Goal: Task Accomplishment & Management: Manage account settings

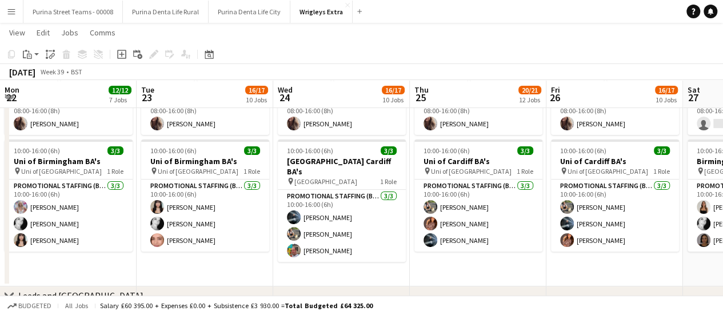
scroll to position [0, 328]
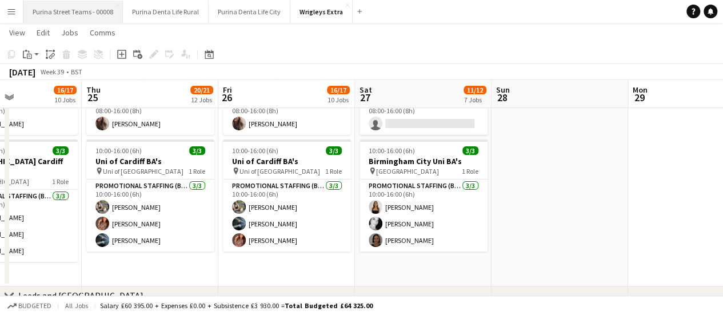
click at [78, 13] on button "Purina Street Teams - 00008 Close" at bounding box center [72, 12] width 99 height 22
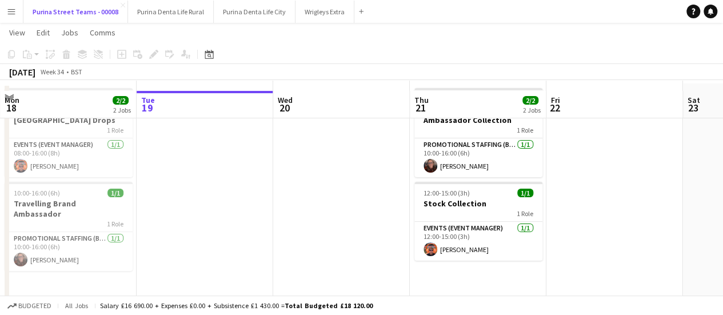
scroll to position [57, 0]
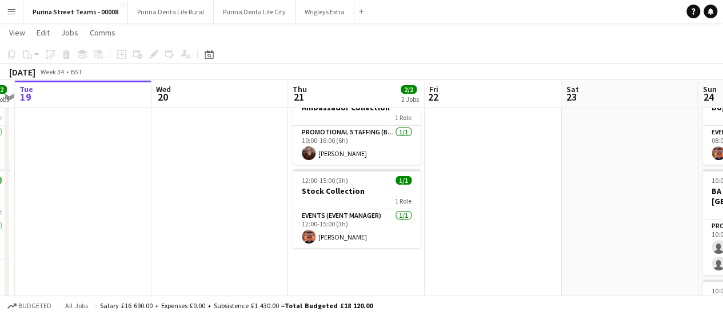
drag, startPoint x: 290, startPoint y: 177, endPoint x: 168, endPoint y: 171, distance: 121.9
click at [168, 171] on app-calendar-viewport "Fri 15 3/3 2 Jobs Sat 16 5/5 4 Jobs Sun 17 2/2 2 Jobs Mon 18 2/2 2 Jobs Tue 19 …" at bounding box center [361, 237] width 723 height 501
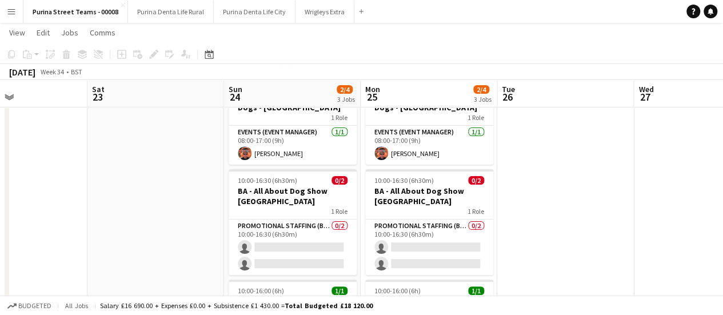
scroll to position [0, 281]
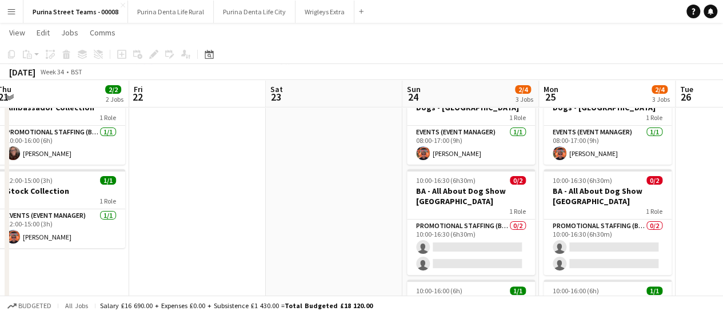
drag, startPoint x: 375, startPoint y: 190, endPoint x: 326, endPoint y: 190, distance: 48.6
click at [326, 190] on app-calendar-viewport "Tue 19 Wed 20 Thu 21 2/2 2 Jobs Fri 22 Sat 23 Sun 24 2/4 3 Jobs Mon 25 2/4 3 Jo…" at bounding box center [361, 237] width 723 height 501
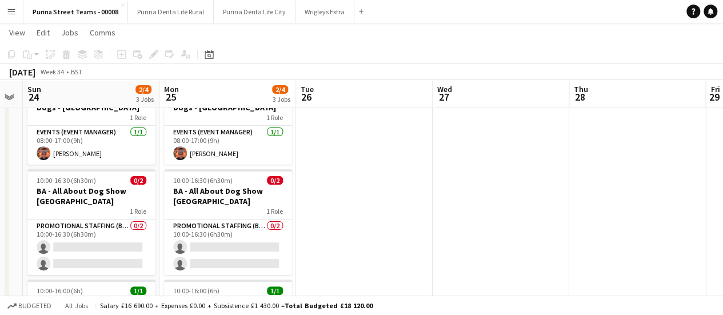
drag, startPoint x: 695, startPoint y: 186, endPoint x: 645, endPoint y: 199, distance: 52.1
click at [318, 190] on app-calendar-viewport "Thu 21 2/2 2 Jobs Fri 22 Sat 23 Sun 24 2/4 3 Jobs Mon 25 2/4 3 Jobs Tue 26 Wed …" at bounding box center [361, 237] width 723 height 501
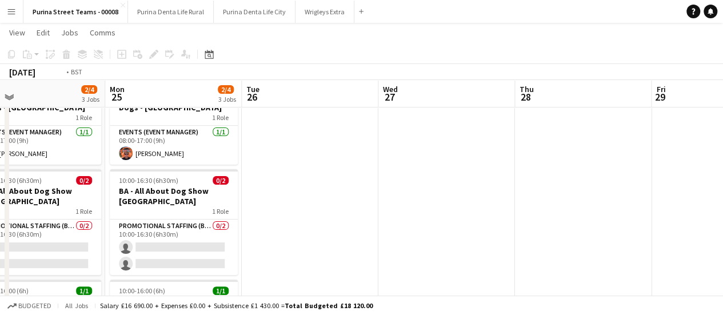
drag, startPoint x: 645, startPoint y: 199, endPoint x: 321, endPoint y: 187, distance: 323.8
click at [309, 190] on app-calendar-viewport "Thu 21 2/2 2 Jobs Fri 22 Sat 23 Sun 24 2/4 3 Jobs Mon 25 2/4 3 Jobs Tue 26 Wed …" at bounding box center [361, 237] width 723 height 501
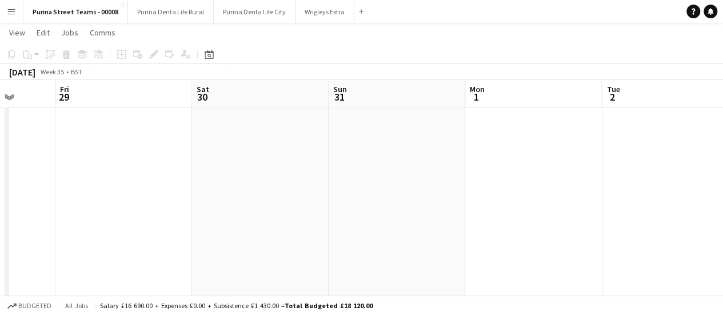
drag, startPoint x: 288, startPoint y: 189, endPoint x: 310, endPoint y: 185, distance: 22.8
click at [219, 188] on app-calendar-viewport "Mon 25 2/4 3 Jobs Tue 26 Wed 27 Thu 28 Fri 29 Sat 30 Sun 31 Mon 1 Tue 2 Wed 3 T…" at bounding box center [361, 237] width 723 height 501
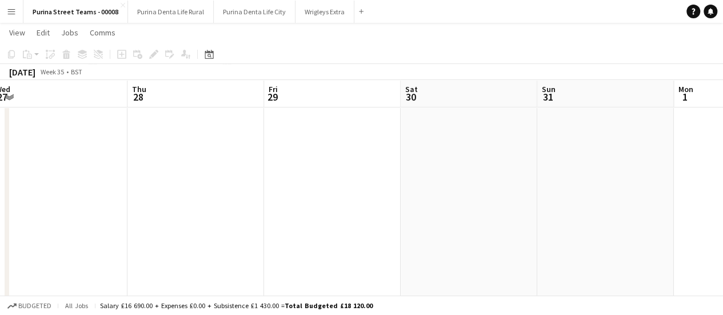
drag, startPoint x: 554, startPoint y: 191, endPoint x: 250, endPoint y: 189, distance: 304.7
click at [246, 193] on app-calendar-viewport "Mon 25 2/4 3 Jobs Tue 26 Wed 27 Thu 28 Fri 29 Sat 30 Sun 31 Mon 1 Tue 2 Wed 3 T…" at bounding box center [361, 237] width 723 height 501
drag, startPoint x: 634, startPoint y: 185, endPoint x: 621, endPoint y: 187, distance: 13.3
click at [648, 190] on app-calendar-viewport "Sun 31 Mon 1 Tue 2 Wed 3 Thu 4 Fri 5 Sat 6 Sun 7 Mon 8 Tue 9 Wed 10" at bounding box center [361, 237] width 723 height 501
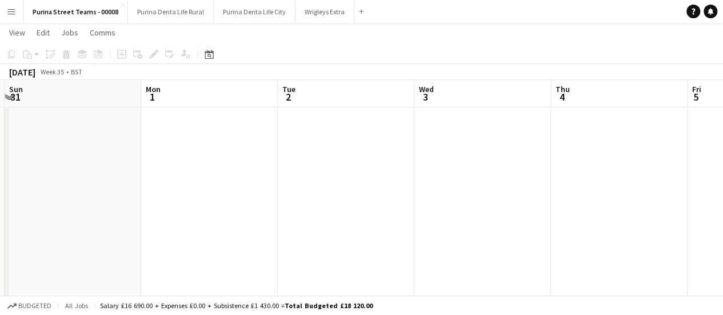
drag, startPoint x: 556, startPoint y: 181, endPoint x: 586, endPoint y: 181, distance: 29.7
click at [586, 181] on app-calendar-viewport "Fri 29 Sat 30 Sun 31 Mon 1 Tue 2 Wed 3 Thu 4 Fri 5 Sat 6 Sun 7 Mon 8" at bounding box center [361, 237] width 723 height 501
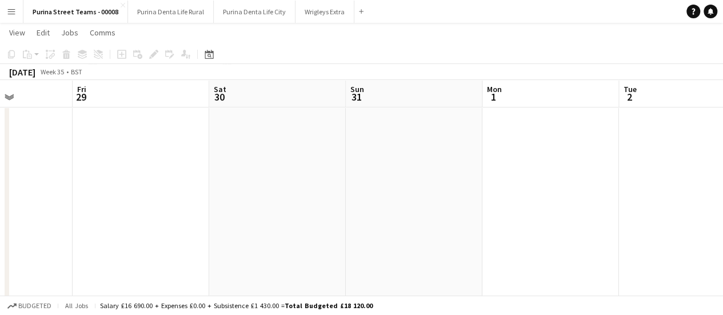
drag, startPoint x: 234, startPoint y: 169, endPoint x: 553, endPoint y: 177, distance: 319.0
click at [553, 177] on app-calendar-viewport "Tue 26 Wed 27 Thu 28 Fri 29 Sat 30 Sun 31 Mon 1 Tue 2 Wed 3 Thu 4 Fri 5" at bounding box center [361, 237] width 723 height 501
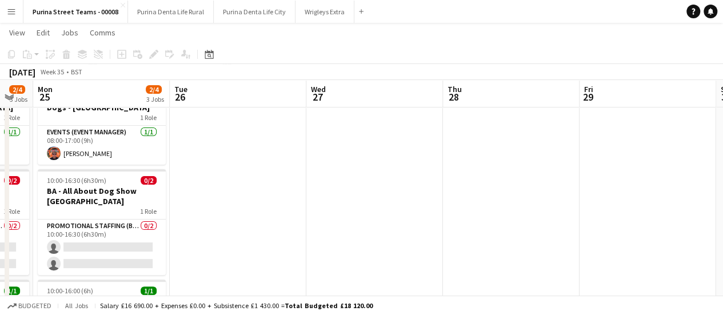
drag, startPoint x: 242, startPoint y: 177, endPoint x: 382, endPoint y: 185, distance: 139.7
click at [487, 187] on app-calendar-viewport "Sat 23 Sun 24 2/4 3 Jobs Mon 25 2/4 3 Jobs Tue 26 Wed 27 Thu 28 Fri 29 Sat 30 S…" at bounding box center [361, 237] width 723 height 501
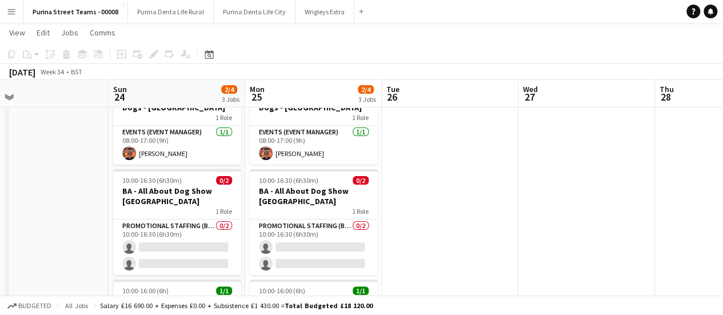
drag, startPoint x: 357, startPoint y: 185, endPoint x: 322, endPoint y: 62, distance: 127.2
click at [501, 185] on app-calendar-viewport "Thu 21 2/2 2 Jobs Fri 22 Sat 23 Sun 24 2/4 3 Jobs Mon 25 2/4 3 Jobs Tue 26 Wed …" at bounding box center [361, 237] width 723 height 501
click at [321, 15] on button "Wrigleys Extra Close" at bounding box center [325, 12] width 59 height 22
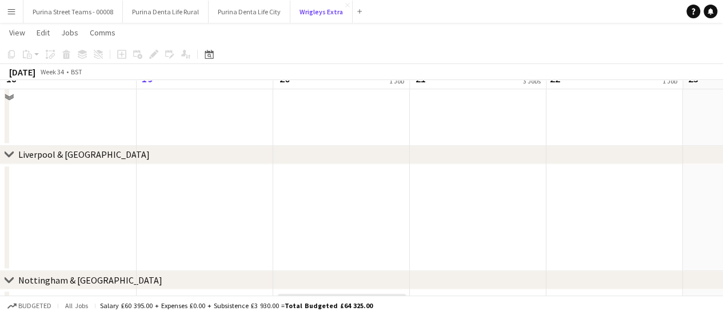
scroll to position [534, 0]
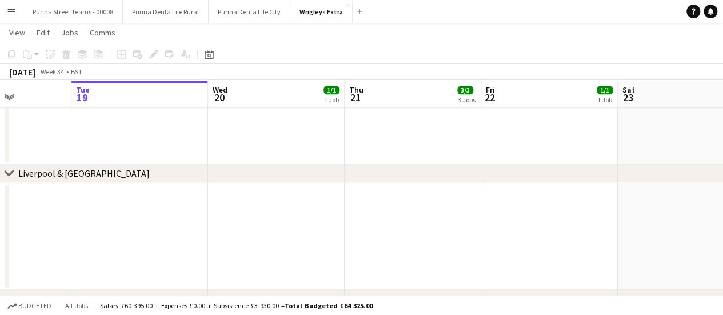
drag, startPoint x: 433, startPoint y: 213, endPoint x: 217, endPoint y: 217, distance: 216.7
click at [217, 217] on app-calendar-viewport "Sat 16 Sun 17 Mon 18 Tue 19 Wed 20 1/1 1 Job Thu 21 3/3 3 Jobs Fri 22 1/1 1 Job…" at bounding box center [361, 27] width 723 height 1032
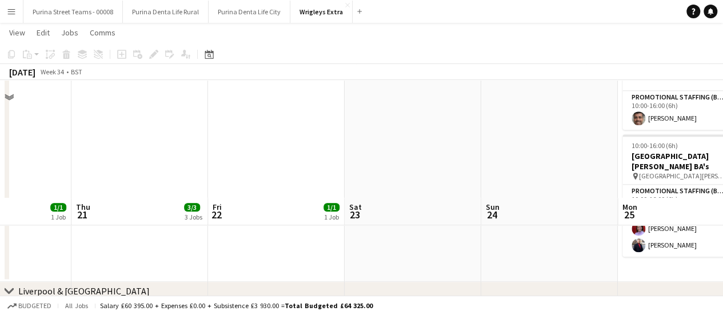
scroll to position [652, 0]
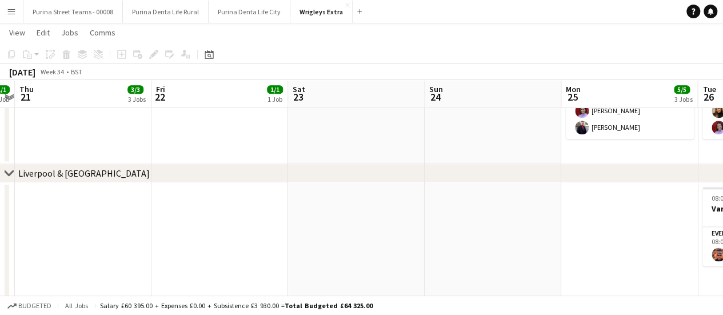
drag, startPoint x: 308, startPoint y: 215, endPoint x: 110, endPoint y: 221, distance: 197.3
click at [110, 221] on app-calendar-viewport "Mon 18 Tue 19 Wed 20 1/1 1 Job Thu 21 3/3 3 Jobs Fri 22 1/1 1 Job Sat 23 Sun 24…" at bounding box center [361, 66] width 723 height 1346
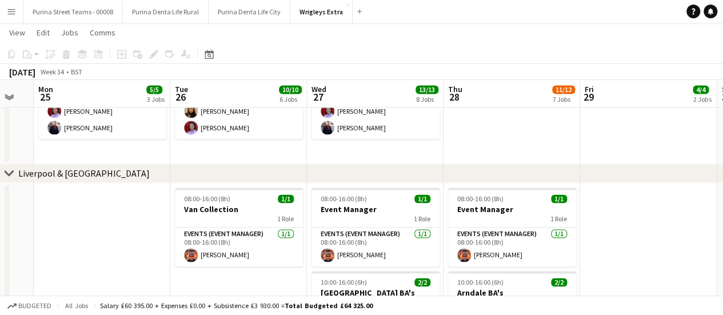
scroll to position [0, 349]
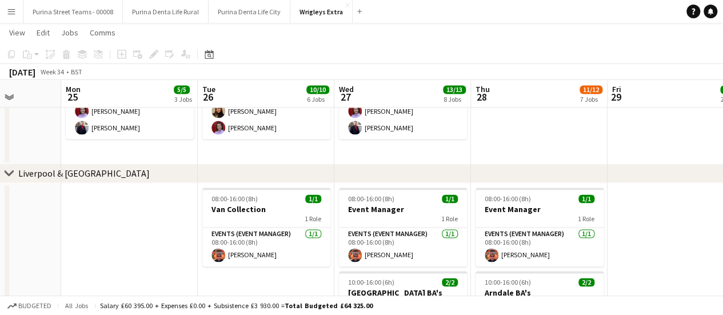
drag, startPoint x: 252, startPoint y: 229, endPoint x: 154, endPoint y: 230, distance: 97.2
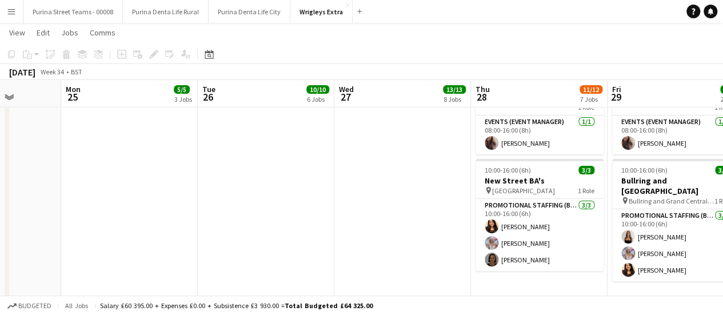
scroll to position [0, 402]
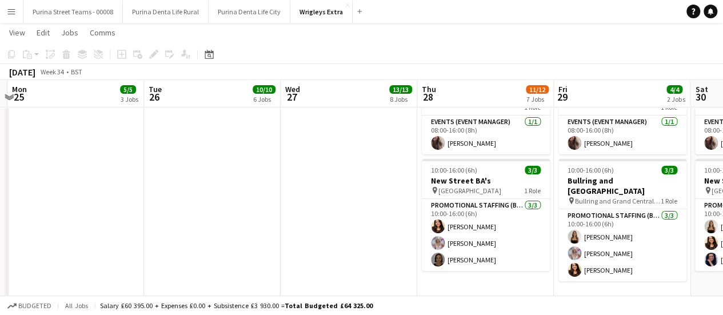
drag, startPoint x: 393, startPoint y: 198, endPoint x: 340, endPoint y: 199, distance: 53.7
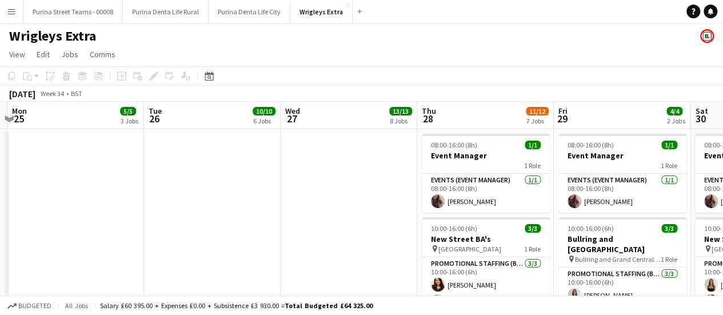
scroll to position [0, 319]
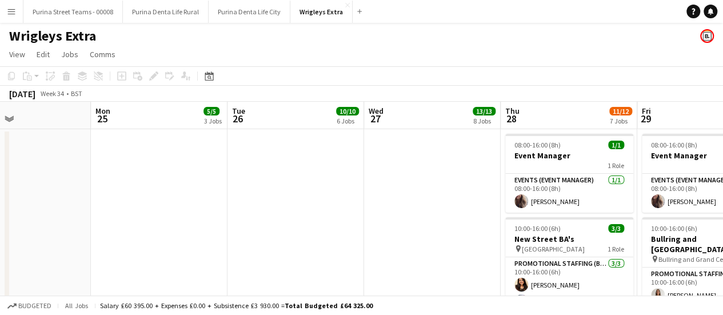
drag, startPoint x: 302, startPoint y: 199, endPoint x: 385, endPoint y: 206, distance: 83.7
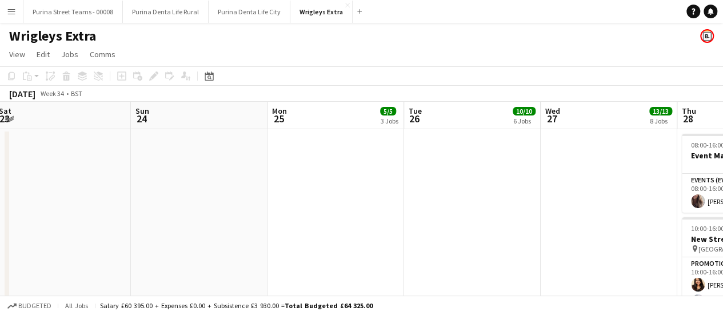
drag, startPoint x: 230, startPoint y: 194, endPoint x: 406, endPoint y: 199, distance: 176.7
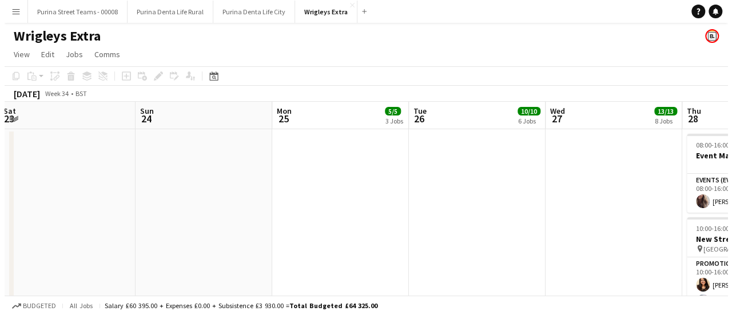
scroll to position [0, 324]
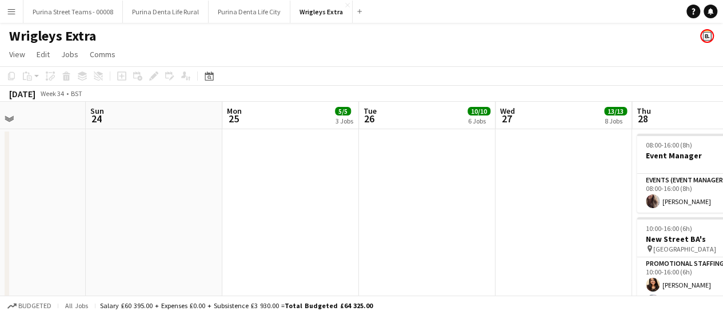
drag, startPoint x: 185, startPoint y: 199, endPoint x: 413, endPoint y: 190, distance: 228.3
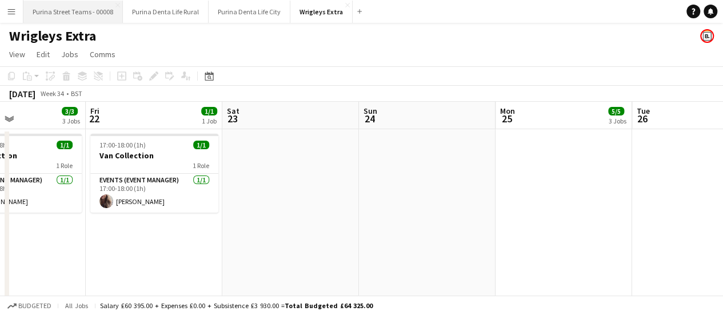
click at [87, 9] on button "Purina Street Teams - 00008 Close" at bounding box center [72, 12] width 99 height 22
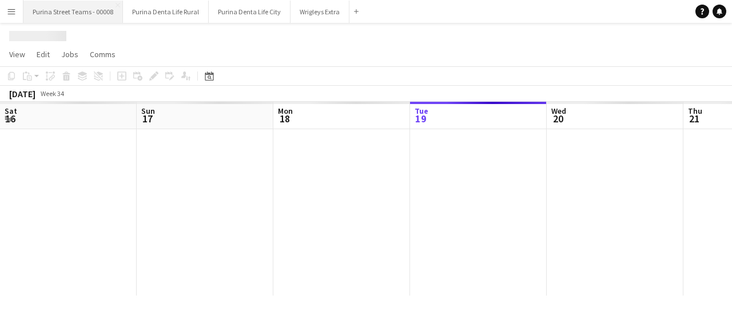
scroll to position [0, 273]
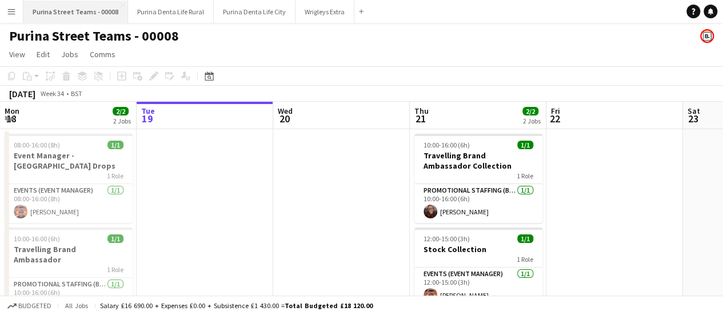
click at [57, 9] on button "Purina Street Teams - 00008 Close" at bounding box center [75, 12] width 105 height 22
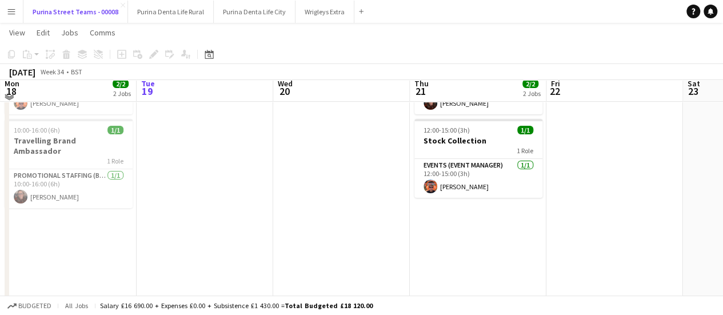
scroll to position [114, 0]
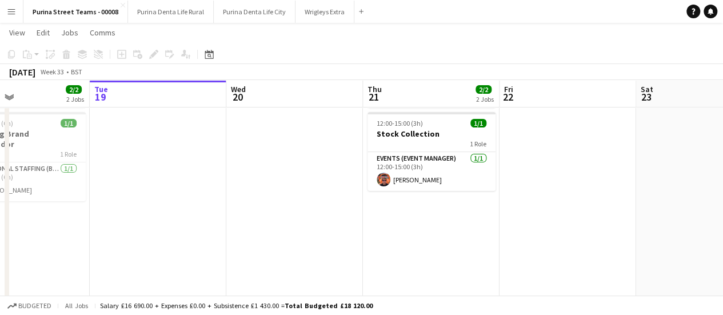
drag, startPoint x: 253, startPoint y: 220, endPoint x: 494, endPoint y: 219, distance: 241.8
click at [494, 219] on app-calendar-viewport "Sat 16 5/5 4 Jobs Sun 17 2/2 2 Jobs Mon 18 2/2 2 Jobs Tue 19 Wed 20 Thu 21 2/2 …" at bounding box center [361, 180] width 723 height 501
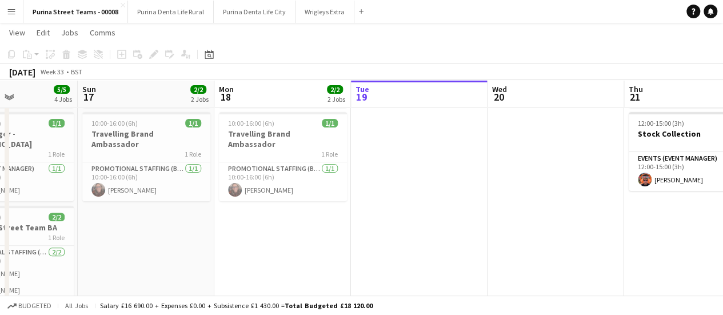
scroll to position [0, 286]
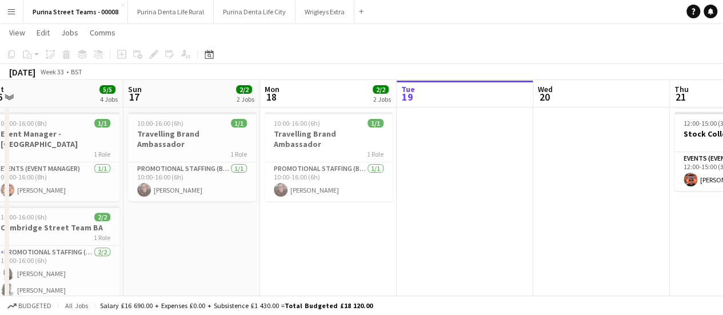
drag, startPoint x: 274, startPoint y: 213, endPoint x: 494, endPoint y: 198, distance: 220.0
click at [494, 198] on app-calendar-viewport "Thu 14 1/1 1 Job Fri 15 3/3 2 Jobs Sat 16 5/5 4 Jobs Sun 17 2/2 2 Jobs Mon 18 2…" at bounding box center [361, 180] width 723 height 501
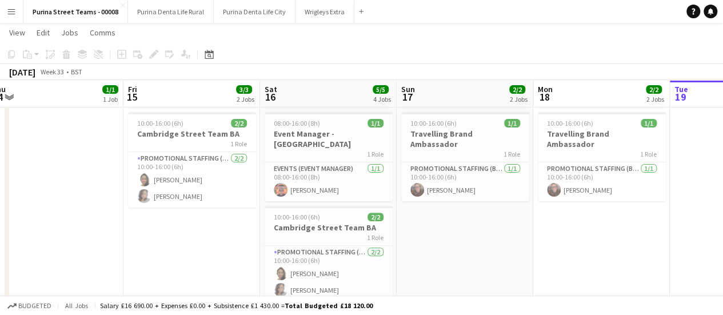
click at [489, 198] on app-date-cell "08:00-16:00 (8h) 1/1 Event Manager - [GEOGRAPHIC_DATA] 1 Role Events (Event Man…" at bounding box center [465, 270] width 137 height 513
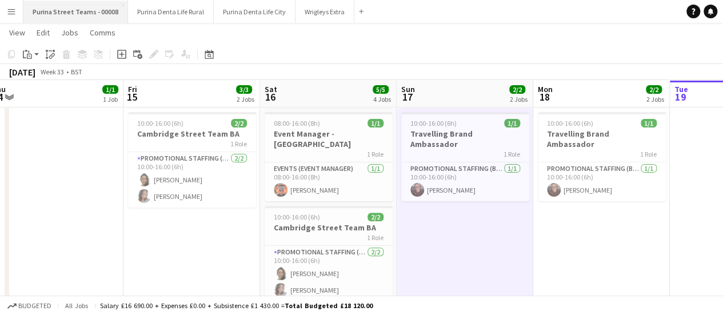
click at [73, 10] on button "Purina Street Teams - 00008 Close" at bounding box center [75, 12] width 105 height 22
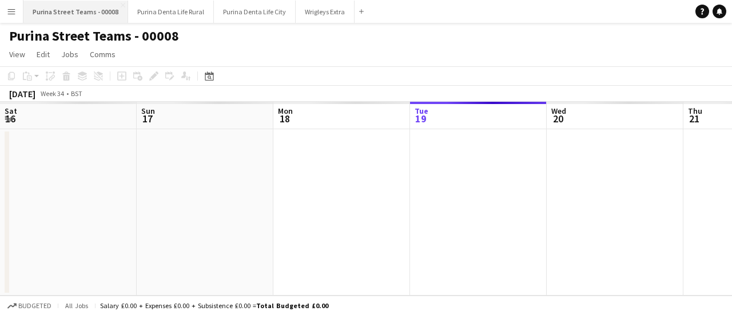
scroll to position [0, 273]
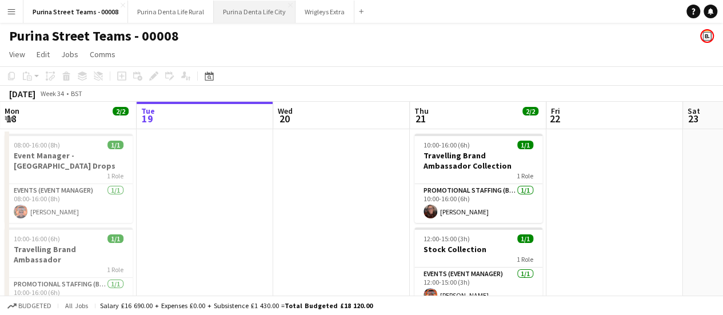
click at [229, 12] on button "Purina Denta Life City Close" at bounding box center [255, 12] width 82 height 22
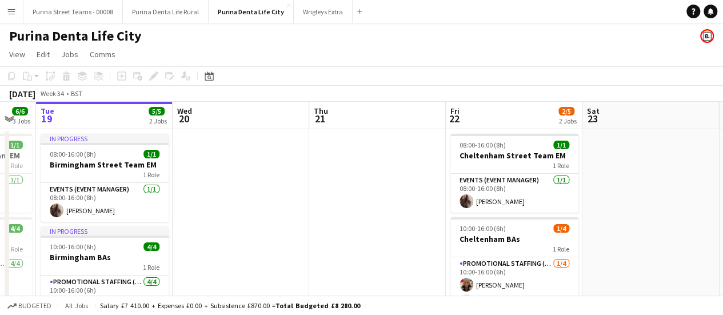
scroll to position [0, 433]
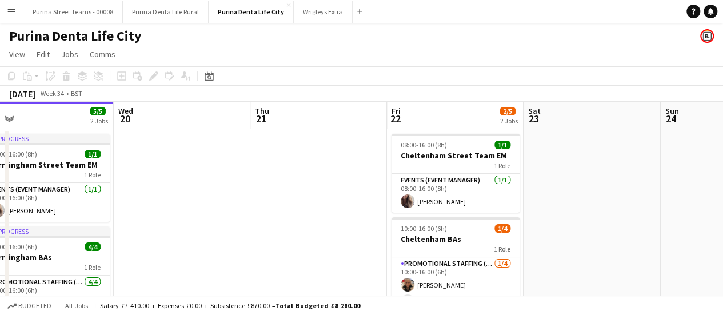
drag, startPoint x: 361, startPoint y: 203, endPoint x: 332, endPoint y: 203, distance: 29.2
click at [332, 203] on app-calendar-viewport "Sat 16 Sun 17 1/1 1 Job Mon 18 6/6 3 Jobs Tue 19 5/5 2 Jobs Wed 20 Thu 21 Fri 2…" at bounding box center [361, 284] width 723 height 364
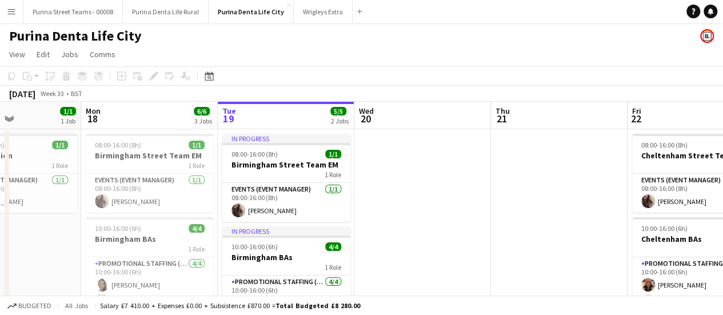
scroll to position [0, 309]
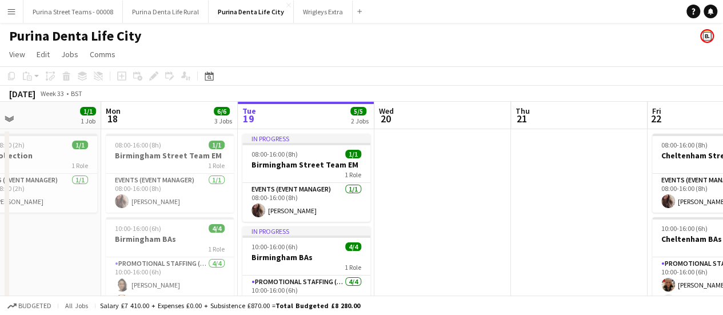
drag, startPoint x: 247, startPoint y: 215, endPoint x: 459, endPoint y: 213, distance: 212.1
click at [508, 222] on app-calendar-viewport "Fri 15 Sat 16 Sun 17 1/1 1 Job Mon 18 6/6 3 Jobs Tue 19 5/5 2 Jobs Wed 20 Thu 2…" at bounding box center [361, 284] width 723 height 364
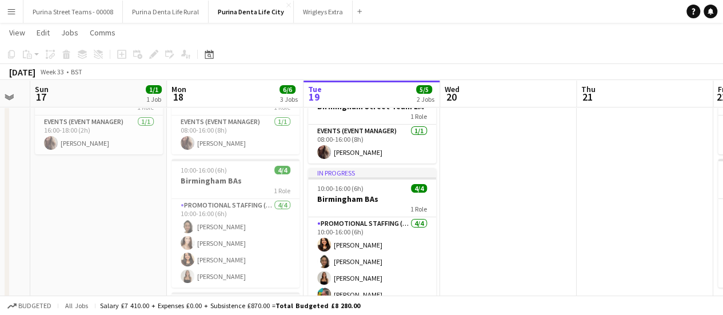
scroll to position [0, 349]
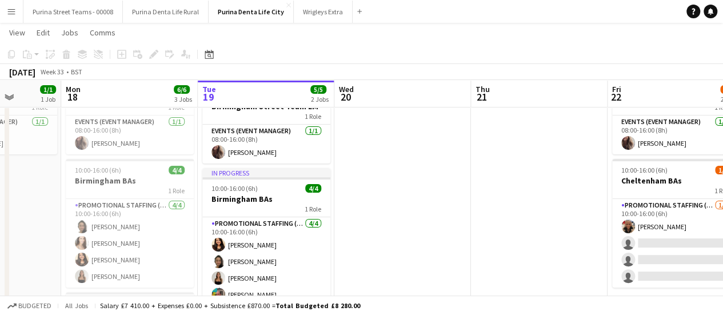
drag, startPoint x: 397, startPoint y: 210, endPoint x: 493, endPoint y: 208, distance: 96.6
click at [493, 208] on app-calendar-viewport "Fri 15 Sat 16 Sun 17 1/1 1 Job Mon 18 6/6 3 Jobs Tue 19 5/5 2 Jobs Wed 20 Thu 2…" at bounding box center [361, 197] width 723 height 420
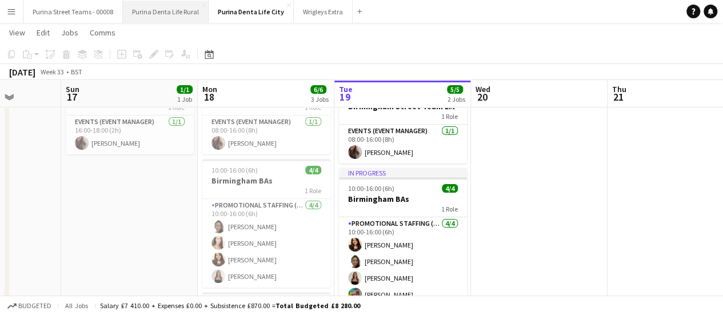
click at [171, 11] on button "Purina Denta Life Rural Close" at bounding box center [166, 12] width 86 height 22
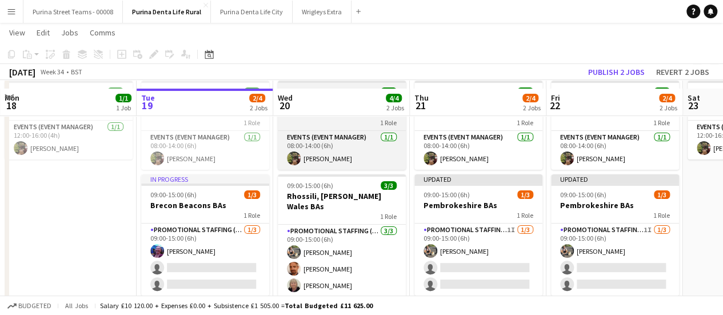
scroll to position [78, 0]
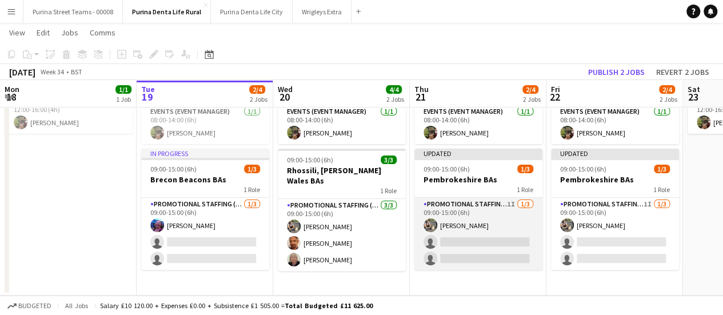
click at [494, 234] on app-card-role "Promotional Staffing (Brand Ambassadors) 1I [DATE] 09:00-15:00 (6h) [PERSON_NAM…" at bounding box center [478, 234] width 128 height 72
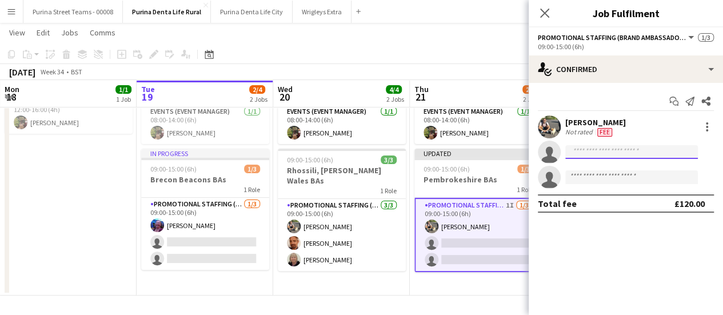
click at [616, 155] on input at bounding box center [631, 152] width 133 height 14
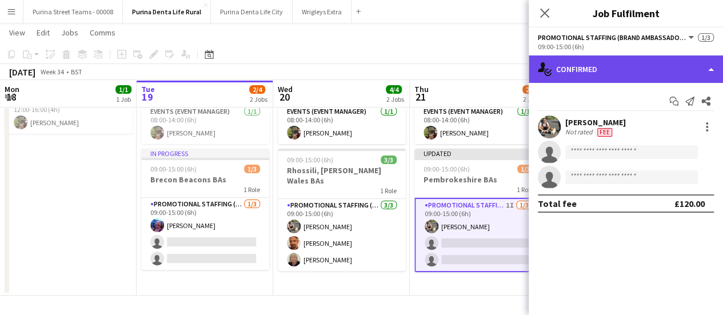
click at [697, 71] on div "single-neutral-actions-check-2 Confirmed" at bounding box center [626, 68] width 194 height 27
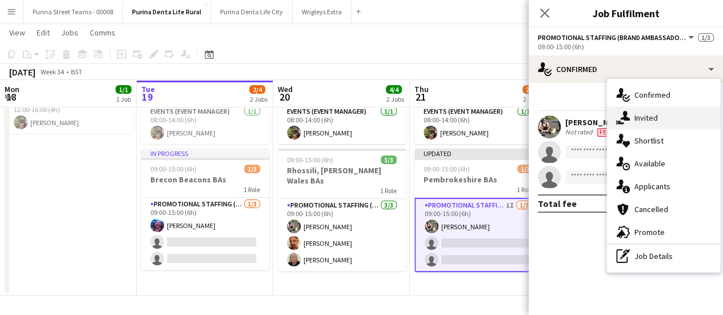
click at [652, 115] on div "single-neutral-actions-share-1 Invited" at bounding box center [663, 117] width 113 height 23
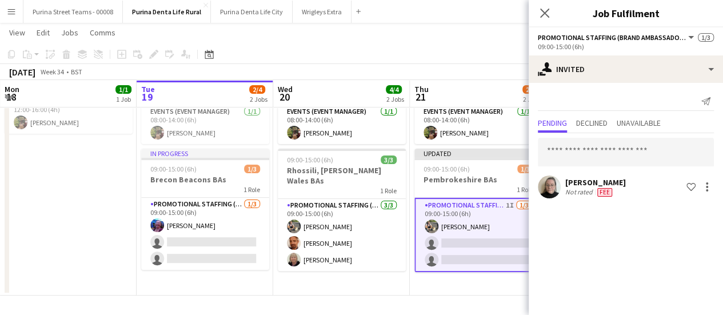
click at [462, 289] on app-date-cell "08:00-14:00 (6h) 1/1 EM [GEOGRAPHIC_DATA] Team 1 Role Events (Event Manager) [D…" at bounding box center [478, 172] width 137 height 245
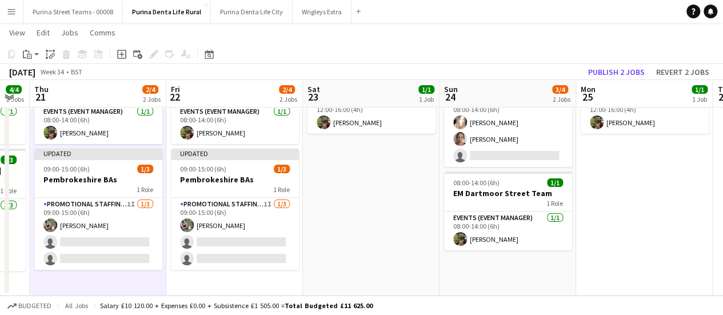
scroll to position [0, 389]
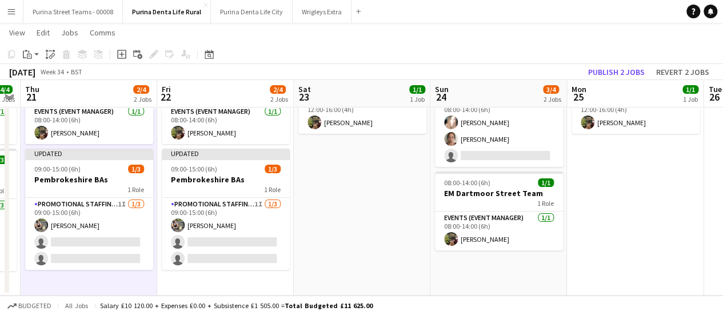
drag, startPoint x: 605, startPoint y: 282, endPoint x: 216, endPoint y: 285, distance: 389.3
click at [216, 285] on app-calendar-viewport "Mon 18 1/1 1 Job Tue 19 2/4 2 Jobs Wed 20 4/4 2 Jobs Thu 21 2/4 2 Jobs Fri 22 2…" at bounding box center [361, 131] width 723 height 329
click at [599, 68] on button "Publish 2 jobs" at bounding box center [617, 72] width 66 height 15
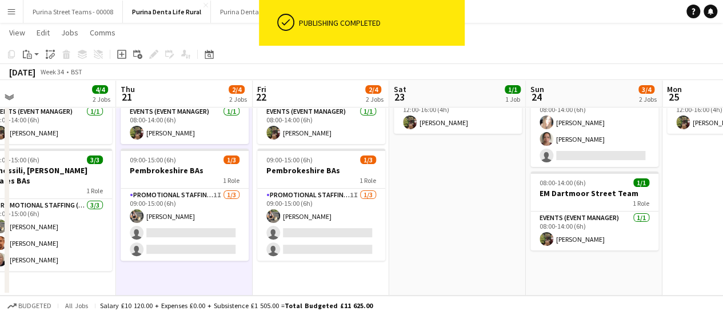
drag, startPoint x: 385, startPoint y: 236, endPoint x: 564, endPoint y: 227, distance: 178.6
click at [565, 227] on app-calendar-viewport "Mon 18 1/1 1 Job Tue 19 2/4 2 Jobs Wed 20 4/4 2 Jobs Thu 21 2/4 2 Jobs Fri 22 2…" at bounding box center [361, 131] width 723 height 329
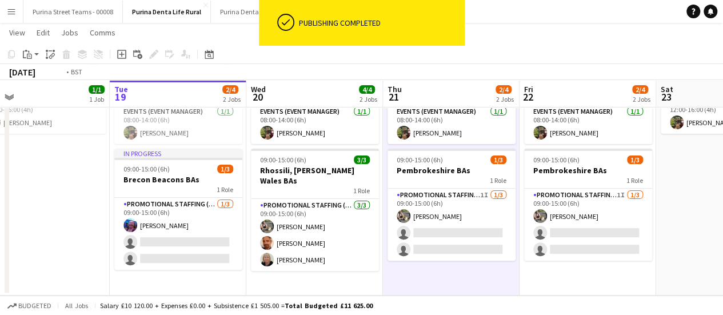
scroll to position [0, 257]
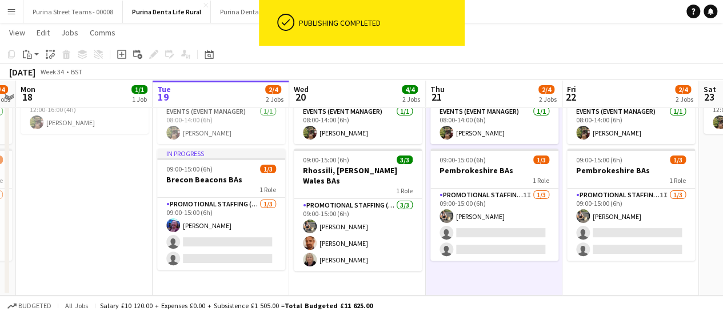
drag, startPoint x: 281, startPoint y: 275, endPoint x: 352, endPoint y: 276, distance: 70.9
click at [352, 276] on app-calendar-viewport "Sat 16 2/4 2 Jobs Sun 17 2/4 2 Jobs Mon 18 1/1 1 Job Tue 19 2/4 2 Jobs Wed 20 4…" at bounding box center [361, 131] width 723 height 329
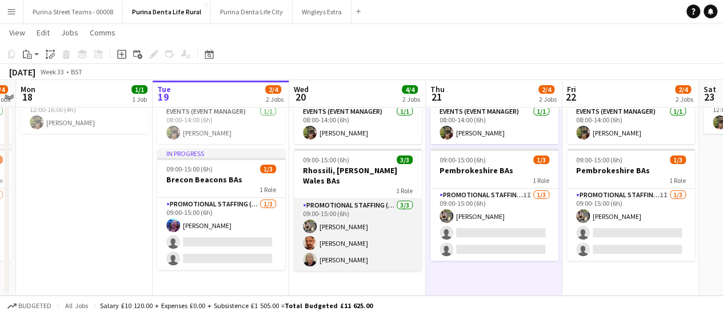
click at [358, 209] on app-card-role "Promotional Staffing (Brand Ambassadors) [DATE] 09:00-15:00 (6h) [PERSON_NAME] …" at bounding box center [358, 235] width 128 height 72
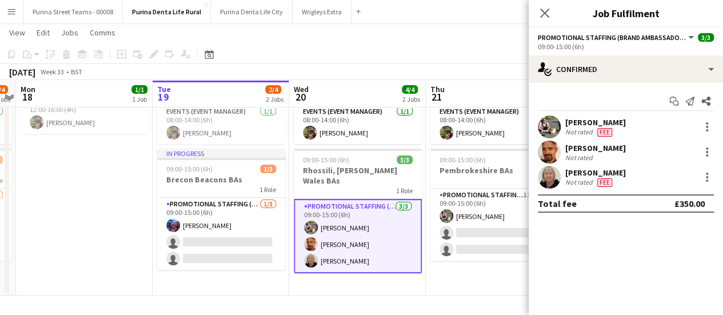
drag, startPoint x: 541, startPoint y: 9, endPoint x: 533, endPoint y: 13, distance: 8.7
click at [541, 9] on icon at bounding box center [544, 13] width 9 height 9
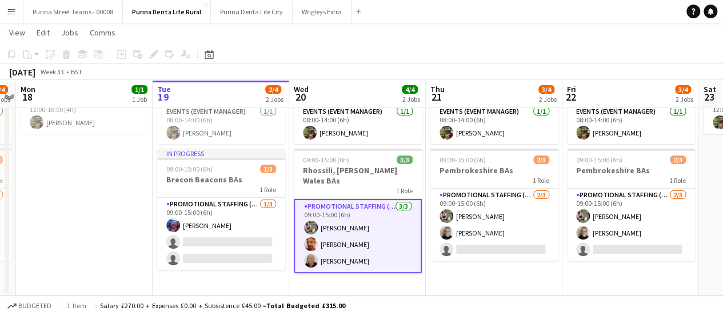
click at [341, 246] on app-card-role "Promotional Staffing (Brand Ambassadors) [DATE] 09:00-15:00 (6h) [PERSON_NAME] …" at bounding box center [358, 236] width 128 height 74
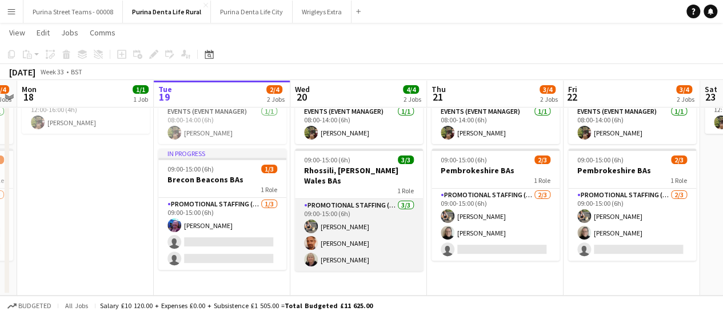
click at [341, 246] on app-card-role "Promotional Staffing (Brand Ambassadors) [DATE] 09:00-15:00 (6h) [PERSON_NAME] …" at bounding box center [359, 235] width 128 height 72
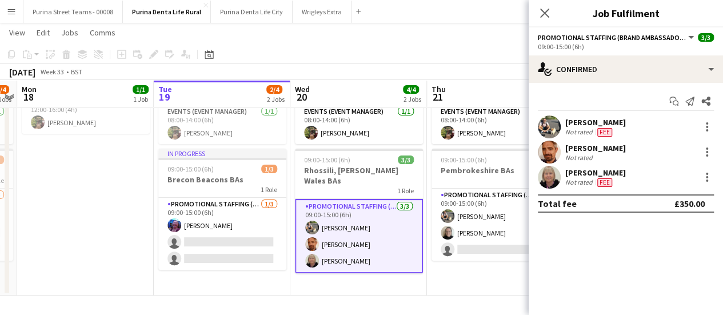
click at [582, 175] on div "[PERSON_NAME]" at bounding box center [595, 172] width 61 height 10
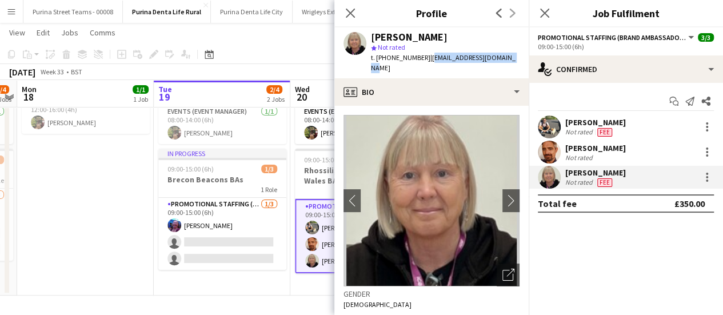
drag, startPoint x: 502, startPoint y: 59, endPoint x: 429, endPoint y: 61, distance: 73.8
click at [429, 61] on div "[PERSON_NAME] star Not rated t. [PHONE_NUMBER] | [EMAIL_ADDRESS][DOMAIN_NAME]" at bounding box center [431, 52] width 194 height 51
copy span "[EMAIL_ADDRESS][DOMAIN_NAME]"
click at [134, 211] on app-date-cell "12:00-16:00 (4h) 1/1 EM Travel 1 Role Events (Event Manager) [DATE] 12:00-16:00…" at bounding box center [85, 172] width 137 height 245
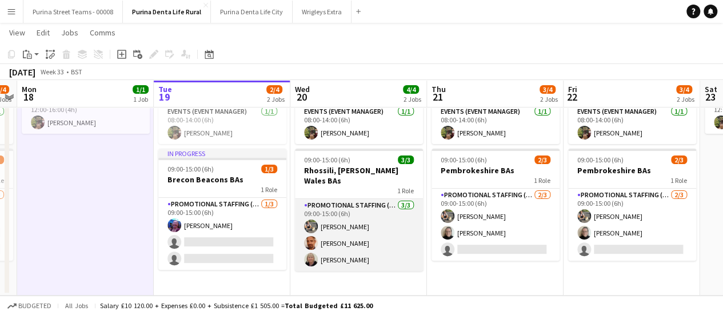
click at [391, 219] on app-card-role "Promotional Staffing (Brand Ambassadors) [DATE] 09:00-15:00 (6h) [PERSON_NAME] …" at bounding box center [359, 235] width 128 height 72
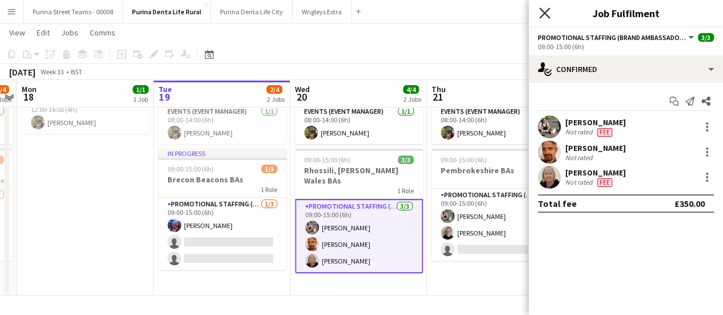
click at [544, 9] on icon "Close pop-in" at bounding box center [544, 12] width 11 height 11
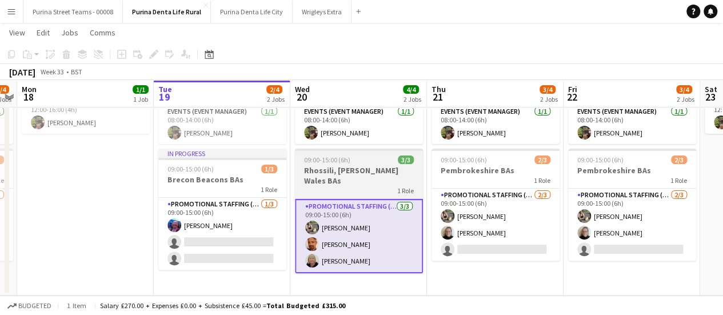
click at [323, 173] on h3 "Rhossili, [PERSON_NAME] Wales BAs" at bounding box center [359, 175] width 128 height 21
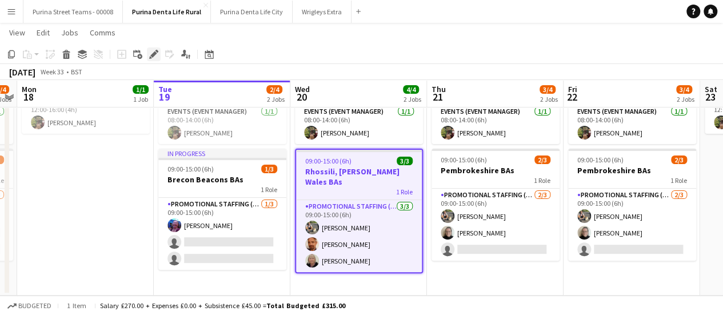
click at [150, 54] on icon "Edit" at bounding box center [153, 54] width 9 height 9
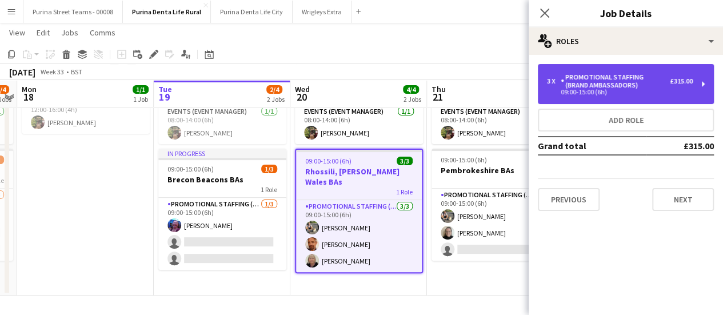
click at [642, 83] on div "Promotional Staffing (Brand Ambassadors)" at bounding box center [615, 81] width 109 height 16
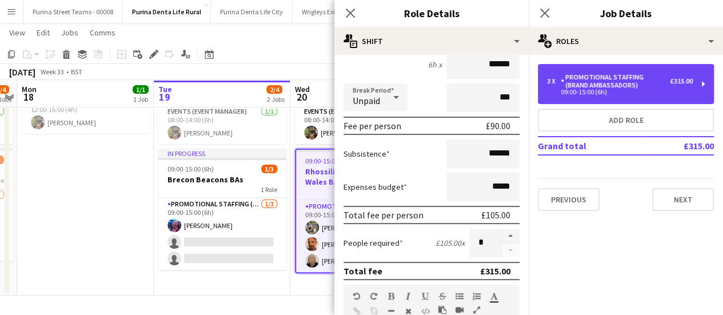
scroll to position [171, 0]
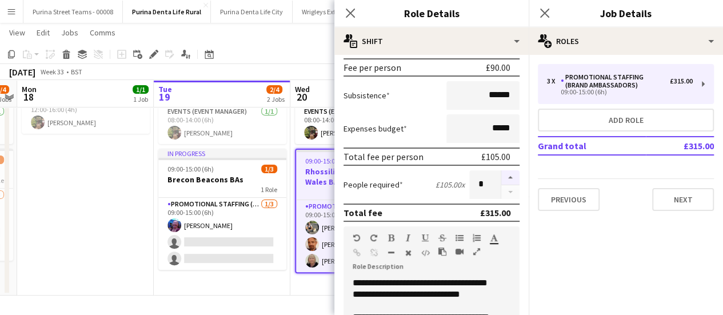
click at [504, 177] on button "button" at bounding box center [510, 177] width 18 height 15
type input "*"
click at [678, 196] on button "Next" at bounding box center [683, 199] width 62 height 23
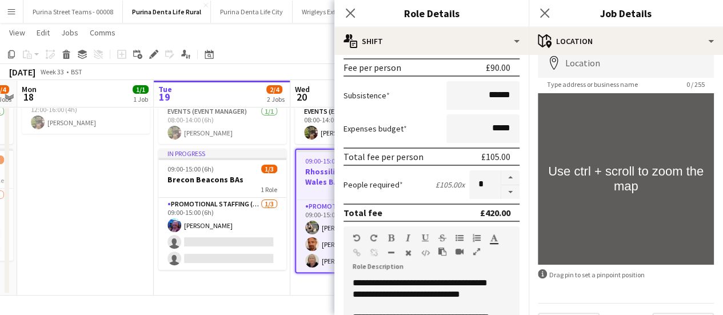
scroll to position [89, 0]
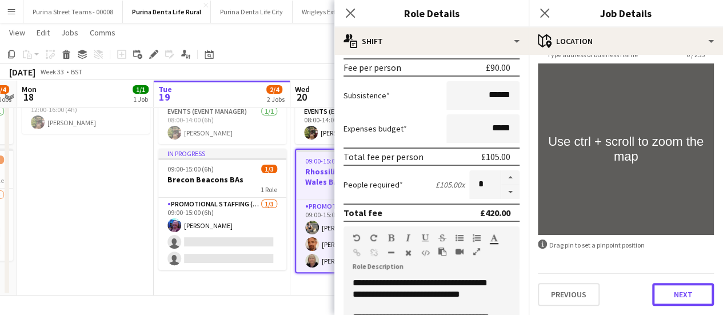
click at [667, 296] on button "Next" at bounding box center [683, 294] width 62 height 23
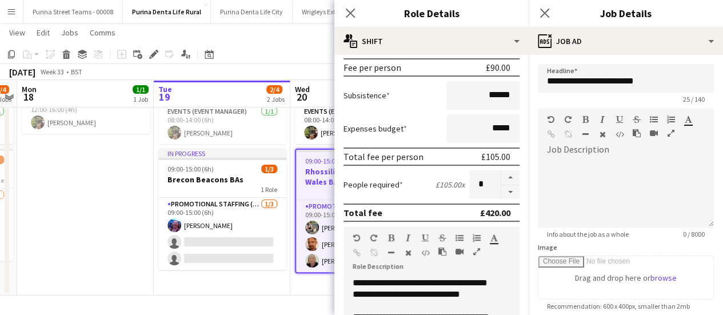
scroll to position [0, 0]
click at [345, 22] on div "Close pop-in" at bounding box center [350, 13] width 32 height 26
click at [356, 12] on app-icon "Close pop-in" at bounding box center [350, 13] width 17 height 17
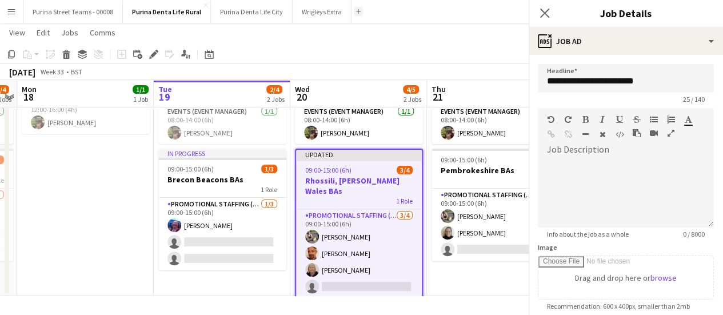
click at [356, 10] on app-icon "Add" at bounding box center [358, 11] width 5 height 5
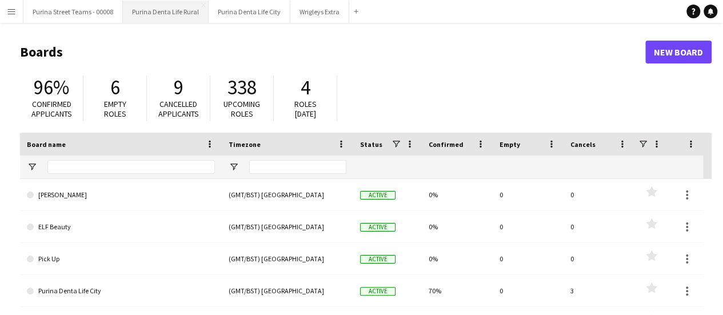
click at [162, 14] on button "Purina Denta Life Rural Close" at bounding box center [166, 12] width 86 height 22
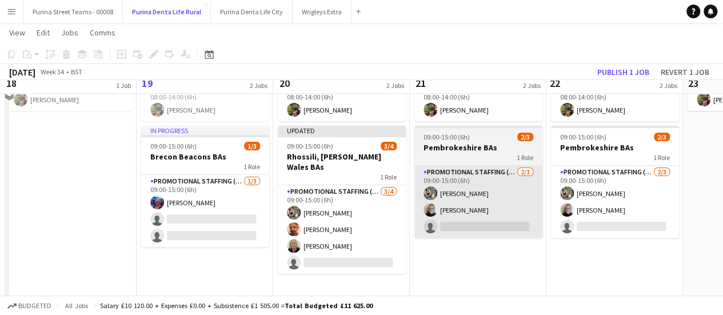
scroll to position [103, 0]
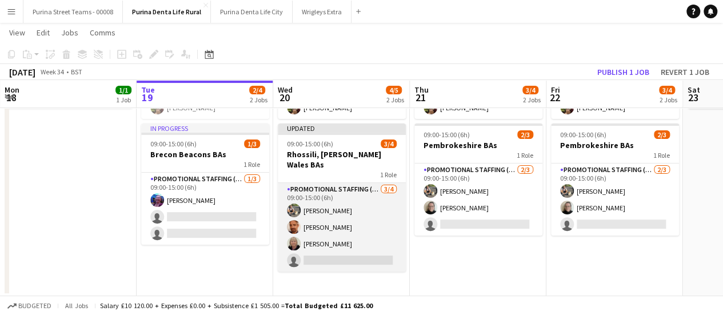
click at [315, 245] on app-card-role "Promotional Staffing (Brand Ambassadors) [DATE] 09:00-15:00 (6h) [PERSON_NAME] …" at bounding box center [342, 227] width 128 height 89
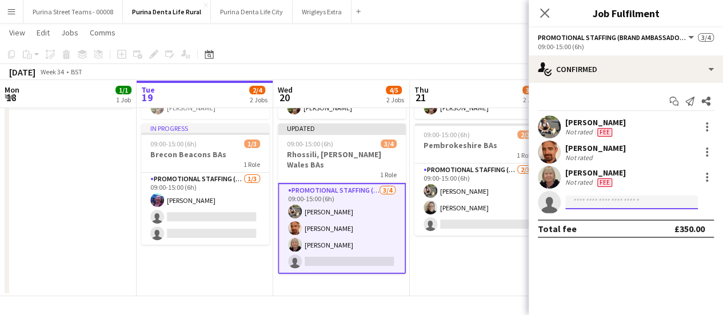
click at [604, 206] on input at bounding box center [631, 202] width 133 height 14
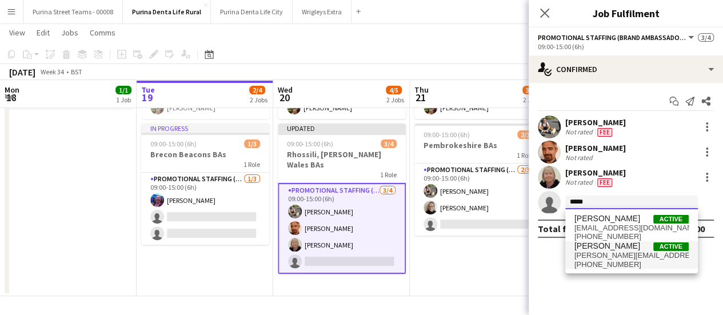
type input "*****"
click at [632, 259] on span "[PERSON_NAME][EMAIL_ADDRESS][DOMAIN_NAME]" at bounding box center [631, 255] width 114 height 9
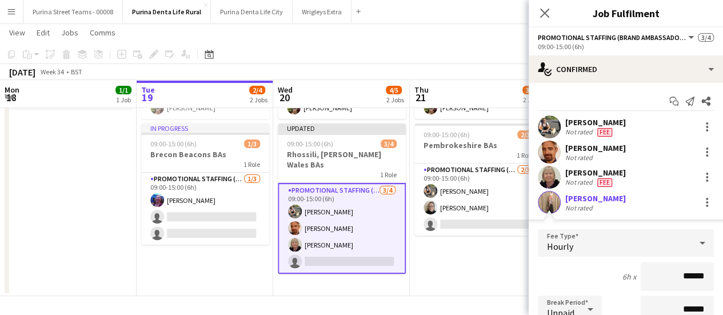
click at [553, 198] on app-user-avatar at bounding box center [549, 202] width 23 height 23
click at [552, 198] on app-user-avatar at bounding box center [549, 202] width 23 height 23
click at [551, 198] on app-user-avatar at bounding box center [549, 202] width 23 height 23
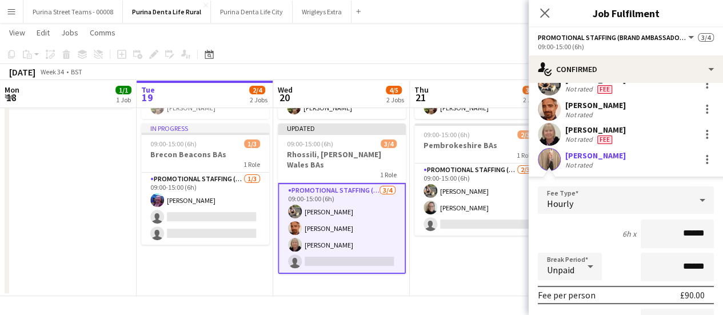
scroll to position [57, 0]
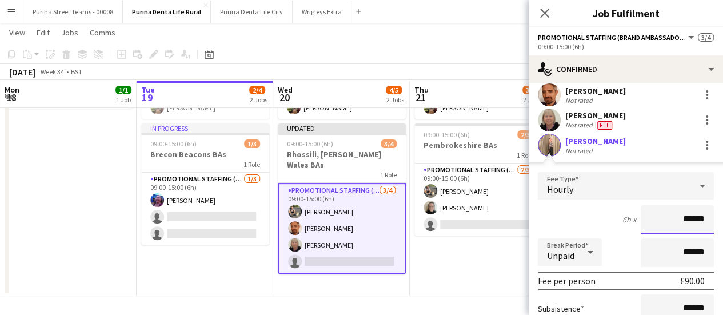
drag, startPoint x: 677, startPoint y: 217, endPoint x: 697, endPoint y: 216, distance: 20.0
click at [697, 216] on input "******" at bounding box center [677, 219] width 73 height 29
type input "*******"
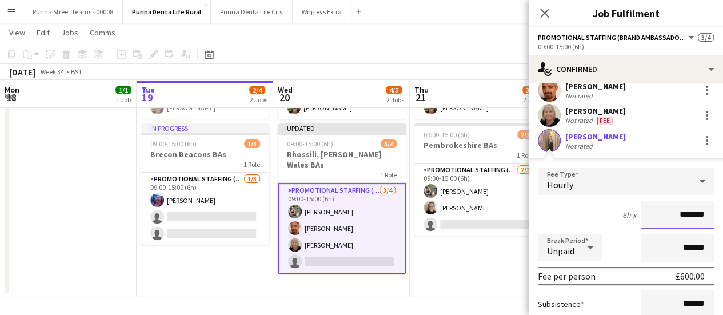
scroll to position [77, 0]
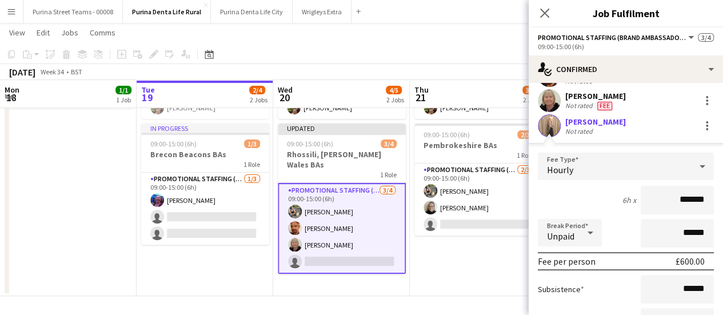
click at [580, 167] on div "Hourly" at bounding box center [614, 166] width 153 height 27
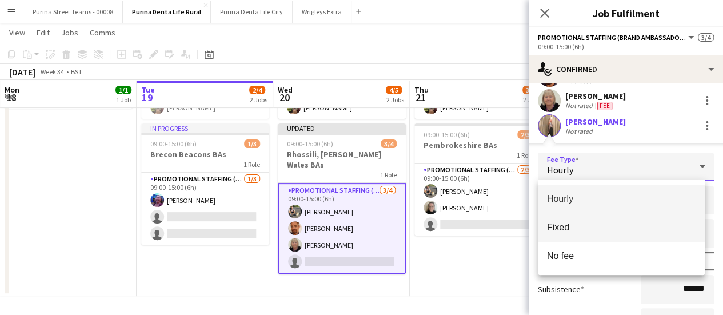
click at [586, 230] on span "Fixed" at bounding box center [621, 227] width 149 height 11
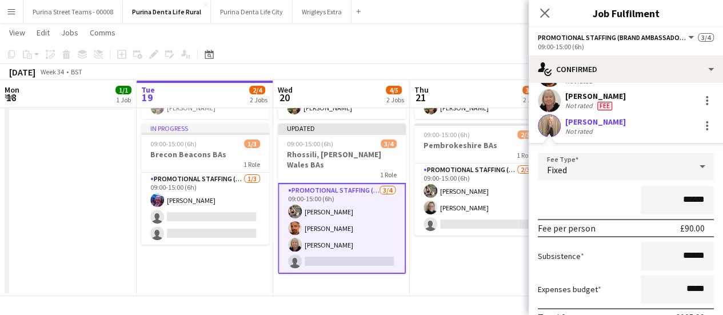
drag, startPoint x: 677, startPoint y: 198, endPoint x: 704, endPoint y: 196, distance: 27.5
click at [704, 196] on input "******" at bounding box center [677, 200] width 73 height 29
type input "*******"
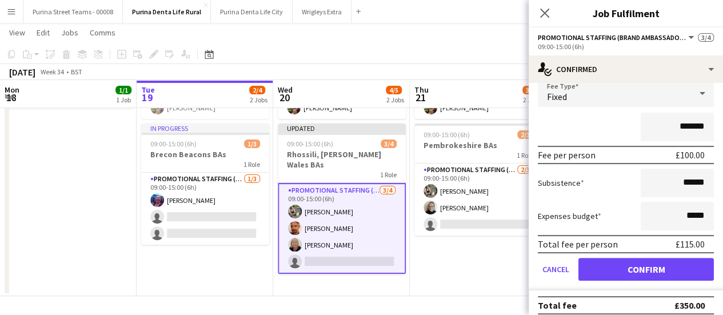
scroll to position [158, 0]
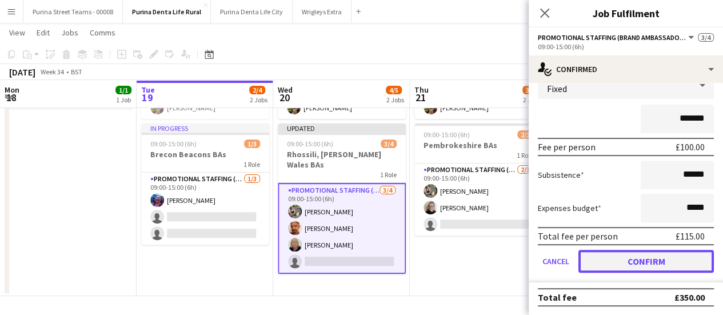
click at [664, 264] on button "Confirm" at bounding box center [645, 261] width 135 height 23
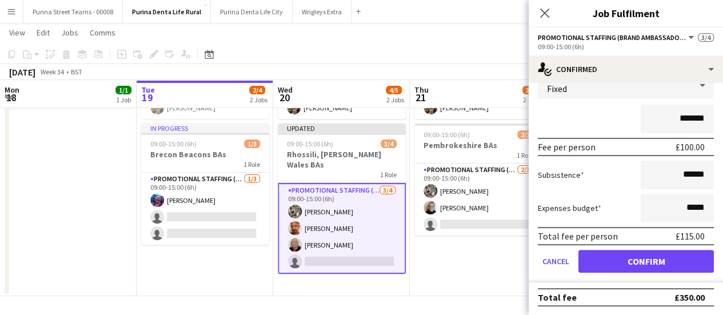
scroll to position [0, 0]
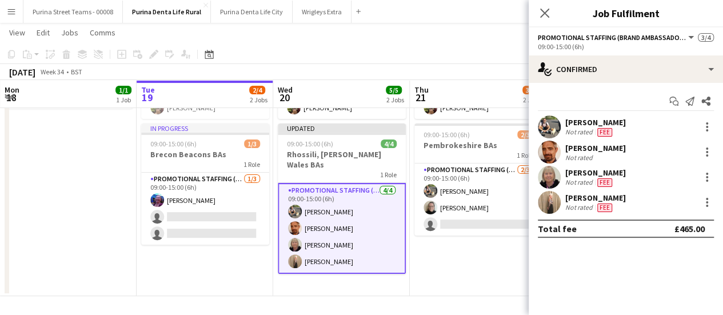
click at [486, 263] on app-date-cell "08:00-14:00 (6h) 1/1 EM [GEOGRAPHIC_DATA] Team 1 Role Events (Event Manager) [D…" at bounding box center [478, 160] width 137 height 271
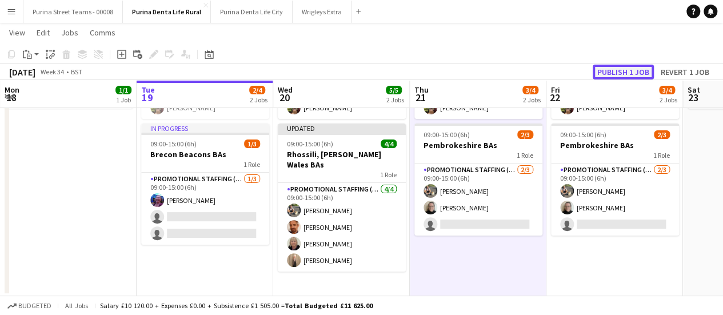
click at [634, 69] on button "Publish 1 job" at bounding box center [623, 72] width 61 height 15
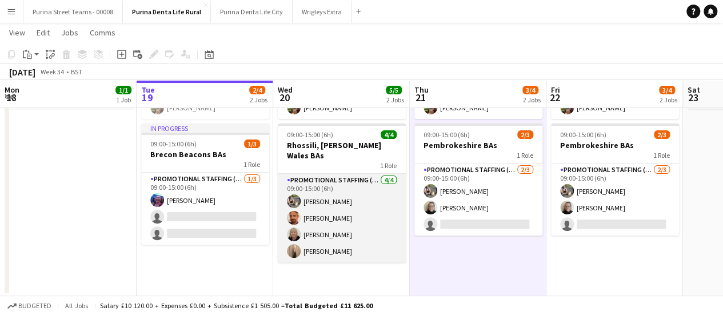
click at [321, 246] on app-card-role "Promotional Staffing (Brand Ambassadors) [DATE] 09:00-15:00 (6h) [PERSON_NAME] …" at bounding box center [342, 218] width 128 height 89
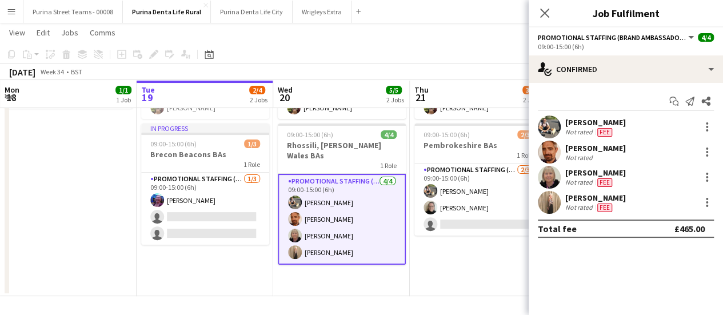
click at [581, 195] on div "[PERSON_NAME]" at bounding box center [595, 198] width 61 height 10
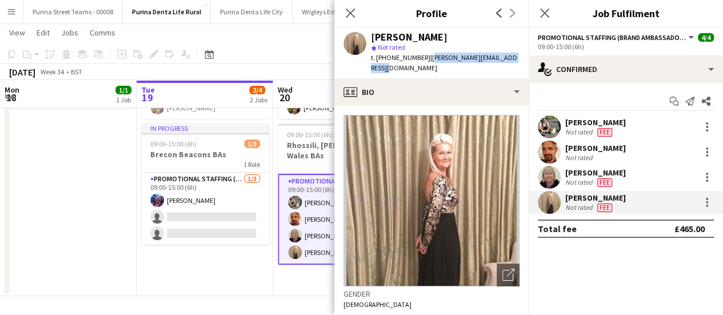
drag, startPoint x: 425, startPoint y: 57, endPoint x: 516, endPoint y: 61, distance: 90.4
click at [516, 61] on div "[PERSON_NAME] star Not rated t. [PHONE_NUMBER] | [PERSON_NAME][EMAIL_ADDRESS][D…" at bounding box center [431, 52] width 194 height 51
copy span "[PERSON_NAME][EMAIL_ADDRESS][DOMAIN_NAME]"
click at [91, 254] on app-date-cell "12:00-16:00 (4h) 1/1 EM Travel 1 Role Events (Event Manager) [DATE] 12:00-16:00…" at bounding box center [68, 160] width 137 height 271
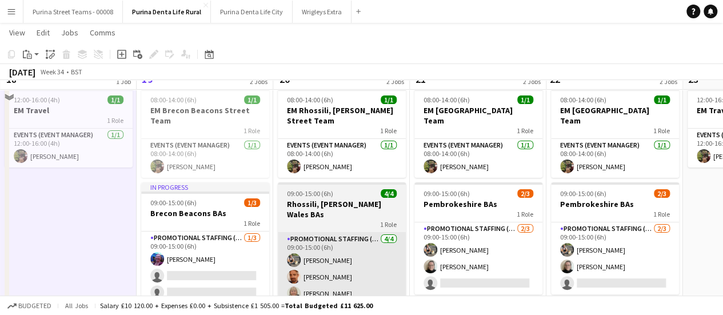
scroll to position [57, 0]
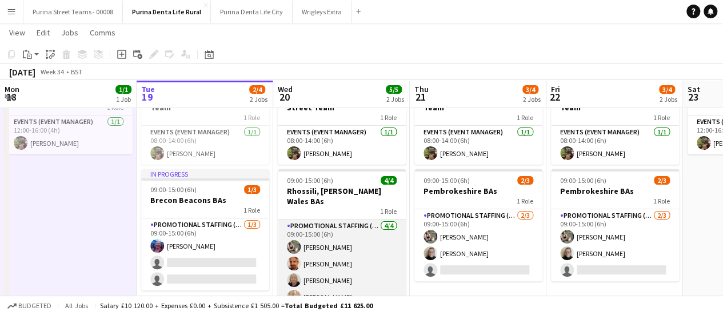
click at [323, 286] on app-card-role "Promotional Staffing (Brand Ambassadors) [DATE] 09:00-15:00 (6h) [PERSON_NAME] …" at bounding box center [342, 263] width 128 height 89
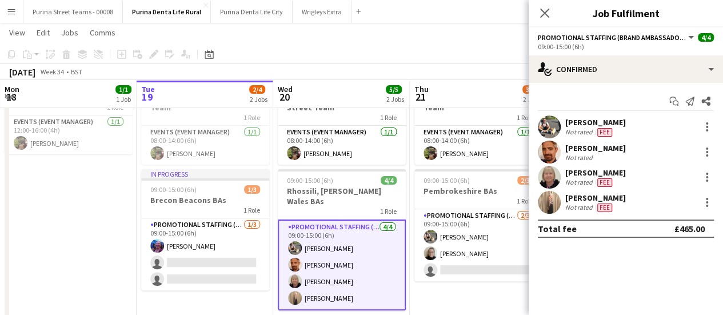
click at [608, 201] on div "[PERSON_NAME]" at bounding box center [595, 198] width 61 height 10
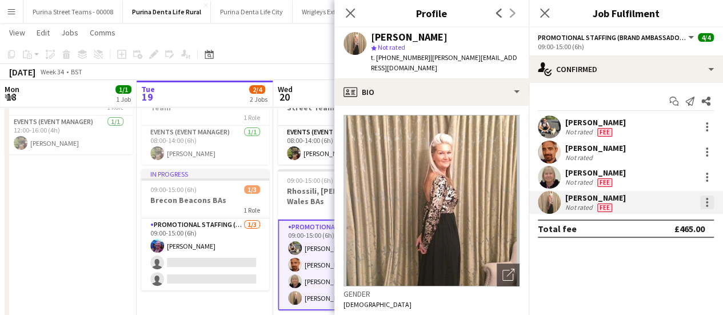
click at [703, 206] on div at bounding box center [707, 202] width 14 height 14
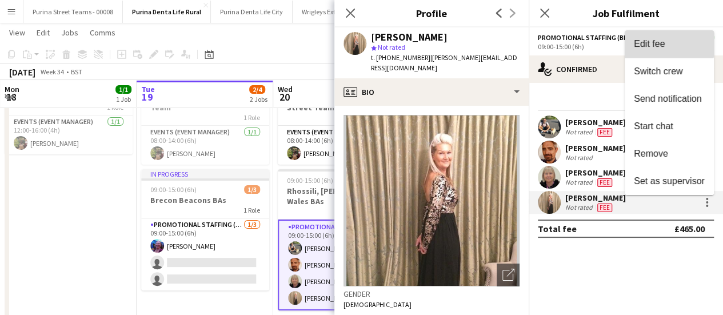
click at [667, 41] on span "Edit fee" at bounding box center [669, 44] width 71 height 10
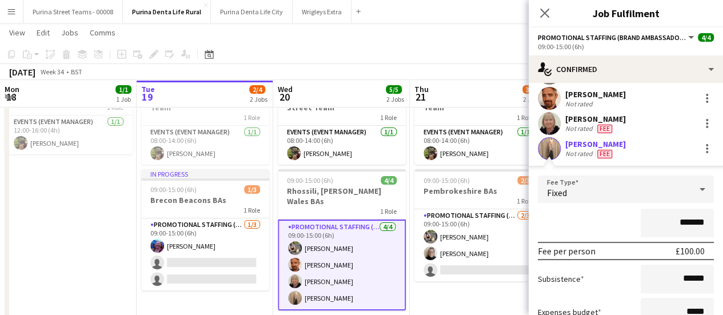
scroll to position [114, 0]
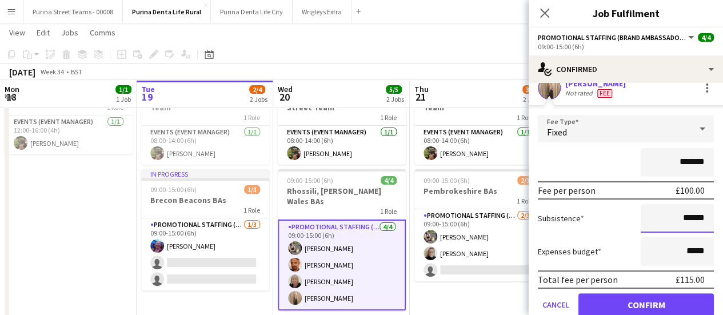
click at [678, 218] on input "******" at bounding box center [677, 218] width 73 height 29
type input "******"
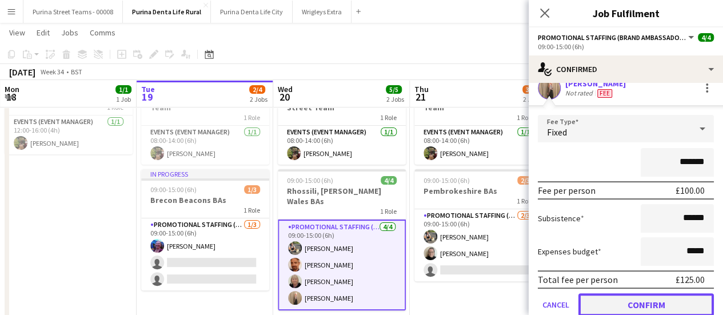
click at [621, 302] on button "Confirm" at bounding box center [645, 304] width 135 height 23
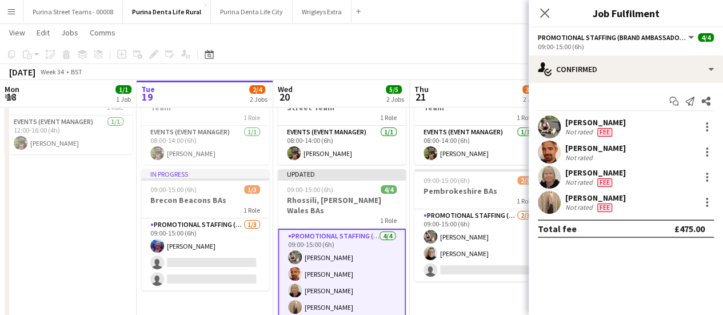
click at [478, 294] on app-date-cell "08:00-14:00 (6h) 1/1 EM [GEOGRAPHIC_DATA] Team 1 Role Events (Event Manager) [D…" at bounding box center [478, 206] width 137 height 271
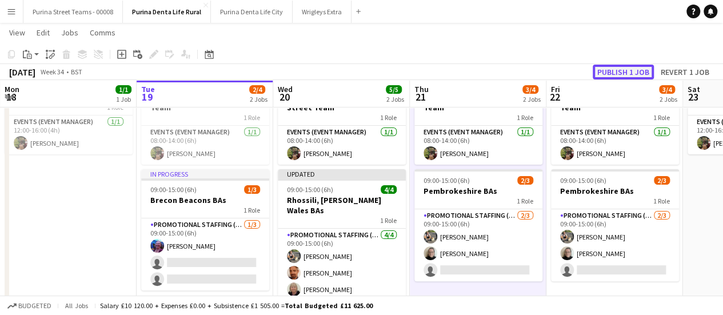
click at [635, 70] on button "Publish 1 job" at bounding box center [623, 72] width 61 height 15
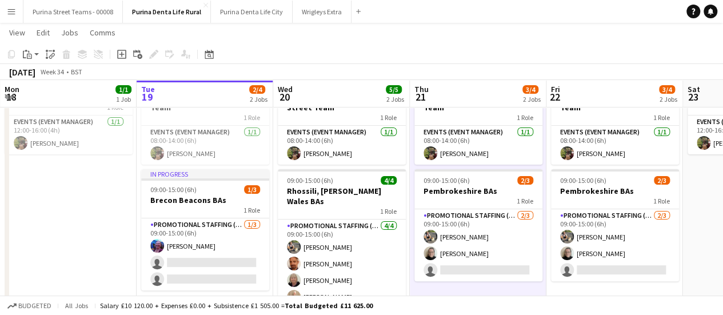
click at [115, 214] on app-date-cell "12:00-16:00 (4h) 1/1 EM Travel 1 Role Events (Event Manager) [DATE] 12:00-16:00…" at bounding box center [68, 206] width 137 height 271
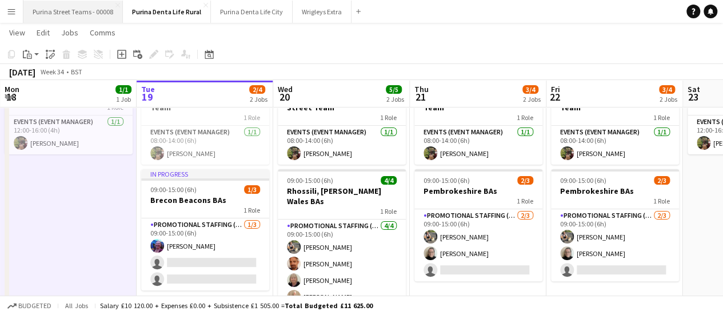
click at [87, 6] on button "Purina Street Teams - 00008 Close" at bounding box center [72, 12] width 99 height 22
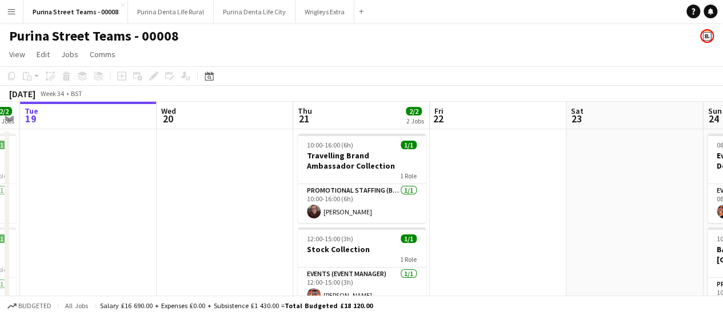
scroll to position [0, 450]
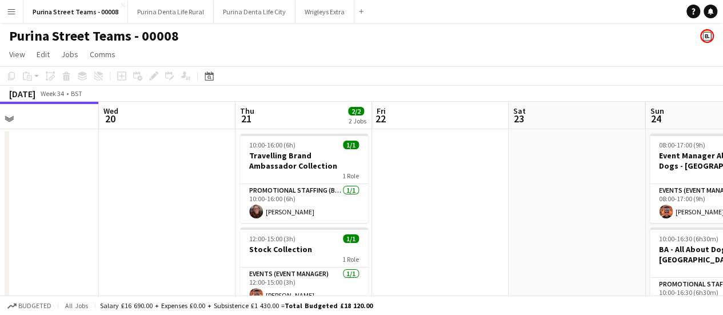
drag, startPoint x: 580, startPoint y: 189, endPoint x: 394, endPoint y: 185, distance: 185.3
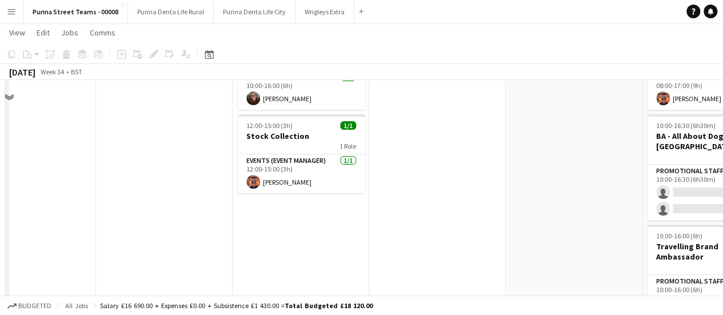
scroll to position [114, 0]
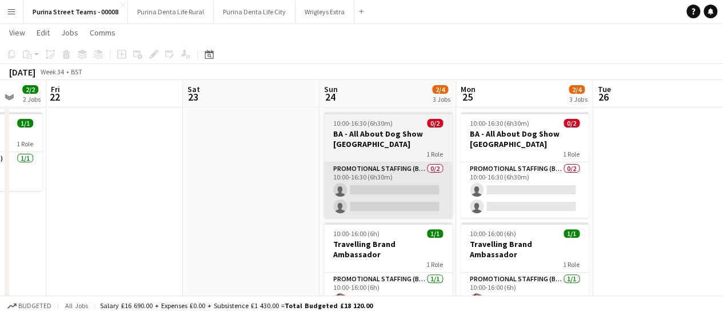
drag, startPoint x: 508, startPoint y: 177, endPoint x: 285, endPoint y: 187, distance: 223.2
click at [135, 192] on app-calendar-viewport "Mon 18 2/2 2 Jobs Tue 19 Wed 20 Thu 21 2/2 2 Jobs Fri 22 Sat 23 Sun 24 2/4 3 Jo…" at bounding box center [361, 180] width 723 height 501
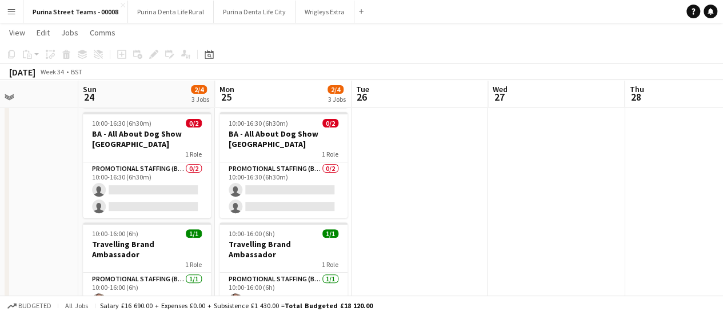
scroll to position [0, 496]
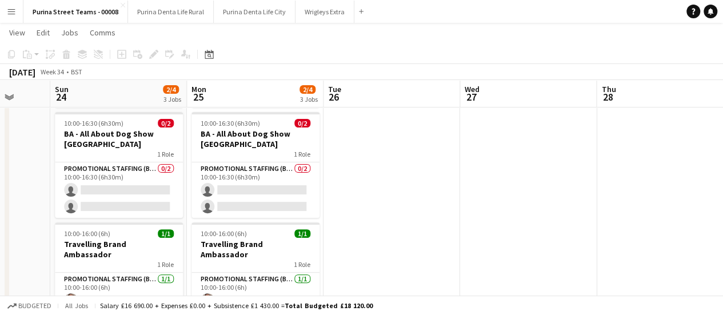
drag, startPoint x: 414, startPoint y: 186, endPoint x: 272, endPoint y: 190, distance: 142.4
click at [272, 190] on app-calendar-viewport "Wed 20 Thu 21 2/2 2 Jobs Fri 22 Sat 23 Sun 24 2/4 3 Jobs Mon 25 2/4 3 Jobs Tue …" at bounding box center [361, 180] width 723 height 501
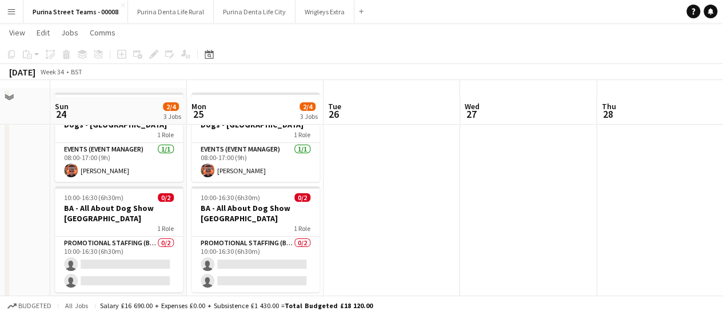
scroll to position [57, 0]
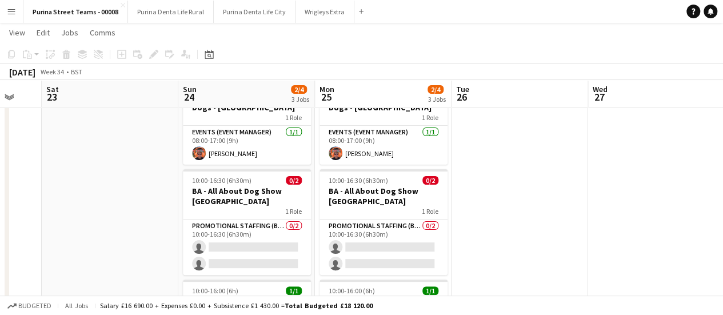
drag, startPoint x: 397, startPoint y: 216, endPoint x: 526, endPoint y: 185, distance: 133.0
click at [526, 185] on app-calendar-viewport "Wed 20 Thu 21 2/2 2 Jobs Fri 22 Sat 23 Sun 24 2/4 3 Jobs Mon 25 2/4 3 Jobs Tue …" at bounding box center [361, 237] width 723 height 501
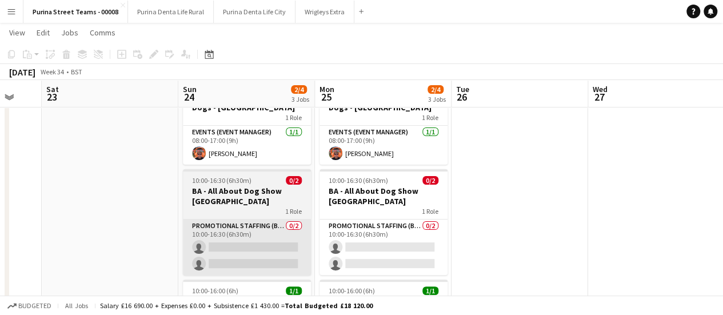
scroll to position [0, 367]
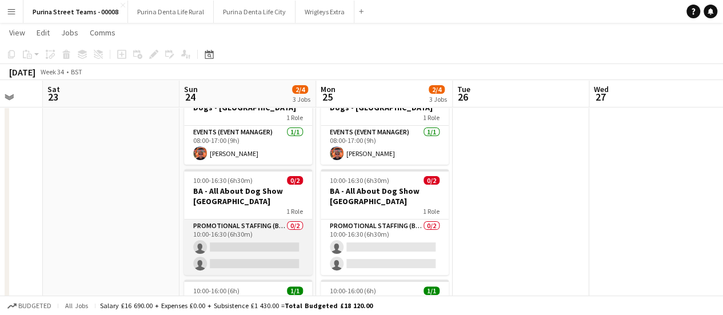
click at [230, 245] on app-card-role "Promotional Staffing (Brand Ambassadors) 0/2 10:00-16:30 (6h30m) single-neutral…" at bounding box center [248, 246] width 128 height 55
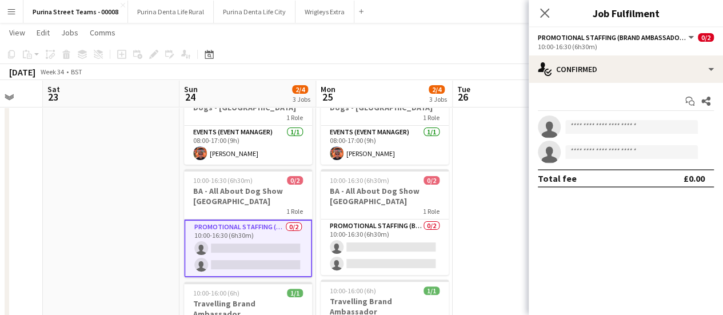
click at [130, 246] on app-date-cell at bounding box center [111, 280] width 137 height 418
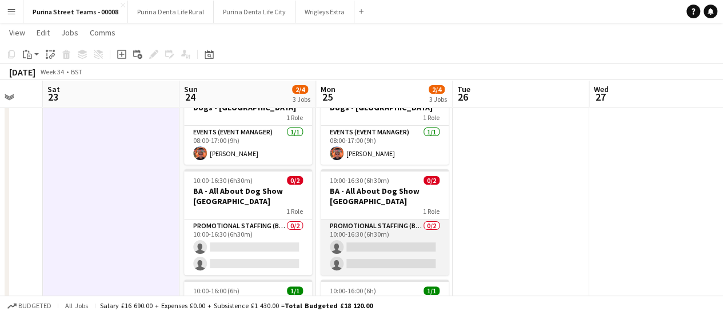
click at [396, 242] on app-card-role "Promotional Staffing (Brand Ambassadors) 0/2 10:00-16:30 (6h30m) single-neutral…" at bounding box center [385, 246] width 128 height 55
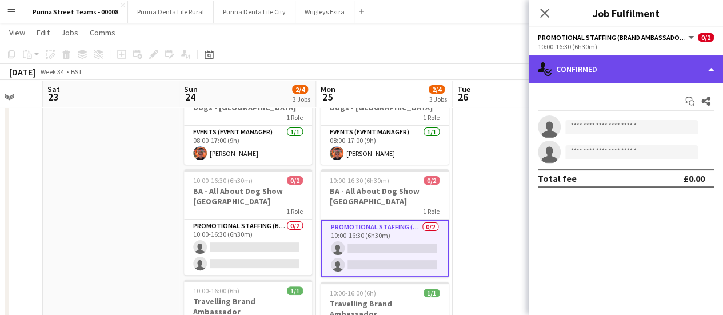
click at [700, 71] on div "single-neutral-actions-check-2 Confirmed" at bounding box center [626, 68] width 194 height 27
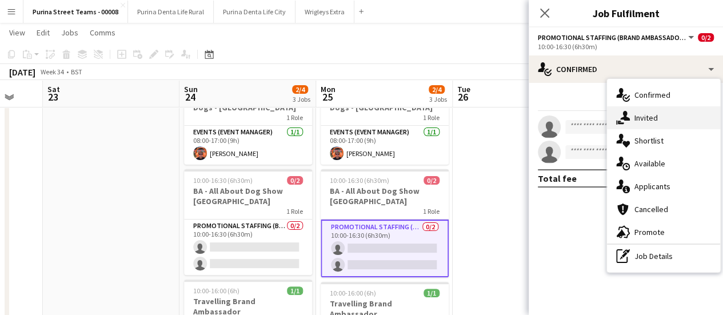
click at [672, 119] on div "single-neutral-actions-share-1 Invited" at bounding box center [663, 117] width 113 height 23
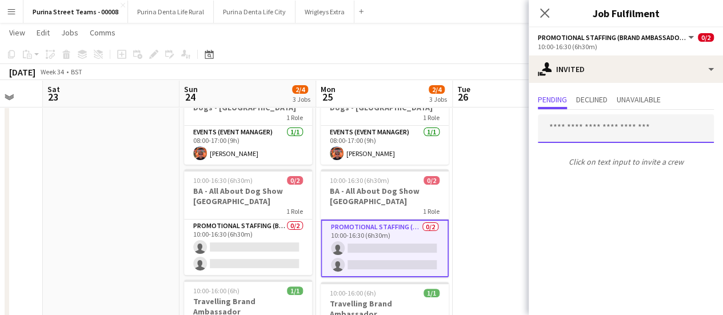
click at [613, 126] on input "text" at bounding box center [626, 128] width 176 height 29
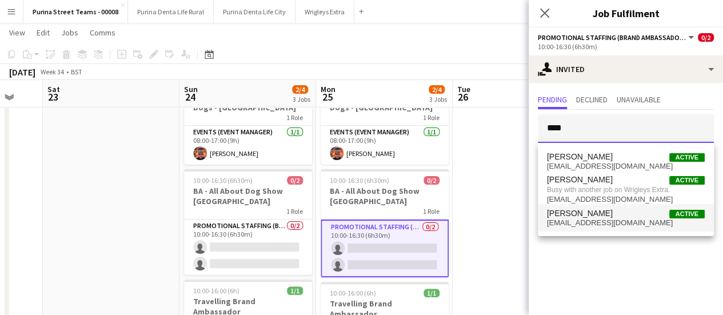
type input "****"
click at [609, 221] on span "[EMAIL_ADDRESS][DOMAIN_NAME]" at bounding box center [626, 222] width 158 height 9
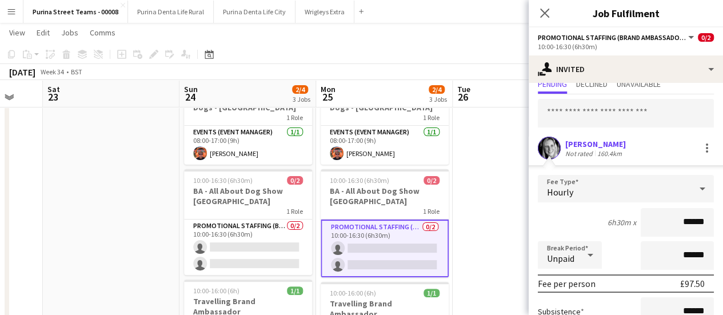
scroll to position [153, 0]
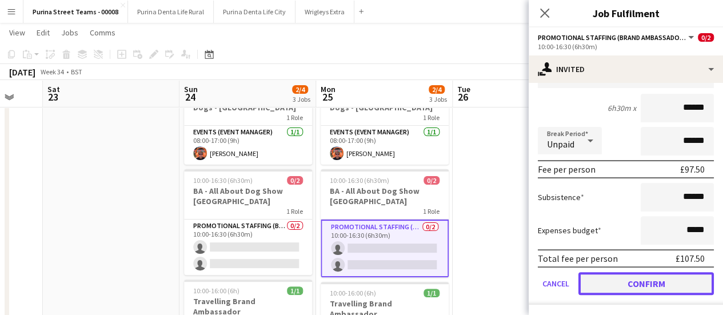
click at [655, 284] on button "Confirm" at bounding box center [645, 283] width 135 height 23
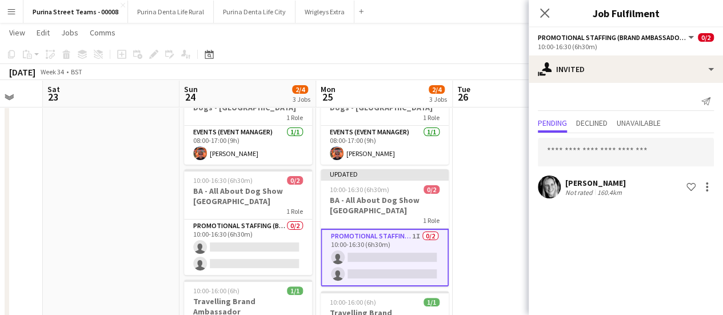
scroll to position [0, 0]
click at [502, 259] on app-date-cell at bounding box center [521, 280] width 137 height 418
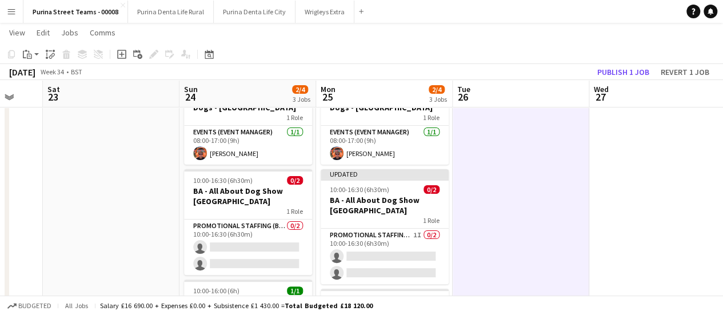
click at [466, 253] on app-date-cell at bounding box center [521, 280] width 137 height 418
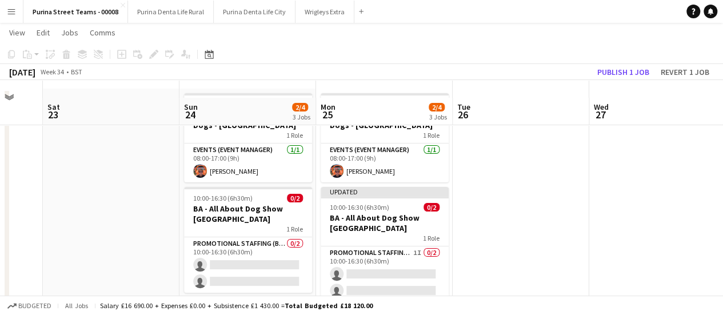
scroll to position [57, 0]
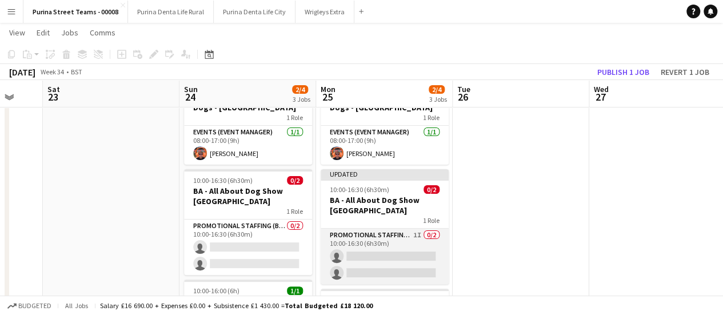
click at [391, 256] on app-card-role "Promotional Staffing (Brand Ambassadors) 1I 0/2 10:00-16:30 (6h30m) single-neut…" at bounding box center [385, 256] width 128 height 55
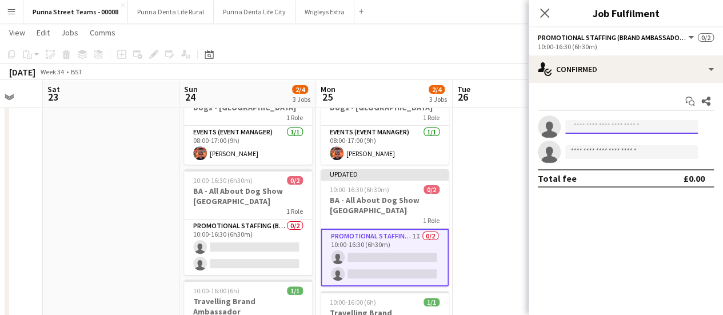
click at [628, 128] on input at bounding box center [631, 127] width 133 height 14
type input "*"
click at [499, 183] on app-date-cell at bounding box center [521, 280] width 137 height 418
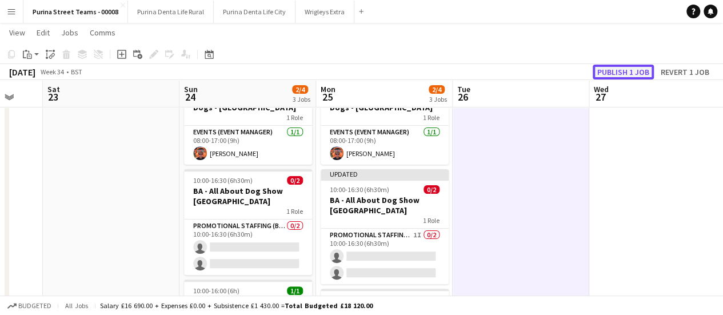
click at [637, 72] on button "Publish 1 job" at bounding box center [623, 72] width 61 height 15
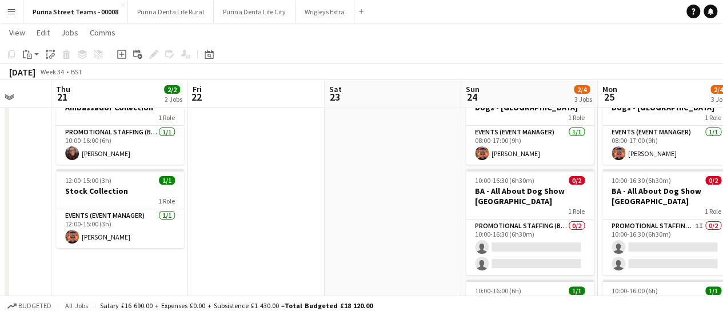
scroll to position [0, 358]
drag, startPoint x: 166, startPoint y: 187, endPoint x: 405, endPoint y: 188, distance: 238.9
click at [405, 188] on app-calendar-viewport "Mon 18 2/2 2 Jobs Tue 19 Wed 20 Thu 21 2/2 2 Jobs Fri 22 Sat 23 Sun 24 2/4 3 Jo…" at bounding box center [361, 237] width 723 height 501
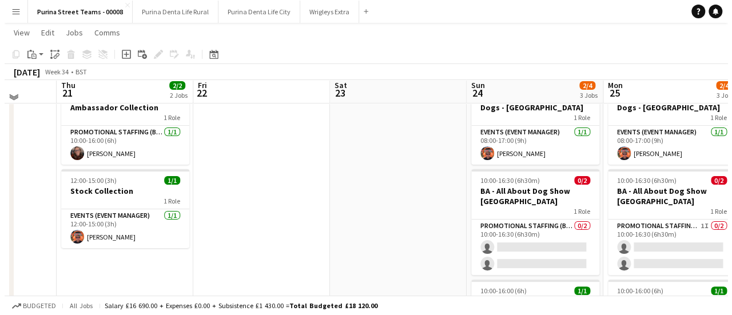
scroll to position [0, 0]
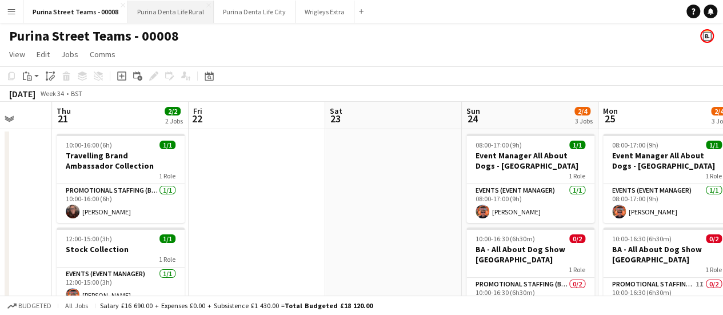
click at [153, 17] on button "Purina Denta Life Rural Close" at bounding box center [171, 12] width 86 height 22
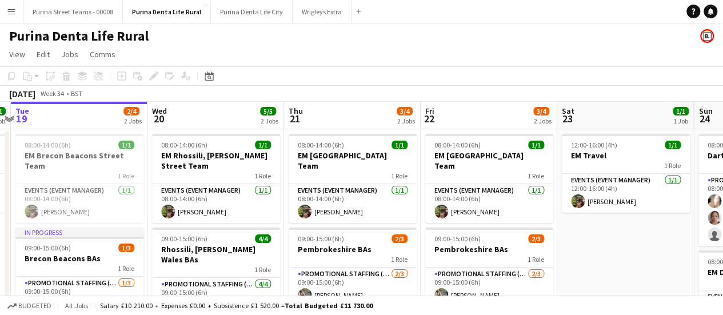
drag, startPoint x: 460, startPoint y: 199, endPoint x: 401, endPoint y: 198, distance: 58.9
click at [401, 198] on app-calendar-viewport "Sat 16 2/4 2 Jobs Sun 17 2/4 2 Jobs Mon 18 1/1 1 Job Tue 19 2/4 2 Jobs Wed 20 5…" at bounding box center [361, 246] width 723 height 289
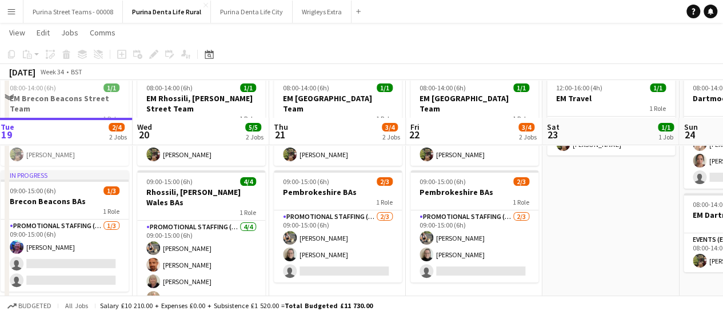
scroll to position [94, 0]
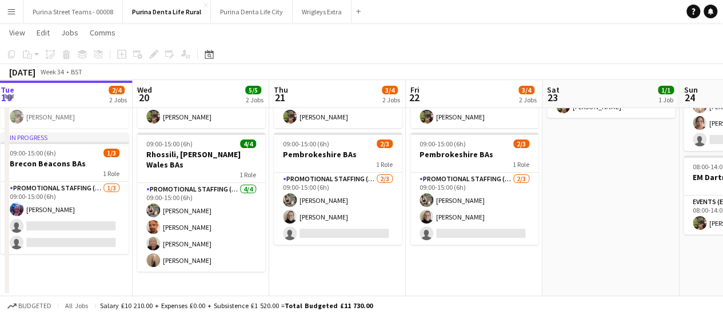
click at [18, 10] on button "Menu" at bounding box center [11, 11] width 23 height 23
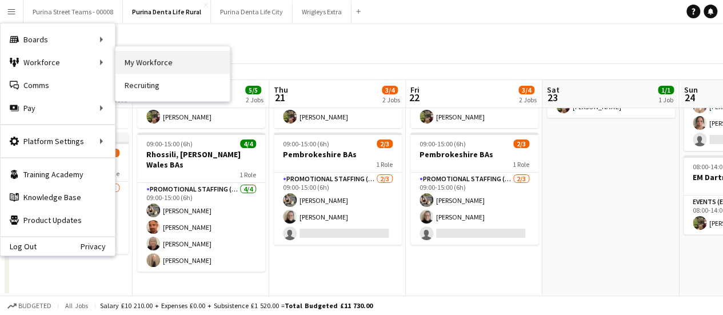
click at [143, 63] on link "My Workforce" at bounding box center [172, 62] width 114 height 23
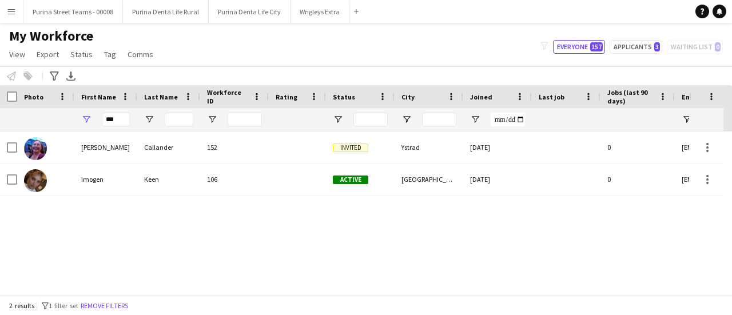
click at [9, 13] on app-icon "Menu" at bounding box center [11, 11] width 9 height 9
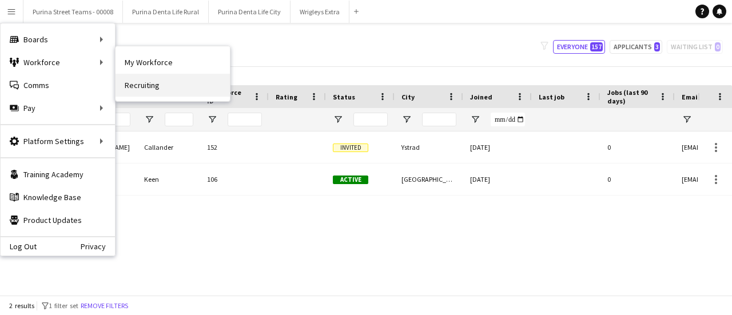
click at [145, 87] on link "Recruiting" at bounding box center [172, 85] width 114 height 23
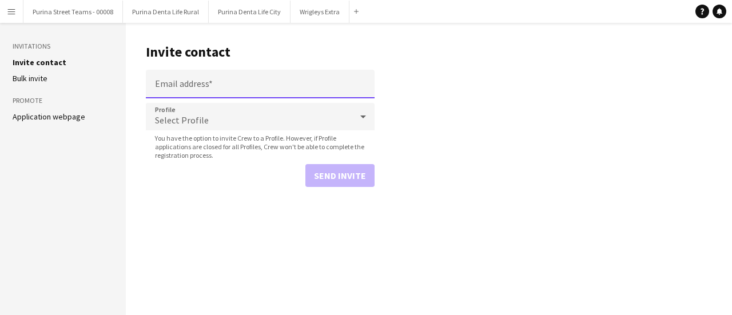
click at [240, 85] on input "Email address" at bounding box center [260, 84] width 229 height 29
paste input "**********"
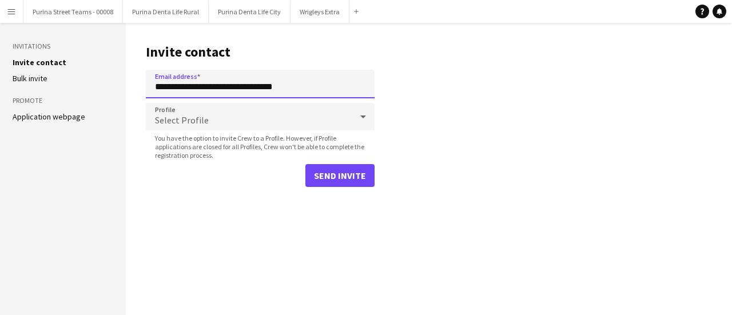
type input "**********"
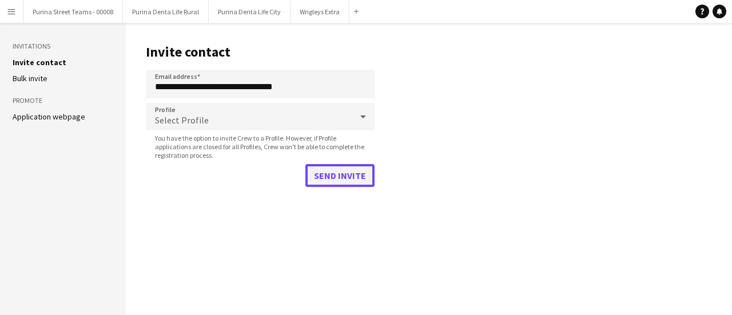
click at [336, 179] on button "Send invite" at bounding box center [339, 175] width 69 height 23
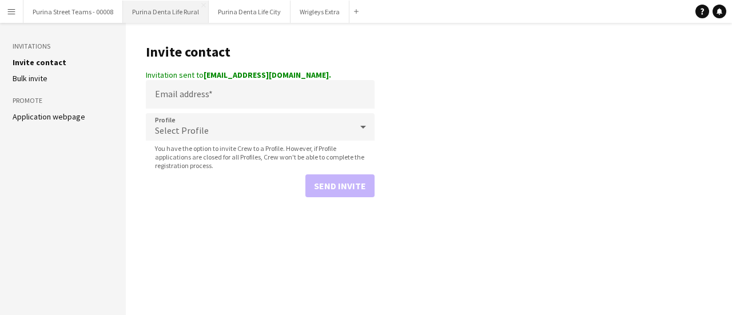
click at [139, 7] on button "Purina Denta Life Rural Close" at bounding box center [166, 12] width 86 height 22
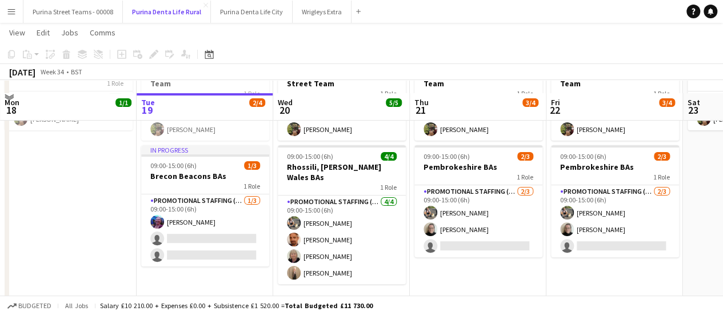
scroll to position [94, 0]
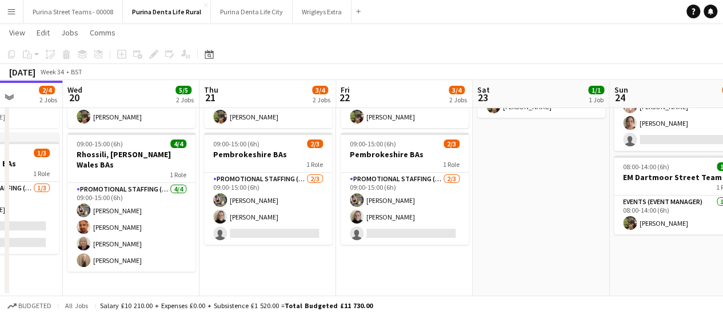
drag, startPoint x: 471, startPoint y: 249, endPoint x: 258, endPoint y: 243, distance: 212.7
click at [258, 245] on app-calendar-viewport "Sat 16 2/4 2 Jobs Sun 17 2/4 2 Jobs Mon 18 1/1 1 Job Tue 19 2/4 2 Jobs Wed 20 5…" at bounding box center [361, 123] width 723 height 345
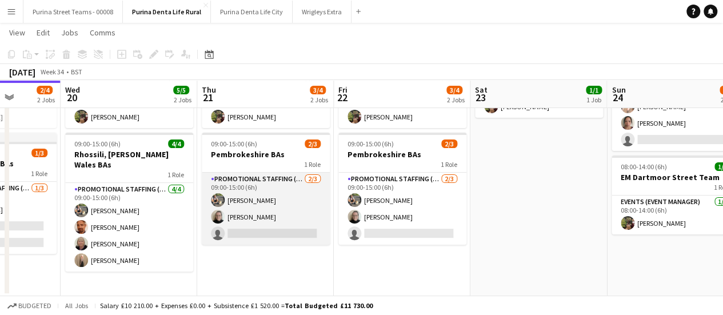
click at [269, 218] on app-card-role "Promotional Staffing (Brand Ambassadors) [DATE] 09:00-15:00 (6h) [PERSON_NAME] …" at bounding box center [266, 209] width 128 height 72
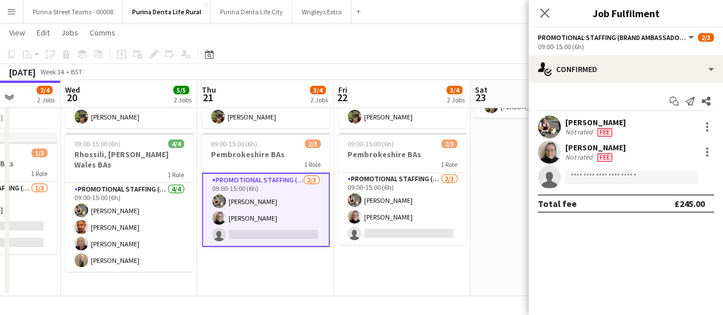
click at [494, 214] on app-date-cell "12:00-16:00 (4h) 1/1 EM Travel 1 Role Events (Event Manager) [DATE] 12:00-16:00…" at bounding box center [538, 165] width 137 height 262
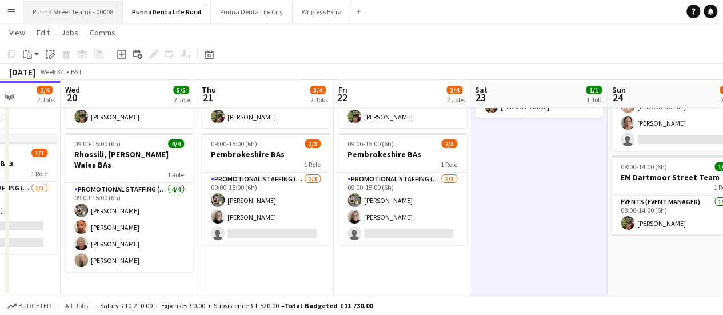
click at [82, 12] on button "Purina Street Teams - 00008 Close" at bounding box center [72, 12] width 99 height 22
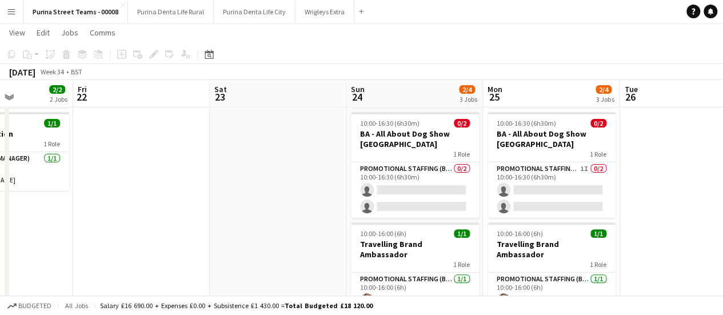
scroll to position [0, 280]
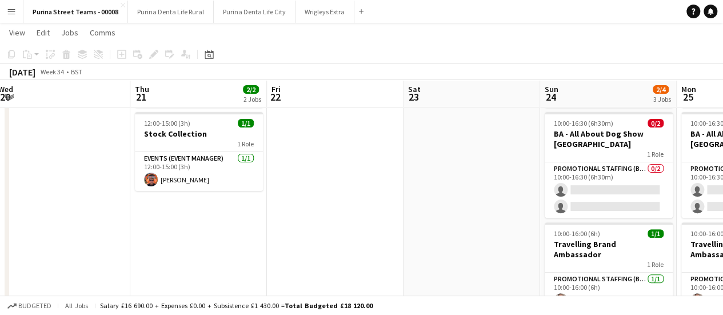
drag, startPoint x: 596, startPoint y: 193, endPoint x: 328, endPoint y: 197, distance: 267.6
click at [319, 199] on app-calendar-viewport "Mon 18 2/2 2 Jobs Tue 19 Wed 20 Thu 21 2/2 2 Jobs Fri 22 Sat 23 Sun 24 2/4 3 Jo…" at bounding box center [361, 180] width 723 height 501
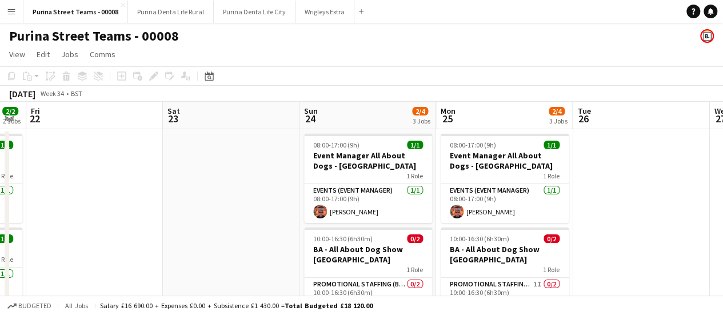
scroll to position [0, 532]
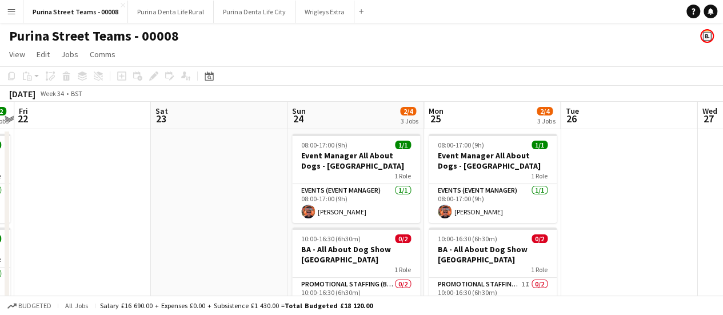
drag, startPoint x: 421, startPoint y: 207, endPoint x: 168, endPoint y: 169, distance: 255.5
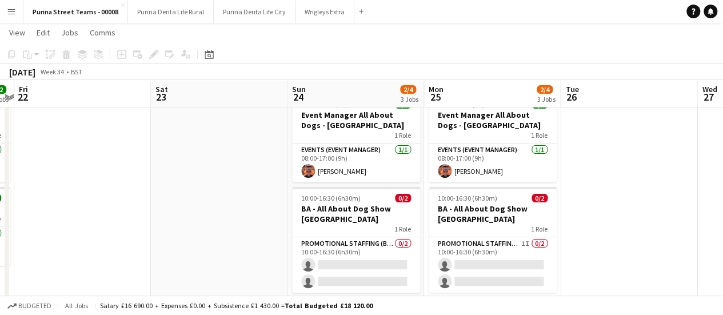
scroll to position [57, 0]
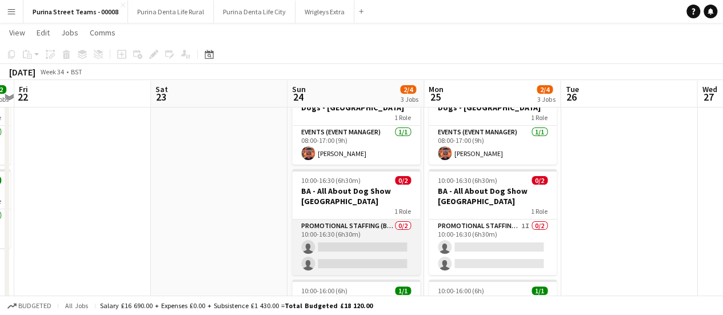
click at [365, 268] on app-card-role "Promotional Staffing (Brand Ambassadors) 0/2 10:00-16:30 (6h30m) single-neutral…" at bounding box center [356, 246] width 128 height 55
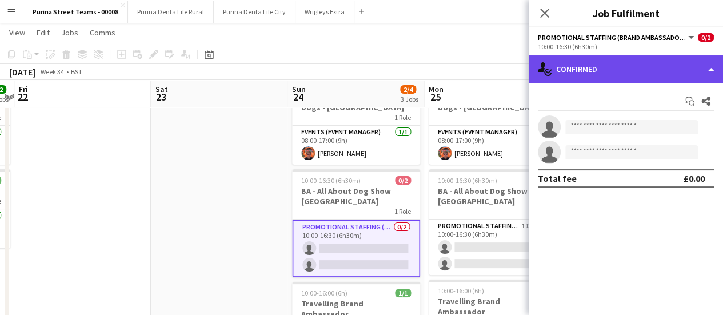
click at [711, 66] on div "single-neutral-actions-check-2 Confirmed" at bounding box center [626, 68] width 194 height 27
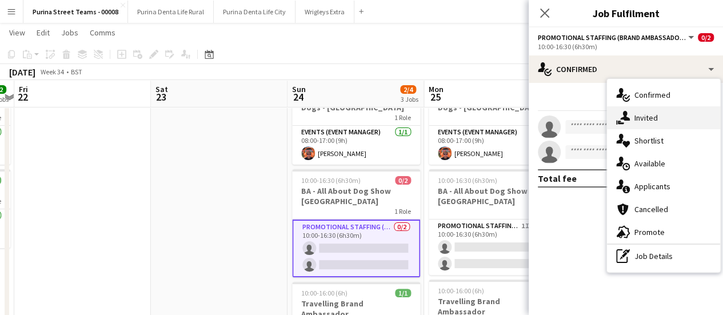
click at [679, 119] on div "single-neutral-actions-share-1 Invited" at bounding box center [663, 117] width 113 height 23
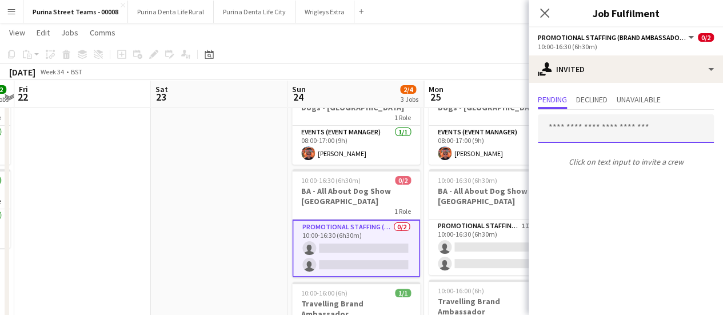
click at [592, 127] on input "text" at bounding box center [626, 128] width 176 height 29
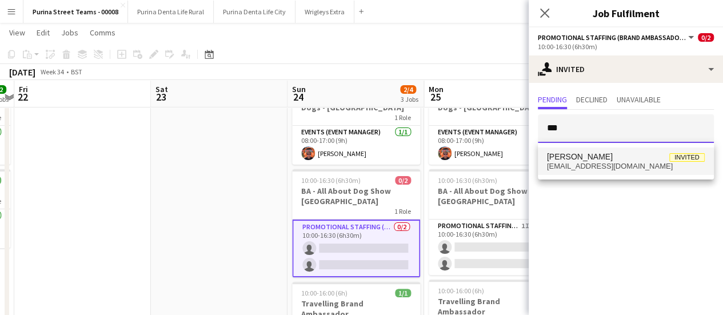
type input "***"
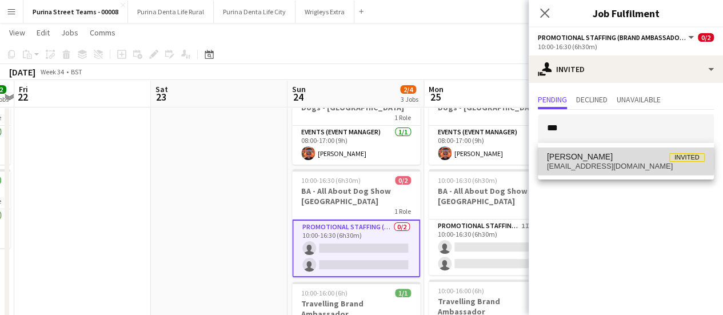
click at [588, 161] on span "[PERSON_NAME]" at bounding box center [580, 157] width 66 height 10
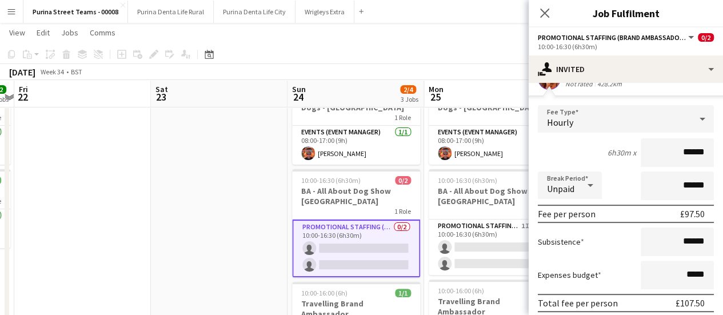
scroll to position [153, 0]
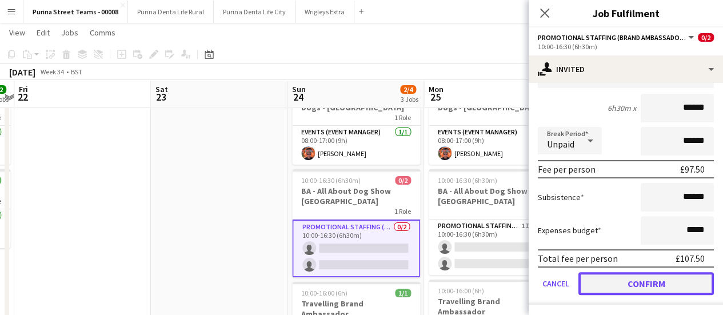
click at [672, 282] on button "Confirm" at bounding box center [645, 283] width 135 height 23
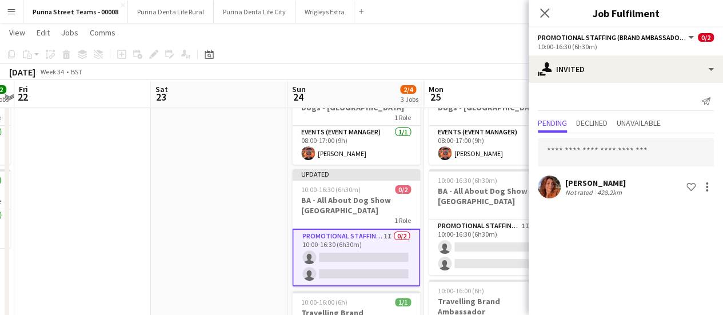
scroll to position [0, 0]
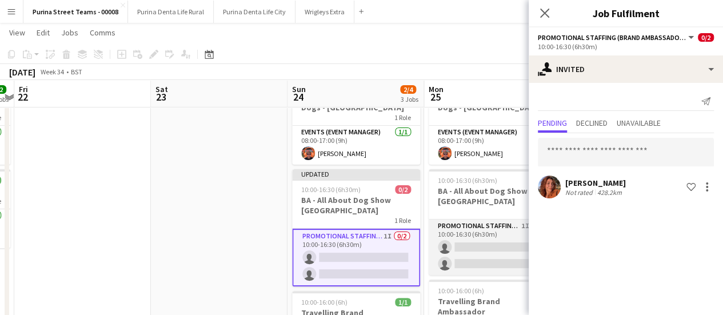
click at [473, 261] on app-card-role "Promotional Staffing (Brand Ambassadors) 1I 0/2 10:00-16:30 (6h30m) single-neut…" at bounding box center [493, 246] width 128 height 55
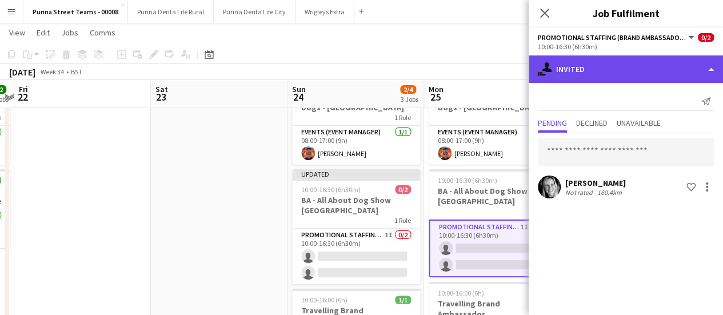
click at [713, 68] on div "single-neutral-actions-share-1 Invited" at bounding box center [626, 68] width 194 height 27
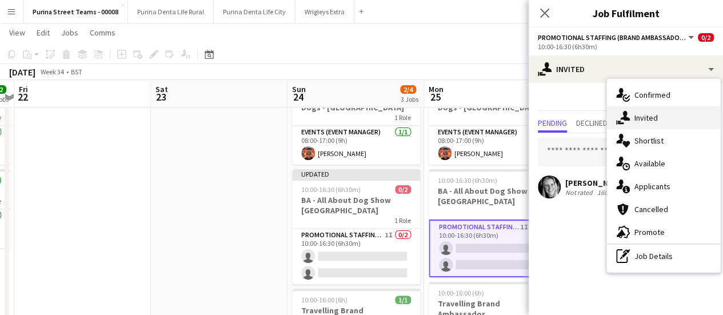
click at [656, 114] on div "single-neutral-actions-share-1 Invited" at bounding box center [663, 117] width 113 height 23
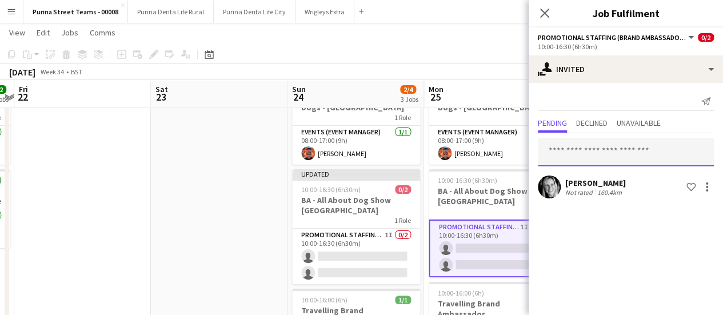
click at [618, 147] on input "text" at bounding box center [626, 152] width 176 height 29
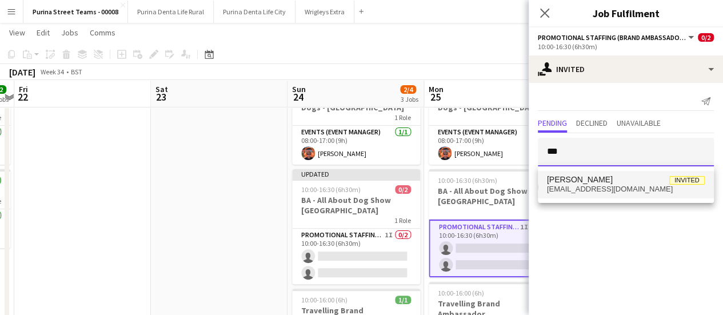
type input "***"
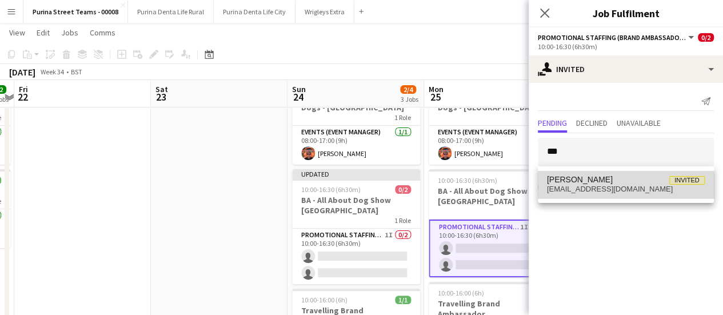
click at [609, 190] on span "[EMAIL_ADDRESS][DOMAIN_NAME]" at bounding box center [626, 189] width 158 height 9
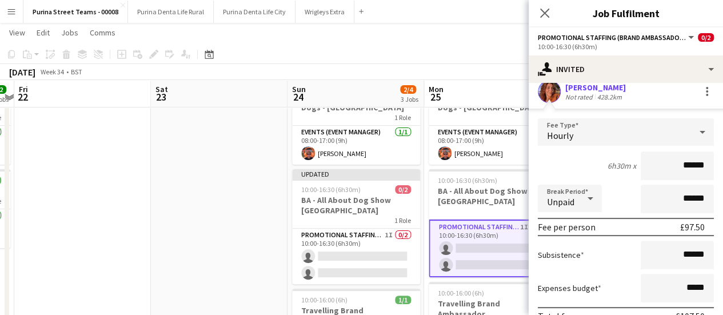
scroll to position [178, 0]
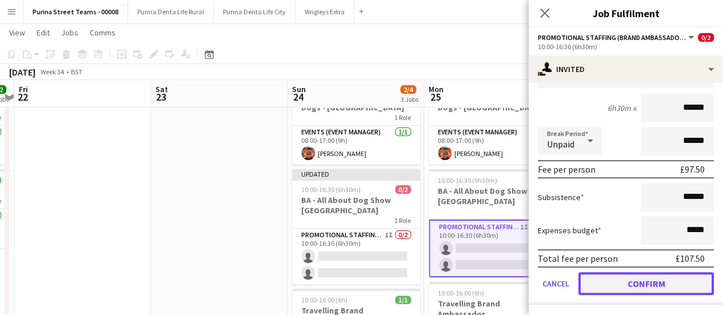
click at [687, 289] on button "Confirm" at bounding box center [645, 283] width 135 height 23
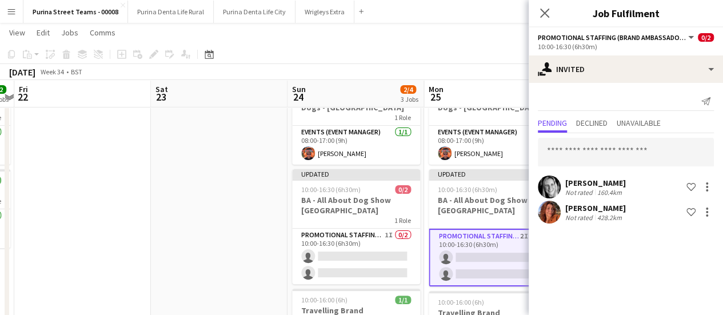
scroll to position [0, 0]
click at [158, 234] on app-date-cell at bounding box center [219, 280] width 137 height 418
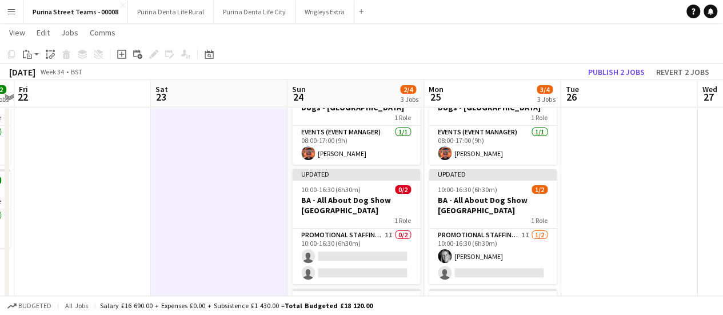
click at [683, 215] on app-date-cell at bounding box center [629, 280] width 137 height 418
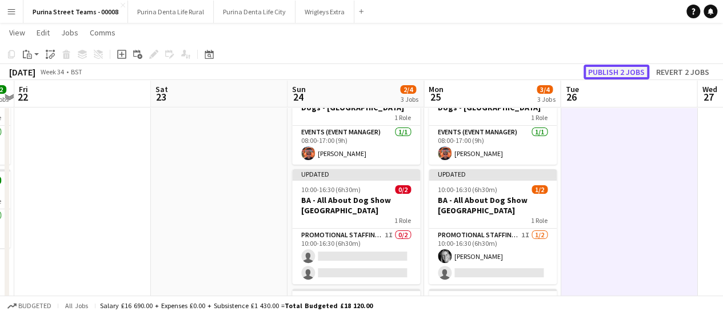
click at [617, 73] on button "Publish 2 jobs" at bounding box center [617, 72] width 66 height 15
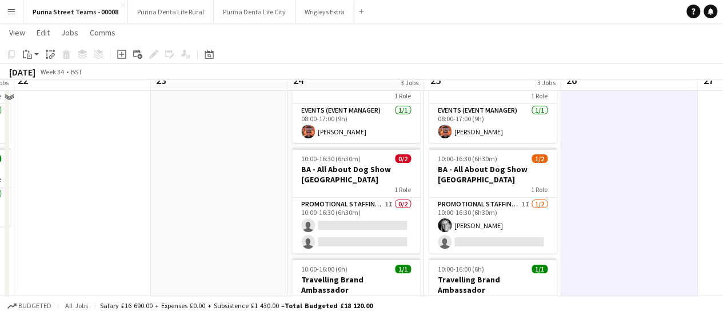
scroll to position [22, 0]
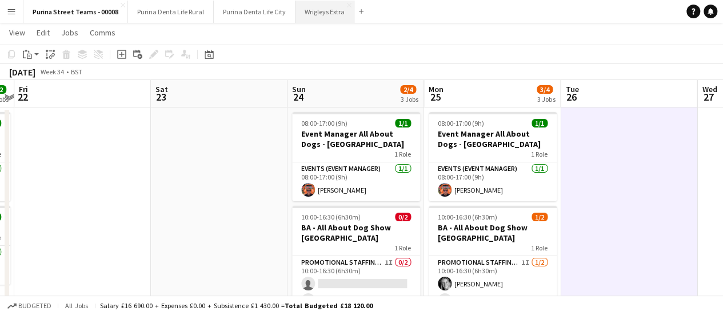
click at [316, 15] on button "Wrigleys Extra Close" at bounding box center [325, 12] width 59 height 22
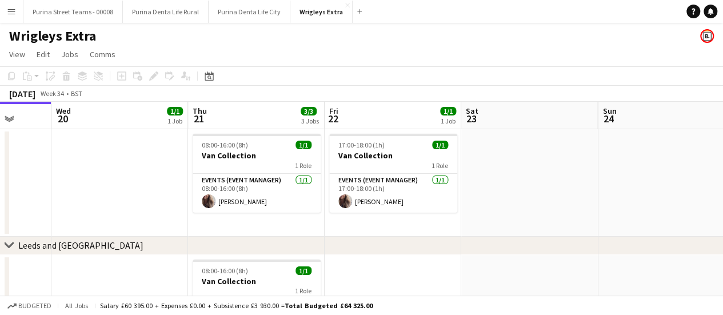
drag, startPoint x: 341, startPoint y: 195, endPoint x: 119, endPoint y: 180, distance: 222.3
drag, startPoint x: 519, startPoint y: 187, endPoint x: 261, endPoint y: 185, distance: 258.4
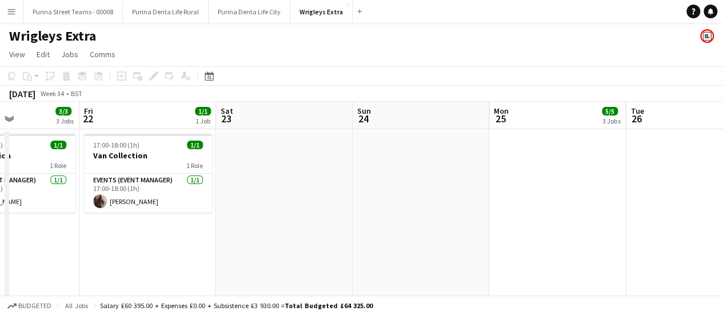
drag, startPoint x: 576, startPoint y: 183, endPoint x: 264, endPoint y: 189, distance: 312.2
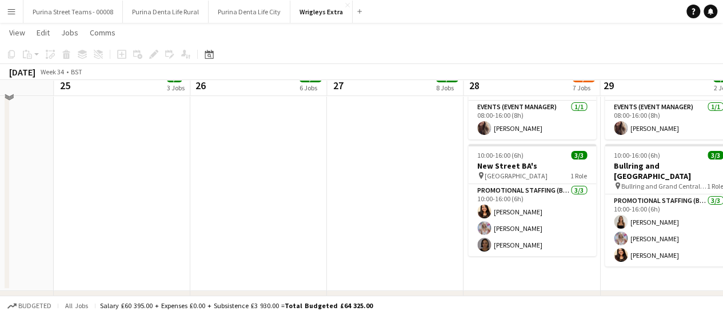
scroll to position [57, 0]
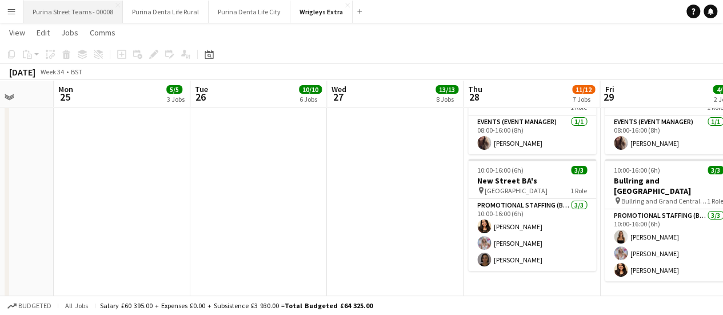
click at [67, 15] on button "Purina Street Teams - 00008 Close" at bounding box center [72, 12] width 99 height 22
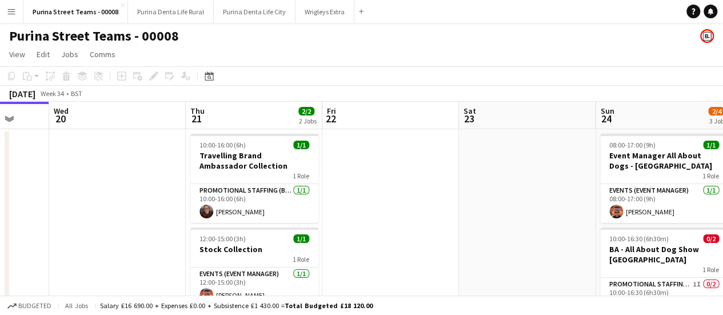
drag, startPoint x: 333, startPoint y: 205, endPoint x: 106, endPoint y: 191, distance: 227.3
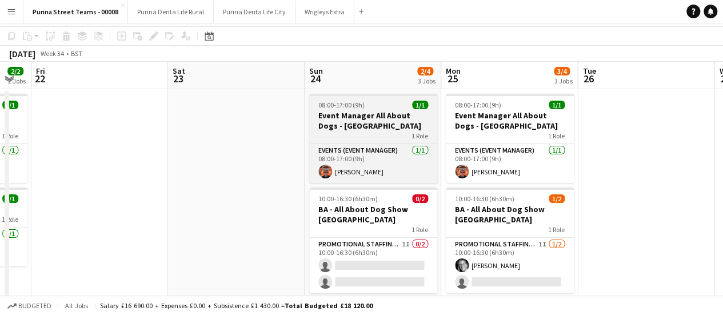
scroll to position [57, 0]
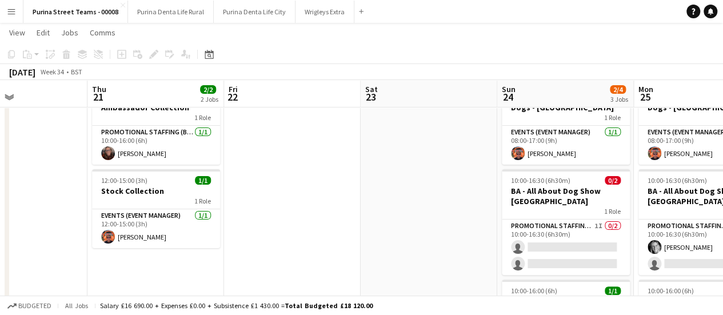
drag, startPoint x: 228, startPoint y: 201, endPoint x: 642, endPoint y: 194, distance: 414.5
click at [642, 194] on app-calendar-viewport "Mon 18 2/2 2 Jobs Tue 19 Wed 20 Thu 21 2/2 2 Jobs Fri 22 Sat 23 Sun 24 2/4 3 Jo…" at bounding box center [361, 237] width 723 height 501
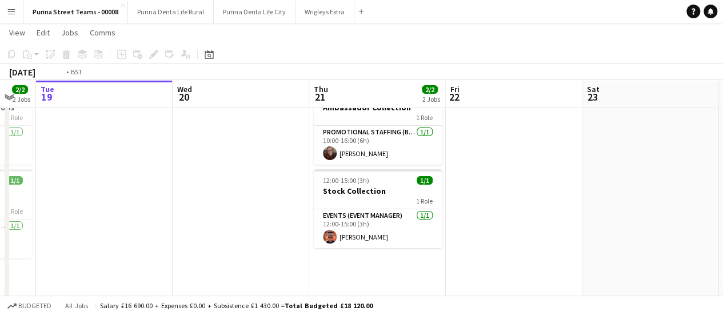
drag, startPoint x: 254, startPoint y: 197, endPoint x: 389, endPoint y: 162, distance: 139.5
click at [412, 183] on app-calendar-viewport "Sun 17 2/2 2 Jobs Mon 18 2/2 2 Jobs Tue 19 Wed 20 Thu 21 2/2 2 Jobs Fri 22 Sat …" at bounding box center [361, 237] width 723 height 501
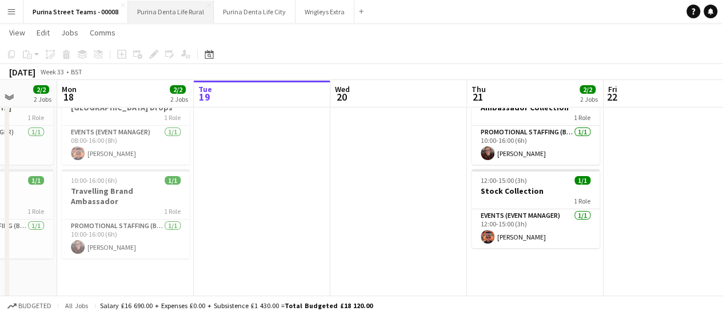
click at [158, 19] on button "Purina Denta Life Rural Close" at bounding box center [171, 12] width 86 height 22
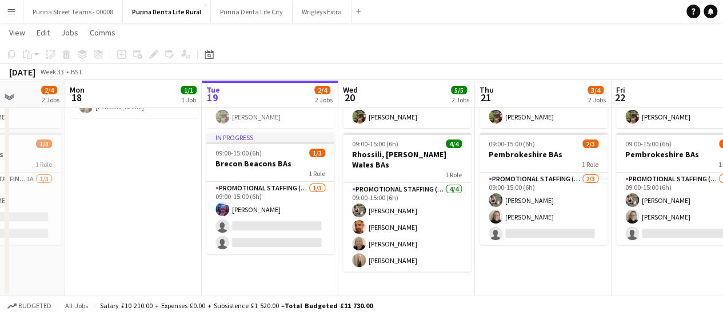
scroll to position [0, 342]
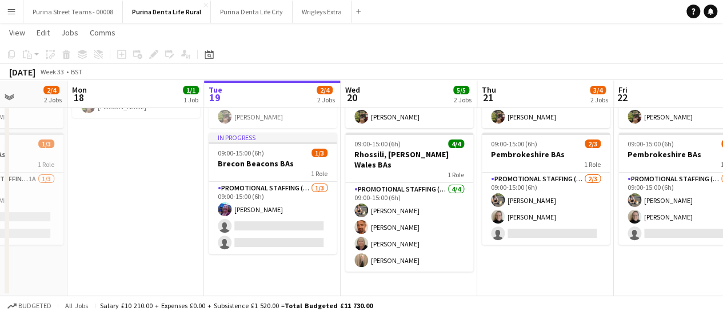
drag, startPoint x: 406, startPoint y: 277, endPoint x: 473, endPoint y: 268, distance: 68.0
click at [473, 268] on app-calendar-viewport "Fri 15 3/4 2 Jobs Sat 16 2/4 2 Jobs Sun 17 2/4 2 Jobs Mon 18 1/1 1 Job Tue 19 2…" at bounding box center [361, 123] width 723 height 345
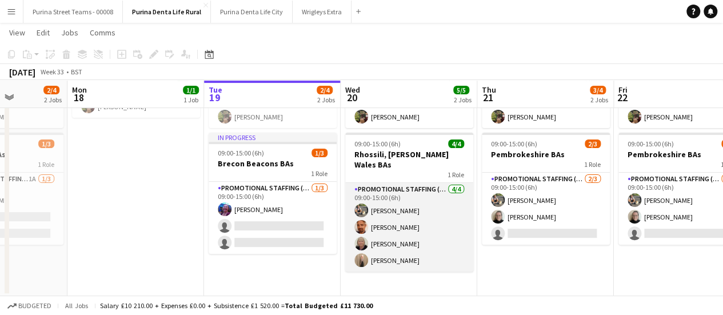
click at [385, 199] on app-card-role "Promotional Staffing (Brand Ambassadors) [DATE] 09:00-15:00 (6h) [PERSON_NAME] …" at bounding box center [409, 227] width 128 height 89
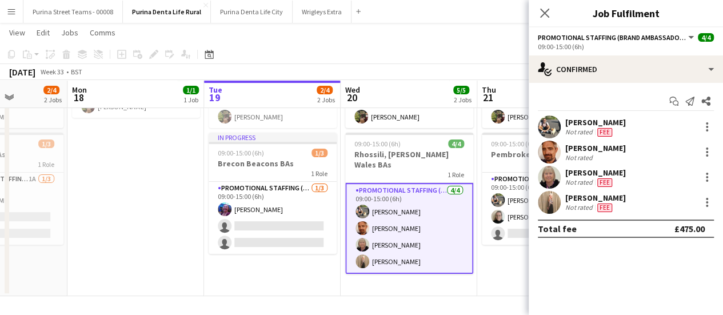
click at [386, 214] on app-card-role "Promotional Staffing (Brand Ambassadors) [DATE] 09:00-15:00 (6h) [PERSON_NAME] …" at bounding box center [409, 228] width 128 height 91
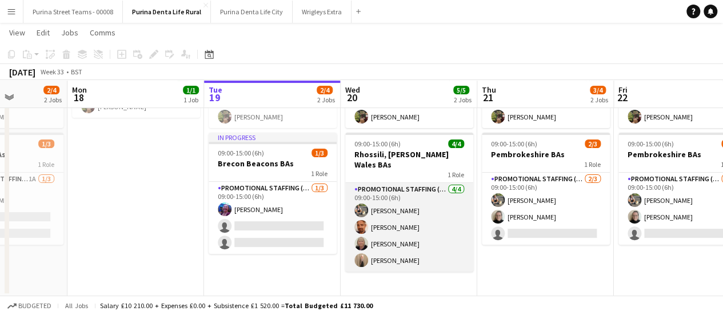
click at [396, 231] on app-card-role "Promotional Staffing (Brand Ambassadors) [DATE] 09:00-15:00 (6h) [PERSON_NAME] …" at bounding box center [409, 227] width 128 height 89
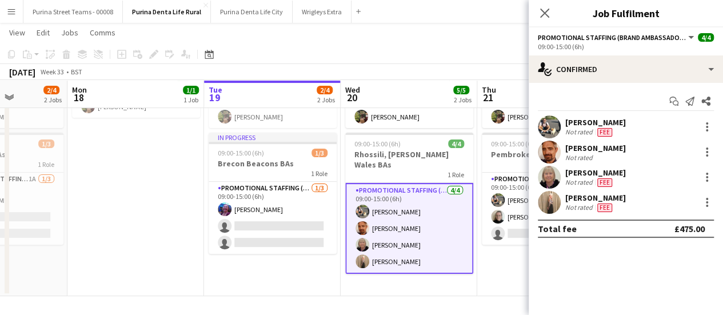
click at [578, 171] on div "[PERSON_NAME]" at bounding box center [595, 172] width 61 height 10
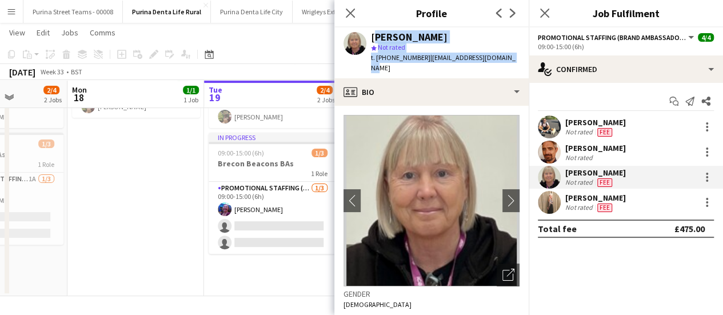
drag, startPoint x: 509, startPoint y: 60, endPoint x: 372, endPoint y: 33, distance: 140.5
click at [372, 33] on div "[PERSON_NAME] star Not rated t. [PHONE_NUMBER] | [EMAIL_ADDRESS][DOMAIN_NAME]" at bounding box center [431, 52] width 194 height 51
copy div "[PERSON_NAME] star Not rated t. [PHONE_NUMBER] | [EMAIL_ADDRESS][DOMAIN_NAME]"
click at [136, 166] on app-date-cell "12:00-16:00 (4h) 1/1 EM Travel 1 Role Events (Event Manager) [DATE] 12:00-16:00…" at bounding box center [135, 165] width 137 height 262
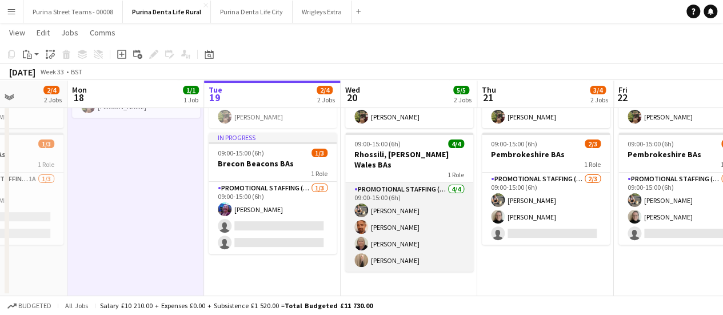
click at [400, 246] on app-card-role "Promotional Staffing (Brand Ambassadors) [DATE] 09:00-15:00 (6h) [PERSON_NAME] …" at bounding box center [409, 227] width 128 height 89
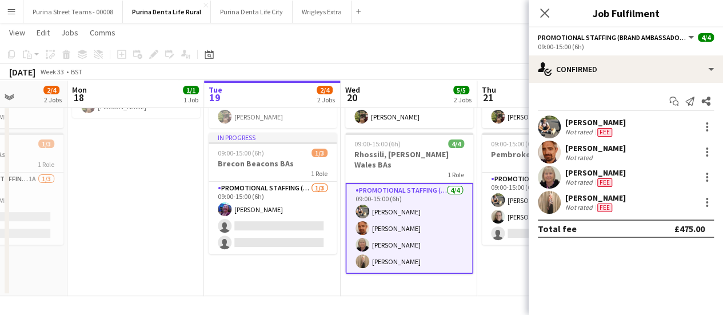
click at [603, 197] on div "[PERSON_NAME]" at bounding box center [595, 198] width 61 height 10
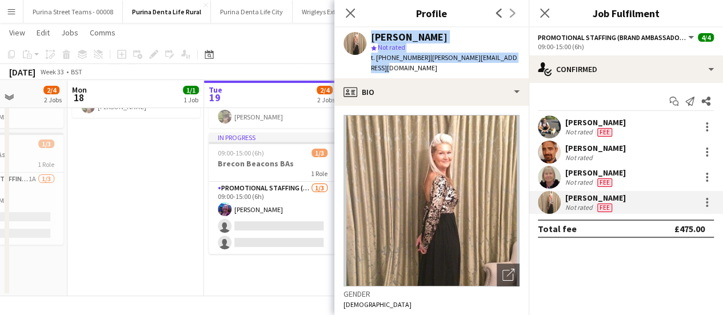
drag, startPoint x: 521, startPoint y: 58, endPoint x: 366, endPoint y: 38, distance: 156.2
click at [366, 38] on div "[PERSON_NAME] star Not rated t. [PHONE_NUMBER] | [PERSON_NAME][EMAIL_ADDRESS][D…" at bounding box center [431, 52] width 194 height 51
copy div "[PERSON_NAME] star Not rated t. [PHONE_NUMBER] | [PERSON_NAME][EMAIL_ADDRESS][D…"
click at [615, 137] on div "[PERSON_NAME] Not rated Fee" at bounding box center [626, 126] width 194 height 23
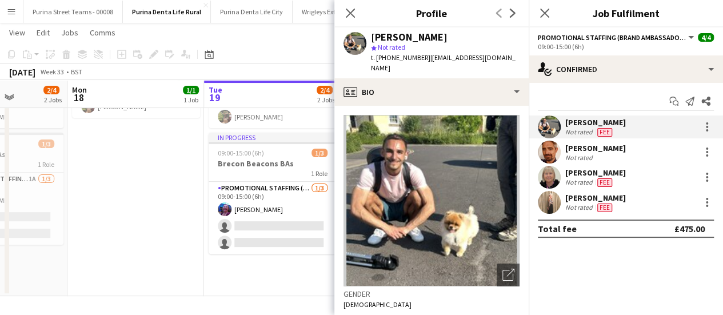
click at [596, 149] on div "[PERSON_NAME]" at bounding box center [595, 148] width 61 height 10
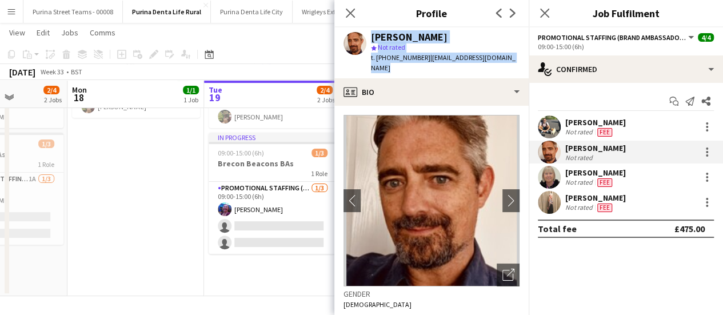
drag, startPoint x: 520, startPoint y: 59, endPoint x: 368, endPoint y: 41, distance: 153.2
click at [368, 41] on div "[PERSON_NAME] star Not rated t. [PHONE_NUMBER] | [EMAIL_ADDRESS][DOMAIN_NAME]" at bounding box center [431, 52] width 194 height 51
copy div "[PERSON_NAME] star Not rated t. [PHONE_NUMBER] | [EMAIL_ADDRESS][DOMAIN_NAME]"
click at [139, 215] on app-date-cell "12:00-16:00 (4h) 1/1 EM Travel 1 Role Events (Event Manager) [DATE] 12:00-16:00…" at bounding box center [135, 165] width 137 height 262
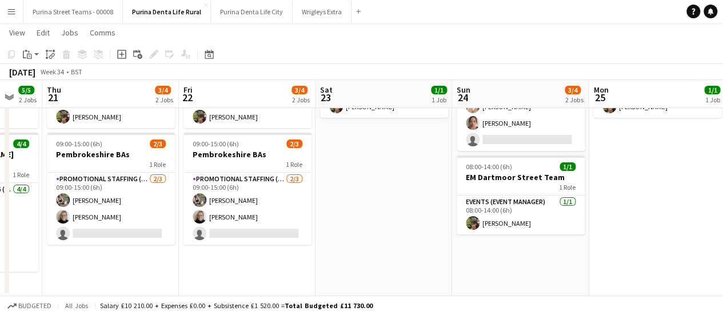
scroll to position [0, 459]
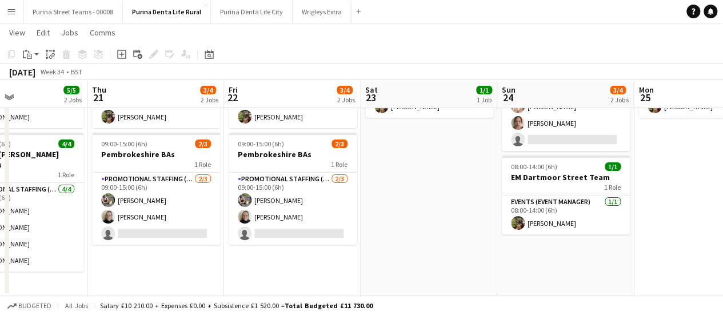
drag, startPoint x: 549, startPoint y: 260, endPoint x: 166, endPoint y: 272, distance: 383.2
click at [166, 272] on app-calendar-viewport "Sun 17 2/4 2 Jobs Mon 18 1/1 1 Job Tue 19 2/4 2 Jobs Wed 20 5/5 2 Jobs Thu 21 3…" at bounding box center [361, 123] width 723 height 345
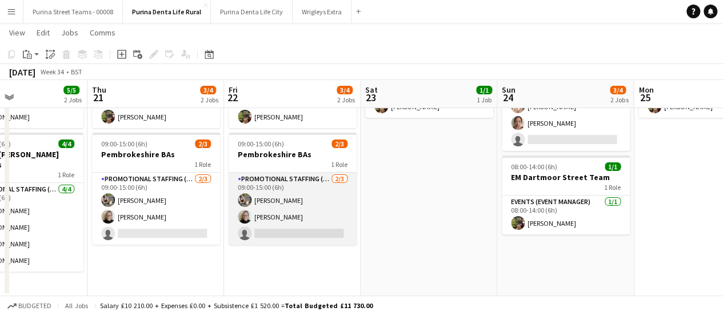
click at [269, 206] on app-card-role "Promotional Staffing (Brand Ambassadors) [DATE] 09:00-15:00 (6h) [PERSON_NAME] …" at bounding box center [293, 209] width 128 height 72
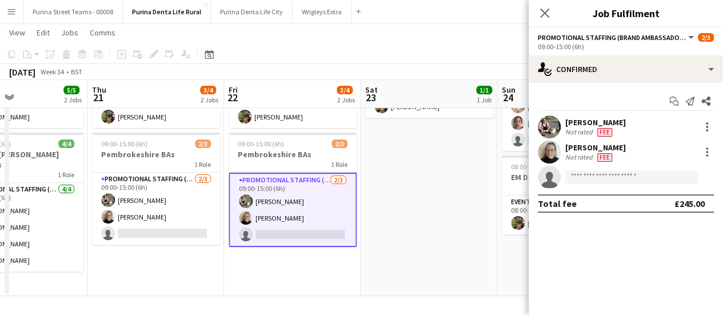
click at [571, 145] on div "[PERSON_NAME]" at bounding box center [595, 147] width 61 height 10
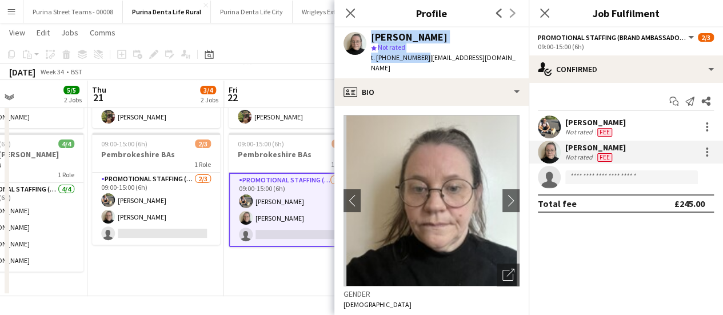
drag, startPoint x: 421, startPoint y: 57, endPoint x: 347, endPoint y: 33, distance: 77.5
click at [347, 33] on div "[PERSON_NAME] star Not rated t. [PHONE_NUMBER] | [EMAIL_ADDRESS][DOMAIN_NAME]" at bounding box center [431, 52] width 194 height 51
copy div "[PERSON_NAME] star Not rated t. [PHONE_NUMBER]"
click at [208, 257] on app-date-cell "08:00-14:00 (6h) 1/1 EM [GEOGRAPHIC_DATA] Team 1 Role Events (Event Manager) [D…" at bounding box center [155, 165] width 137 height 262
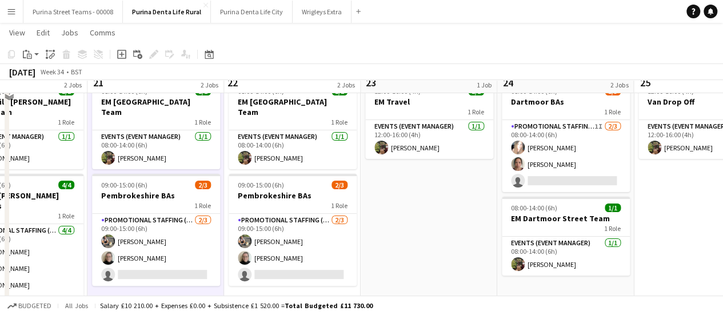
scroll to position [37, 0]
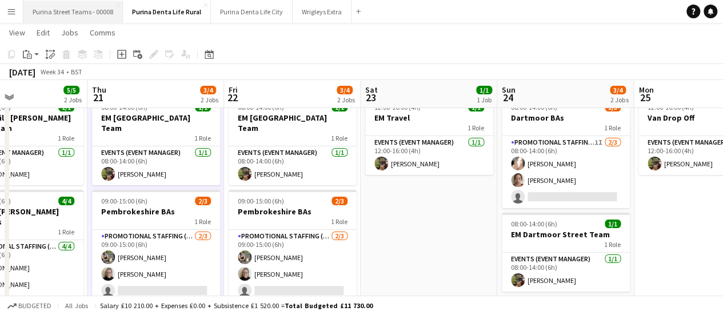
click at [53, 15] on button "Purina Street Teams - 00008 Close" at bounding box center [72, 12] width 99 height 22
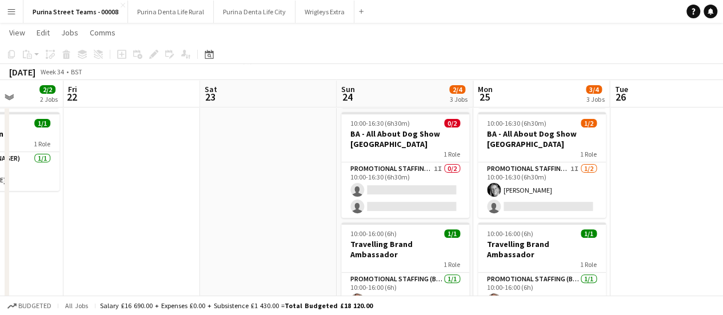
scroll to position [0, 544]
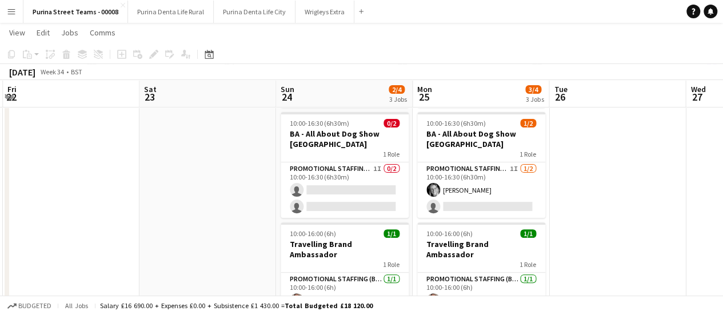
drag, startPoint x: 584, startPoint y: 190, endPoint x: 41, endPoint y: 224, distance: 544.6
click at [41, 224] on app-calendar-viewport "Mon 18 2/2 2 Jobs Tue 19 Wed 20 Thu 21 2/2 2 Jobs Fri 22 Sat 23 Sun 24 2/4 3 Jo…" at bounding box center [361, 180] width 723 height 501
click at [228, 17] on button "Purina Denta Life City Close" at bounding box center [255, 12] width 82 height 22
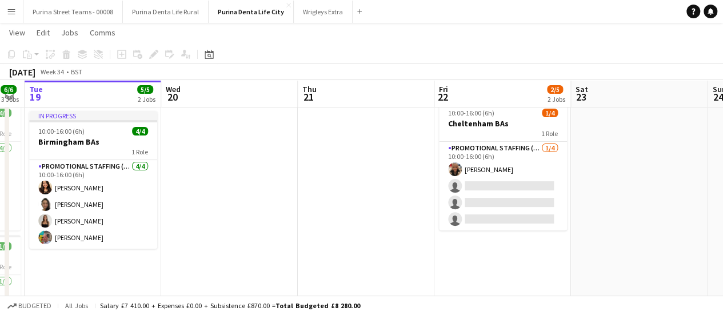
scroll to position [0, 282]
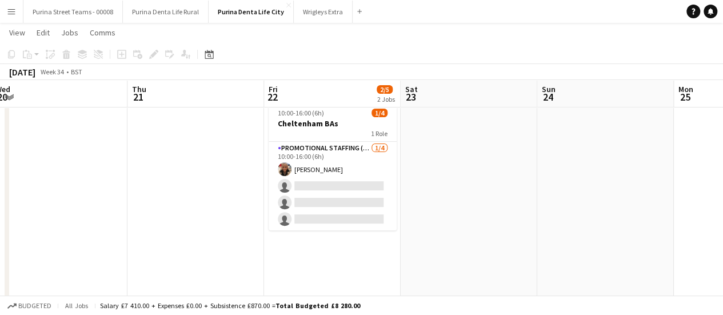
drag, startPoint x: 519, startPoint y: 177, endPoint x: 237, endPoint y: 175, distance: 282.4
click at [237, 175] on app-calendar-viewport "Mon 18 6/6 3 Jobs Tue 19 5/5 2 Jobs Wed 20 Thu 21 Fri 22 2/5 2 Jobs Sat 23 Sun …" at bounding box center [361, 140] width 723 height 420
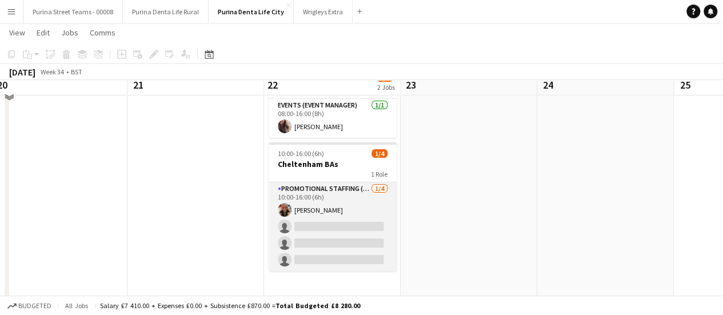
scroll to position [57, 0]
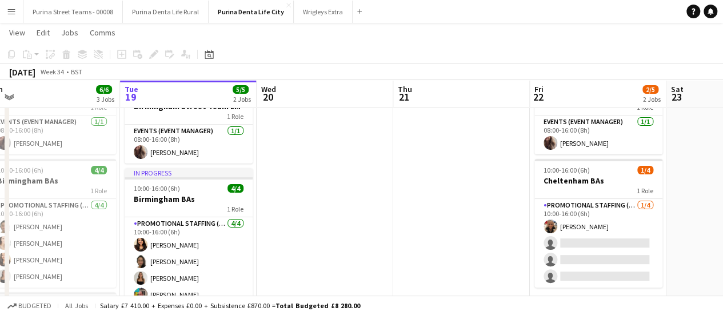
drag, startPoint x: 150, startPoint y: 221, endPoint x: 416, endPoint y: 185, distance: 268.2
click at [416, 185] on app-calendar-viewport "Sat 16 Sun 17 1/1 1 Job Mon 18 6/6 3 Jobs Tue 19 5/5 2 Jobs Wed 20 Thu 21 Fri 2…" at bounding box center [361, 197] width 723 height 420
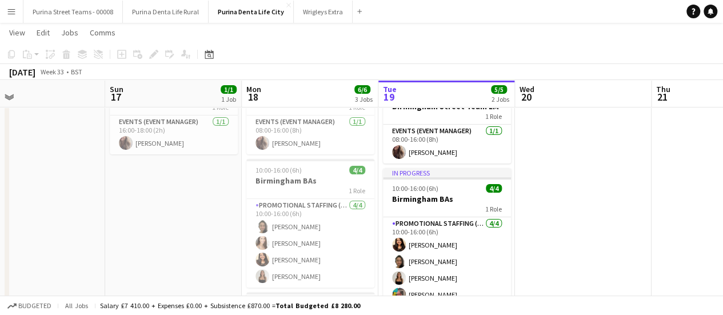
click at [532, 160] on app-calendar-viewport "Thu 14 5/6 3 Jobs Fri 15 Sat 16 Sun 17 1/1 1 Job Mon 18 6/6 3 Jobs Tue 19 5/5 2…" at bounding box center [361, 197] width 723 height 420
click at [185, 7] on button "Purina Denta Life Rural Close" at bounding box center [166, 12] width 86 height 22
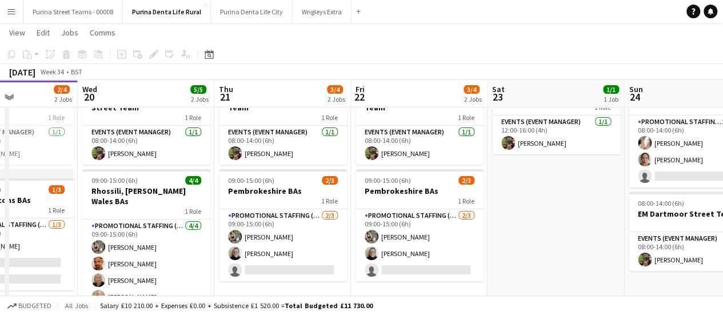
scroll to position [0, 494]
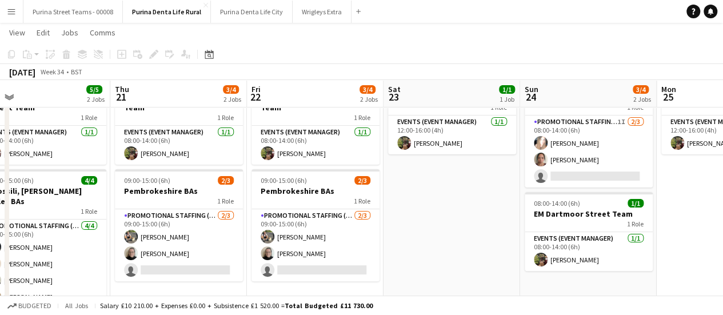
drag, startPoint x: 510, startPoint y: 283, endPoint x: 204, endPoint y: 258, distance: 306.8
click at [204, 258] on app-calendar-viewport "Mon 18 1/1 1 Job Tue 19 2/4 2 Jobs Wed 20 5/5 2 Jobs Thu 21 3/4 2 Jobs Fri 22 3…" at bounding box center [361, 159] width 723 height 345
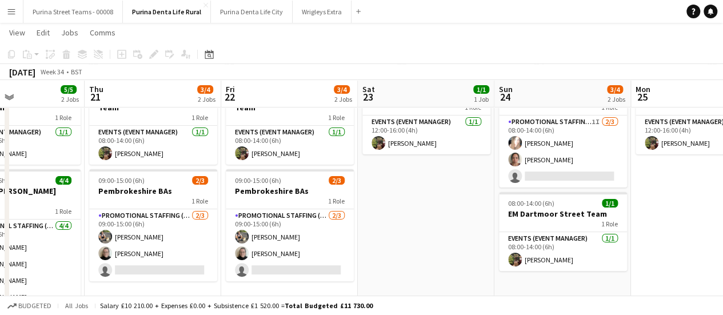
scroll to position [0, 306]
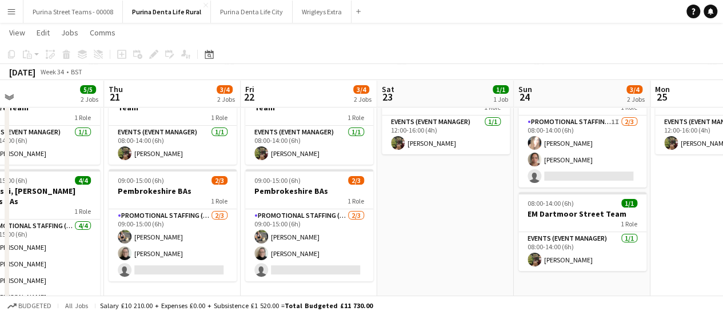
drag, startPoint x: 461, startPoint y: 230, endPoint x: 436, endPoint y: 205, distance: 35.6
click at [461, 198] on app-calendar-viewport "Mon 18 1/1 1 Job Tue 19 2/4 2 Jobs Wed 20 5/5 2 Jobs Thu 21 3/4 2 Jobs Fri 22 3…" at bounding box center [361, 159] width 723 height 345
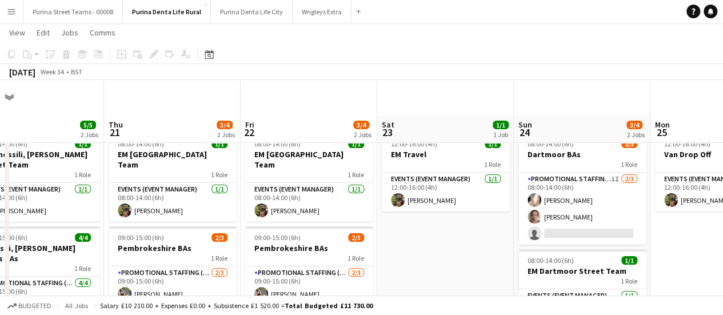
scroll to position [57, 0]
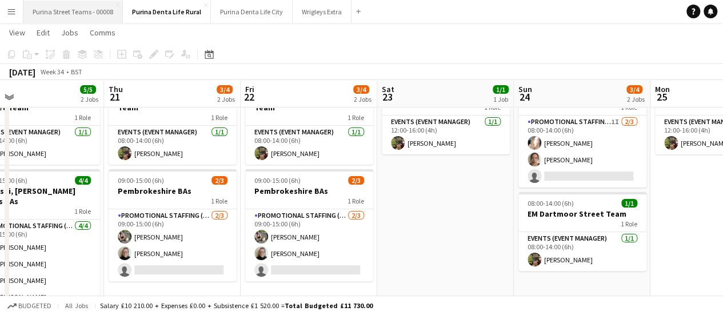
click at [59, 15] on button "Purina Street Teams - 00008 Close" at bounding box center [72, 12] width 99 height 22
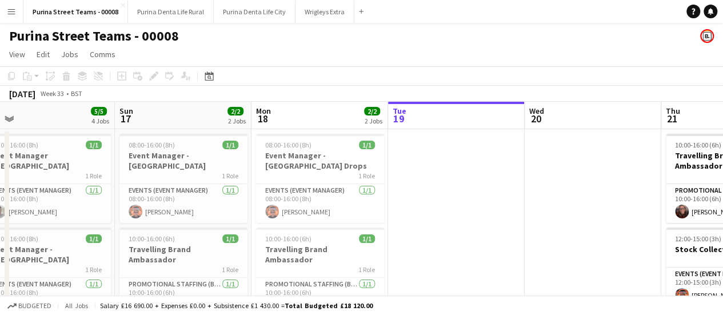
scroll to position [0, 290]
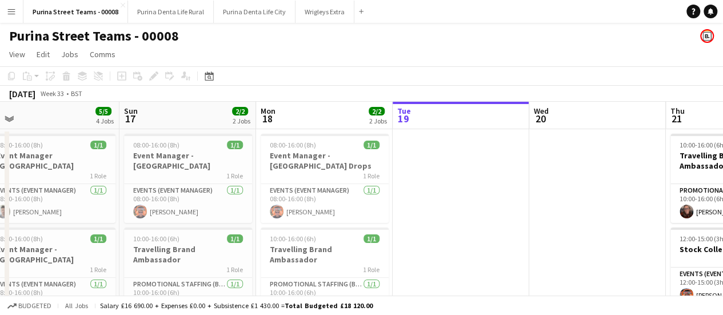
drag, startPoint x: 460, startPoint y: 214, endPoint x: 568, endPoint y: 210, distance: 108.1
drag, startPoint x: 465, startPoint y: 209, endPoint x: 465, endPoint y: 159, distance: 50.3
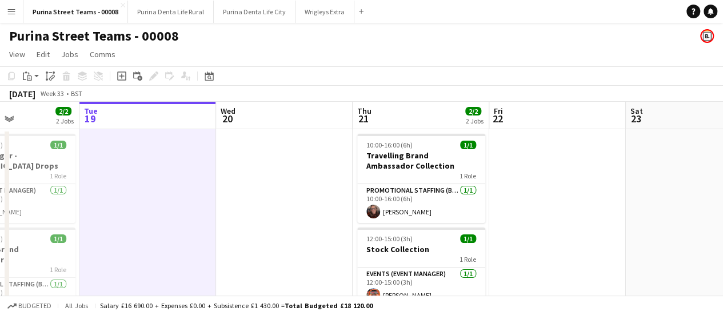
scroll to position [0, 334]
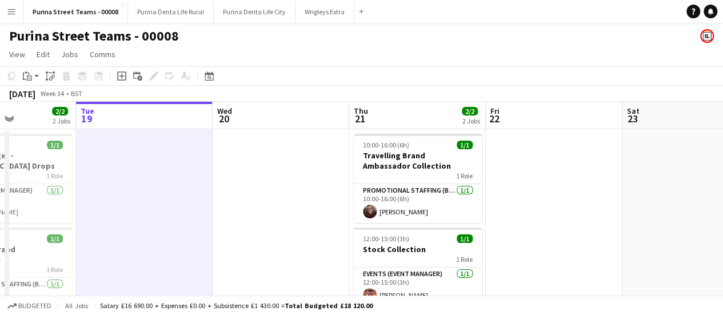
drag, startPoint x: 488, startPoint y: 228, endPoint x: 313, endPoint y: 222, distance: 174.5
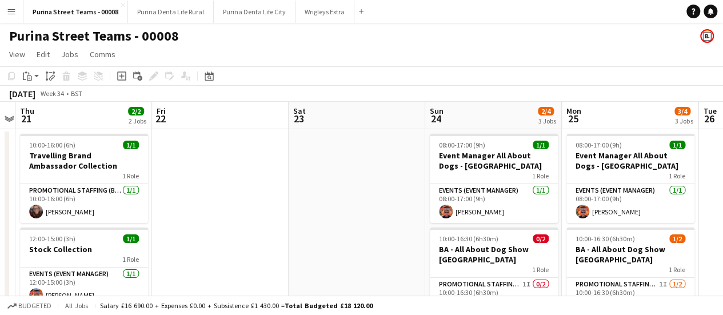
scroll to position [0, 330]
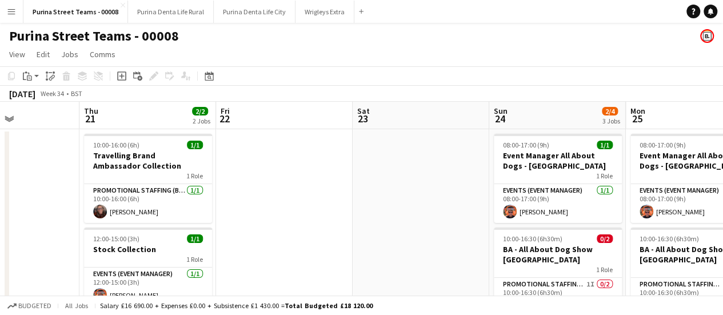
drag, startPoint x: 606, startPoint y: 196, endPoint x: 337, endPoint y: 190, distance: 269.3
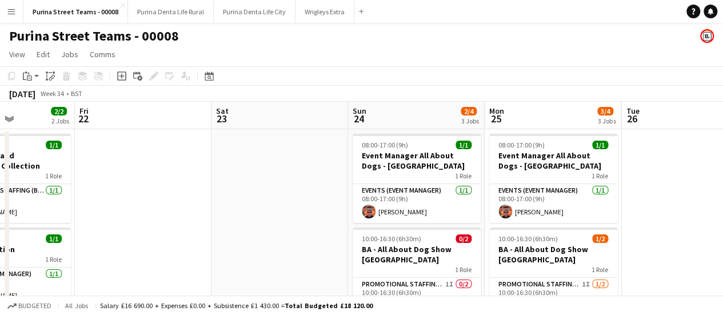
scroll to position [0, 482]
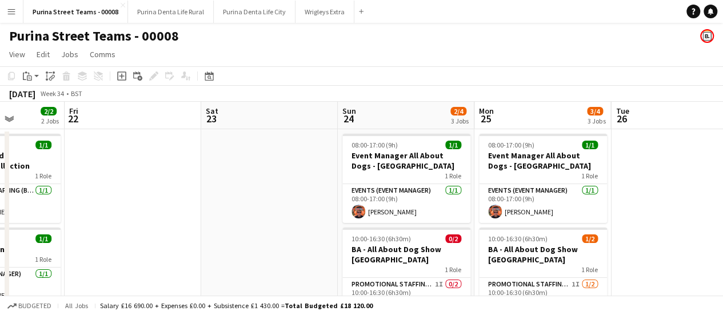
drag, startPoint x: 405, startPoint y: 249, endPoint x: 253, endPoint y: 240, distance: 151.8
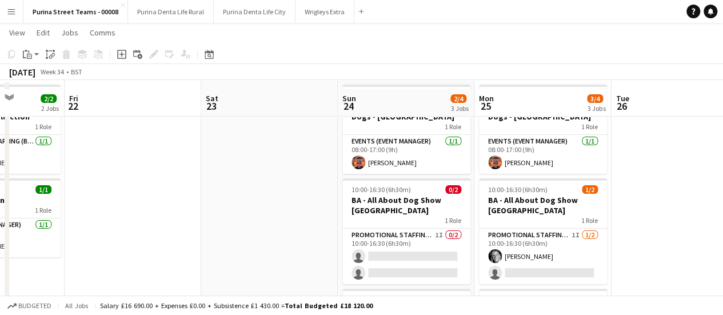
scroll to position [57, 0]
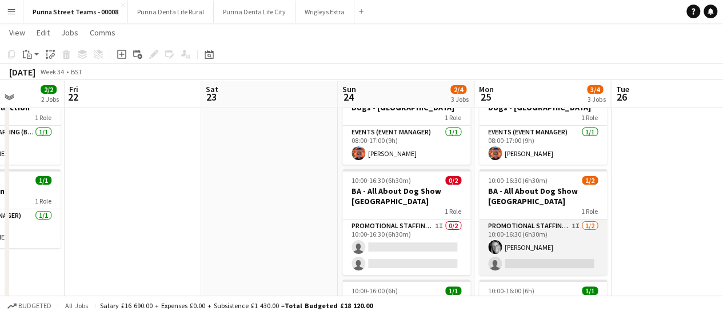
click at [516, 246] on app-card-role "Promotional Staffing (Brand Ambassadors) 1I [DATE] 10:00-16:30 (6h30m) [PERSON_…" at bounding box center [543, 246] width 128 height 55
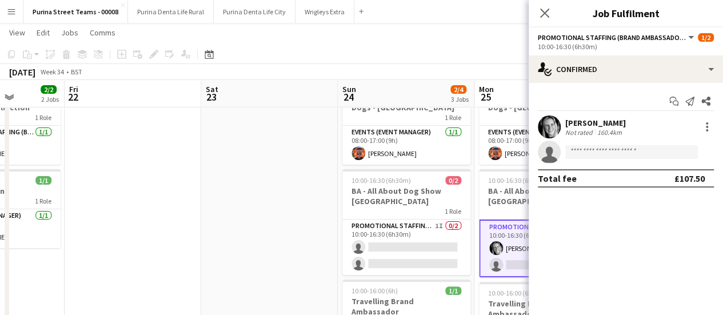
click at [590, 122] on div "[PERSON_NAME]" at bounding box center [595, 123] width 61 height 10
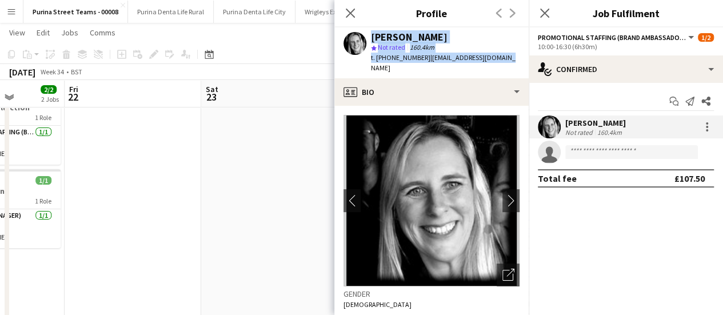
drag, startPoint x: 499, startPoint y: 57, endPoint x: 365, endPoint y: 36, distance: 136.0
click at [365, 36] on div "[PERSON_NAME] star Not rated 160.4km t. [PHONE_NUMBER] | [EMAIL_ADDRESS][DOMAIN…" at bounding box center [431, 52] width 194 height 51
copy div "[PERSON_NAME] star Not rated 160.4km t. [PHONE_NUMBER] | [EMAIL_ADDRESS][DOMAIN…"
drag, startPoint x: 201, startPoint y: 223, endPoint x: 258, endPoint y: 217, distance: 56.9
click at [201, 223] on app-date-cell at bounding box center [269, 280] width 137 height 418
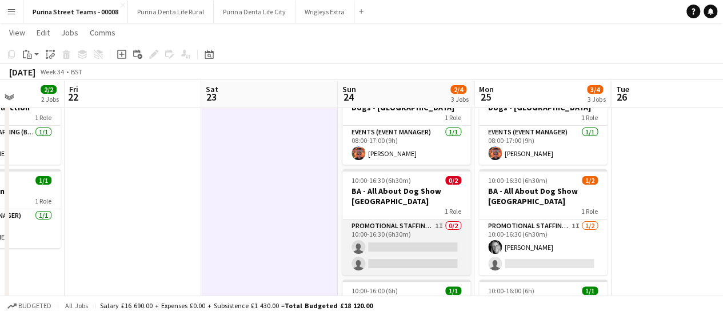
click at [418, 228] on app-card-role "Promotional Staffing (Brand Ambassadors) 1I 0/2 10:00-16:30 (6h30m) single-neut…" at bounding box center [406, 246] width 128 height 55
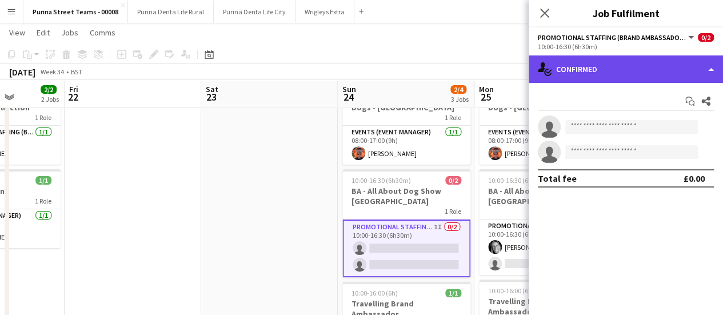
click at [710, 73] on div "single-neutral-actions-check-2 Confirmed" at bounding box center [626, 68] width 194 height 27
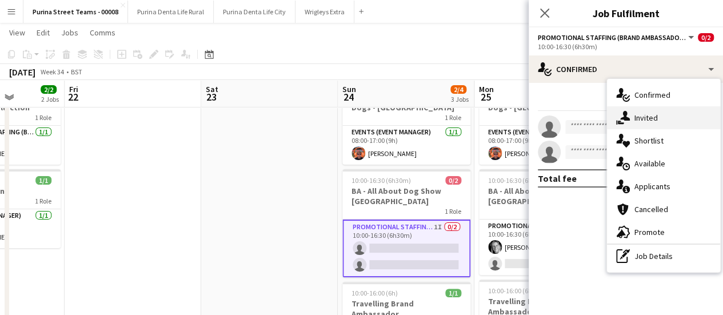
click at [651, 119] on div "single-neutral-actions-share-1 Invited" at bounding box center [663, 117] width 113 height 23
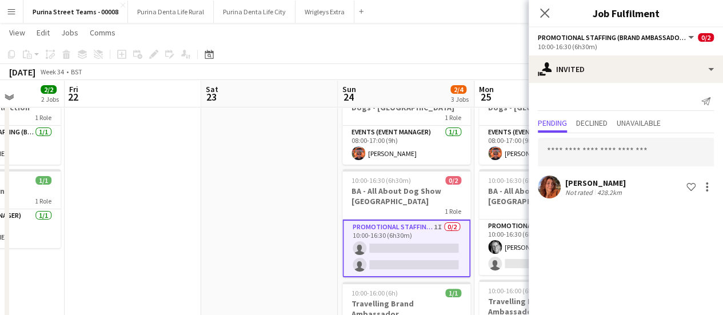
click at [619, 180] on div "[PERSON_NAME]" at bounding box center [595, 183] width 61 height 10
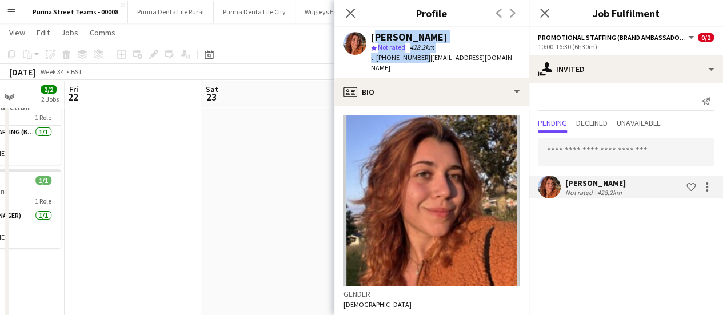
drag, startPoint x: 373, startPoint y: 37, endPoint x: 421, endPoint y: 58, distance: 52.5
click at [421, 58] on div "[PERSON_NAME] star Not rated 428.2km t. [PHONE_NUMBER] | [EMAIL_ADDRESS][DOMAIN…" at bounding box center [445, 53] width 149 height 42
copy div "[PERSON_NAME] star Not rated 428.2km t. [PHONE_NUMBER]"
drag, startPoint x: 350, startPoint y: 13, endPoint x: 433, endPoint y: 25, distance: 84.3
click at [349, 13] on icon at bounding box center [350, 13] width 9 height 9
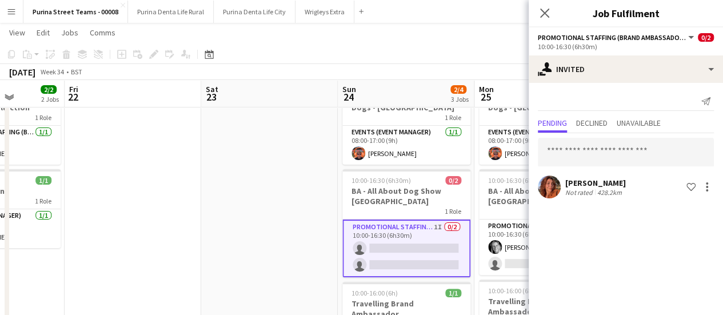
click at [544, 12] on icon at bounding box center [544, 13] width 9 height 9
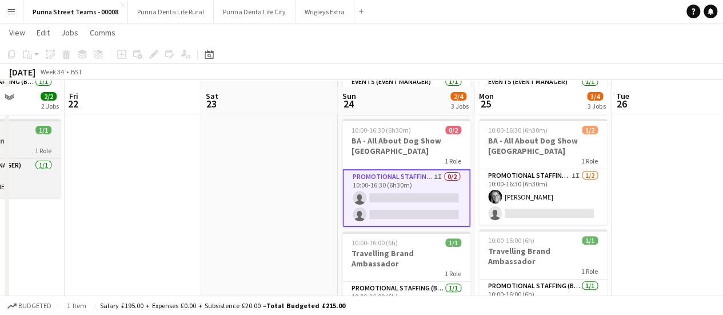
scroll to position [114, 0]
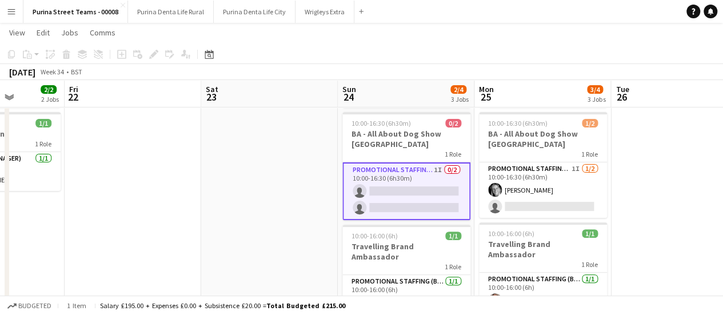
click at [274, 171] on app-date-cell at bounding box center [269, 223] width 137 height 418
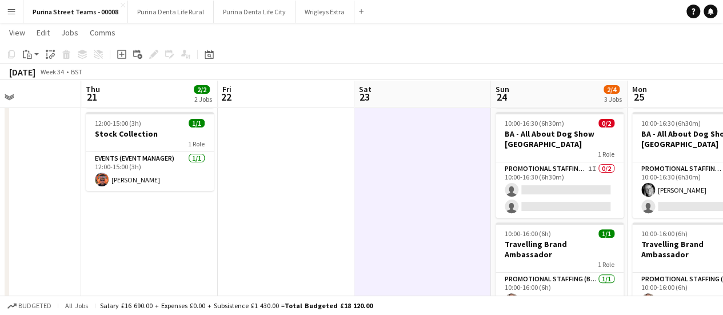
scroll to position [0, 328]
drag, startPoint x: 190, startPoint y: 178, endPoint x: 344, endPoint y: 172, distance: 153.9
click at [344, 172] on app-calendar-viewport "Mon 18 2/2 2 Jobs Tue 19 Wed 20 Thu 21 2/2 2 Jobs Fri 22 Sat 23 Sun 24 2/4 3 Jo…" at bounding box center [361, 180] width 723 height 501
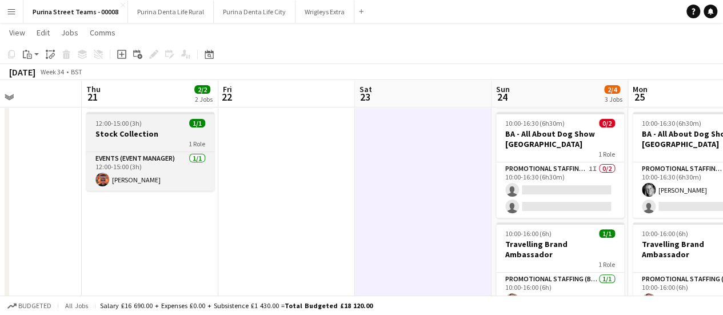
click at [138, 127] on app-job-card "12:00-15:00 (3h) 1/1 Stock Collection 1 Role Events (Event Manager) [DATE] 12:0…" at bounding box center [150, 151] width 128 height 79
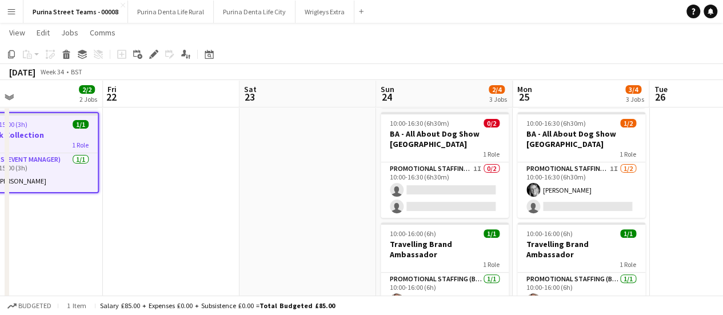
drag, startPoint x: 271, startPoint y: 175, endPoint x: 154, endPoint y: 181, distance: 116.8
click at [154, 181] on app-calendar-viewport "Mon 18 2/2 2 Jobs Tue 19 Wed 20 Thu 21 2/2 2 Jobs Fri 22 Sat 23 Sun 24 2/4 3 Jo…" at bounding box center [361, 180] width 723 height 501
click at [327, 138] on app-date-cell at bounding box center [306, 223] width 137 height 418
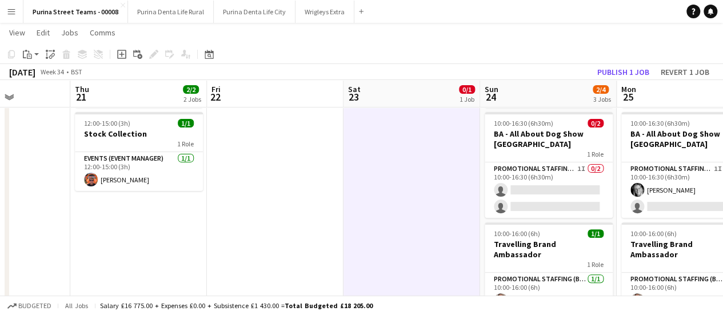
scroll to position [0, 320]
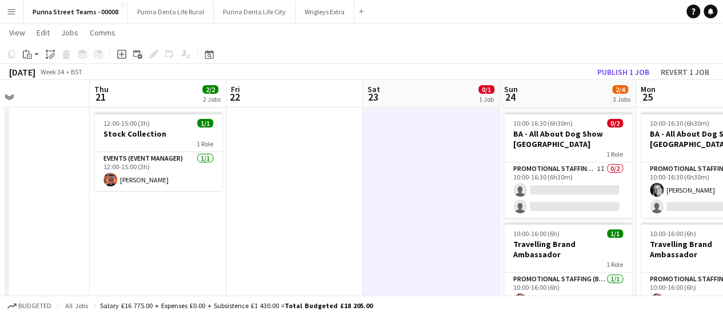
drag, startPoint x: 182, startPoint y: 181, endPoint x: 306, endPoint y: 174, distance: 124.8
click at [306, 174] on app-calendar-viewport "Mon 18 2/2 2 Jobs Tue 19 Wed 20 Thu 21 2/2 2 Jobs Fri 22 Sat 23 0/1 1 Job Sun 2…" at bounding box center [361, 180] width 723 height 501
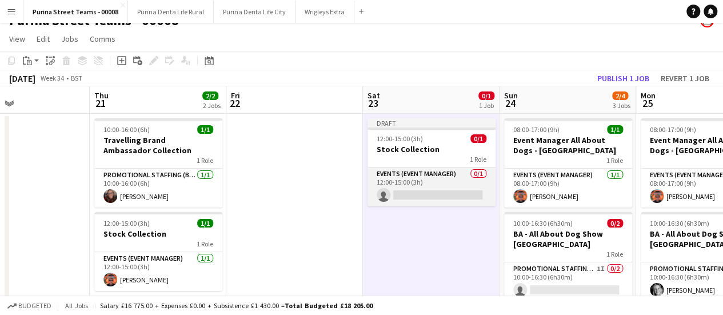
scroll to position [0, 0]
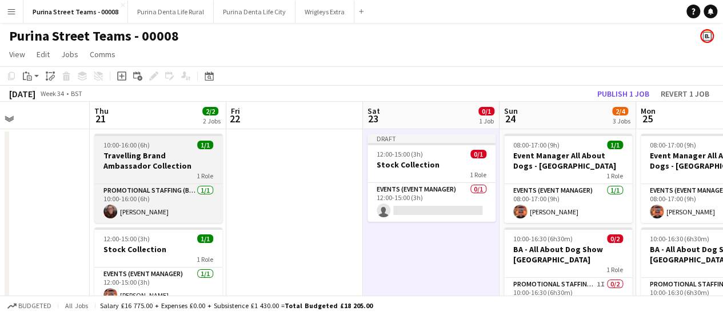
click at [141, 152] on h3 "Travelling Brand Ambassador Collection" at bounding box center [158, 160] width 128 height 21
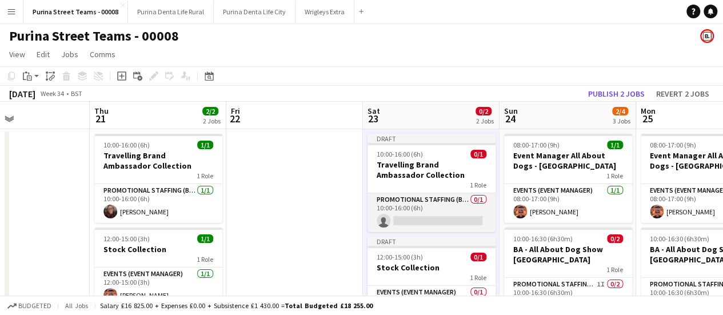
click at [435, 220] on app-card-role "Promotional Staffing (Brand Ambassadors) 0/1 10:00-16:00 (6h) single-neutral-ac…" at bounding box center [432, 212] width 128 height 39
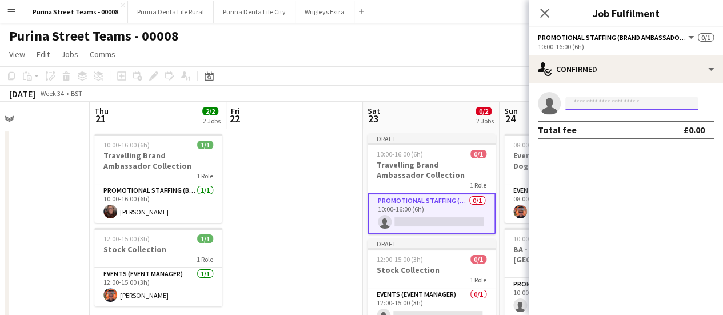
click at [615, 108] on input at bounding box center [631, 104] width 133 height 14
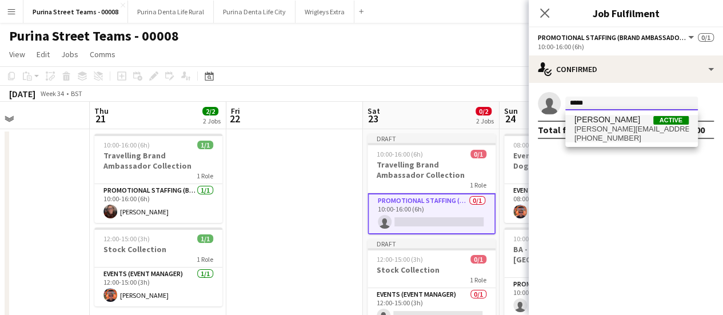
type input "*****"
click at [628, 138] on span "[PHONE_NUMBER]" at bounding box center [631, 138] width 114 height 9
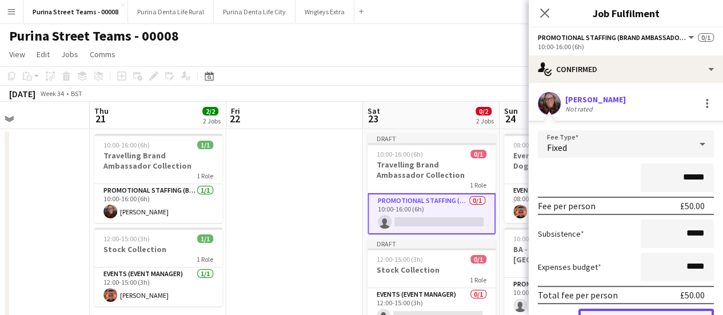
click at [659, 309] on button "Confirm" at bounding box center [645, 320] width 135 height 23
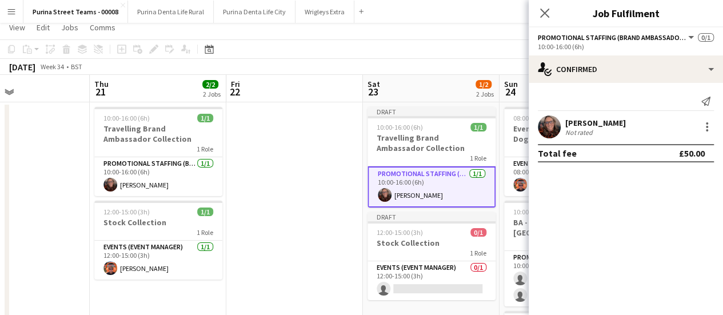
scroll to position [57, 0]
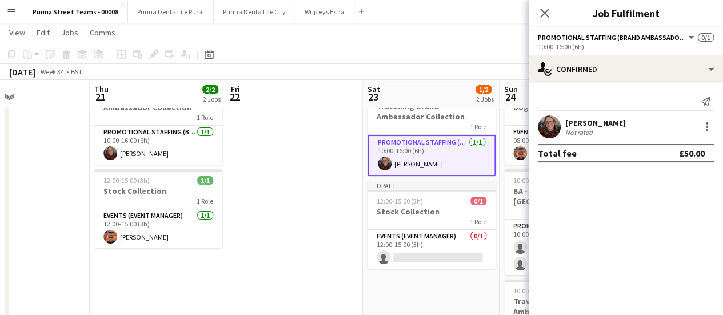
click at [313, 222] on app-date-cell at bounding box center [294, 280] width 137 height 418
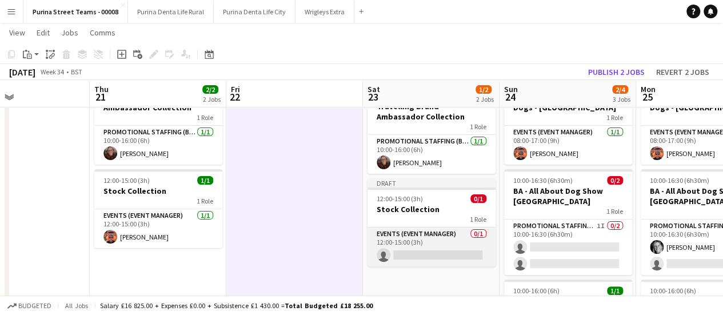
click at [418, 250] on app-card-role "Events (Event Manager) 0/1 12:00-15:00 (3h) single-neutral-actions" at bounding box center [432, 247] width 128 height 39
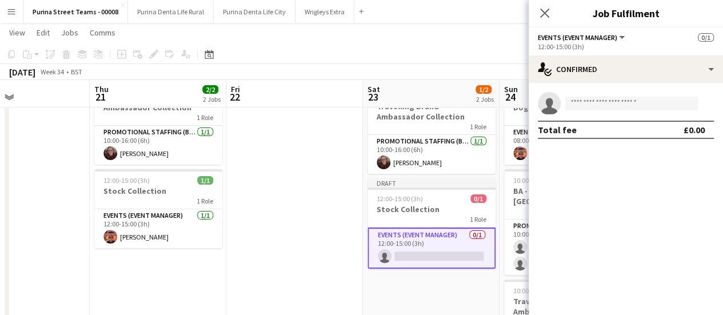
click at [602, 90] on div "single-neutral-actions Total fee £0.00" at bounding box center [626, 115] width 194 height 65
click at [603, 98] on input at bounding box center [631, 104] width 133 height 14
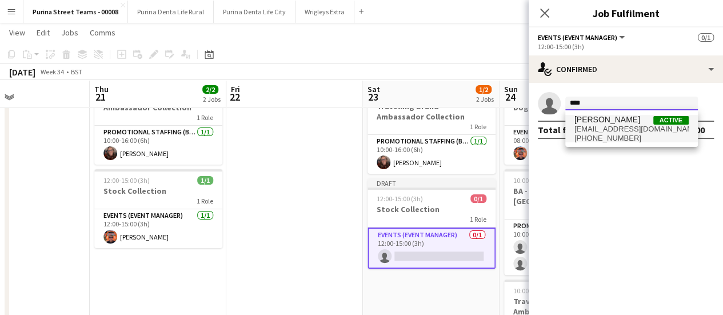
type input "****"
click at [609, 130] on span "[EMAIL_ADDRESS][DOMAIN_NAME]" at bounding box center [631, 129] width 114 height 9
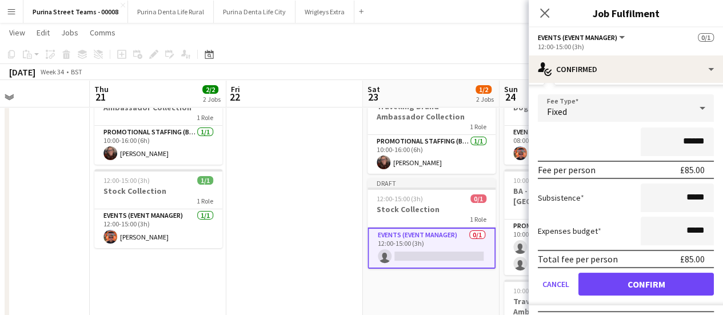
scroll to position [59, 0]
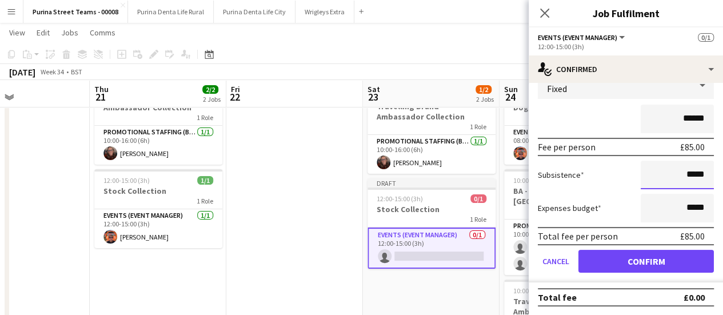
click at [681, 175] on input "*****" at bounding box center [677, 175] width 73 height 29
type input "******"
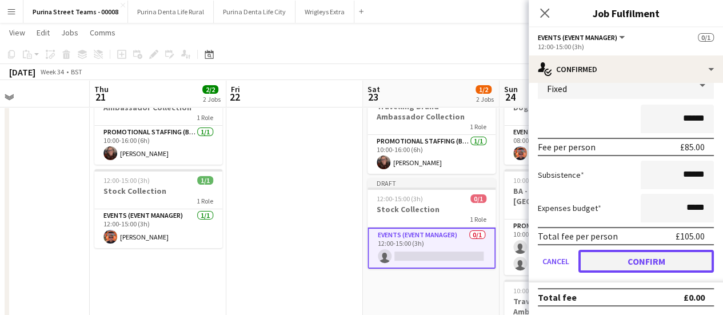
click at [640, 260] on button "Confirm" at bounding box center [645, 261] width 135 height 23
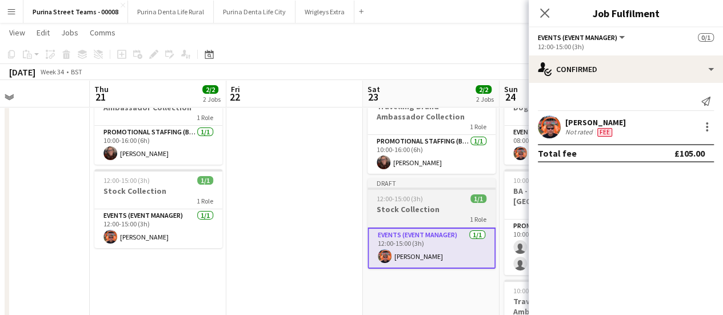
scroll to position [0, 0]
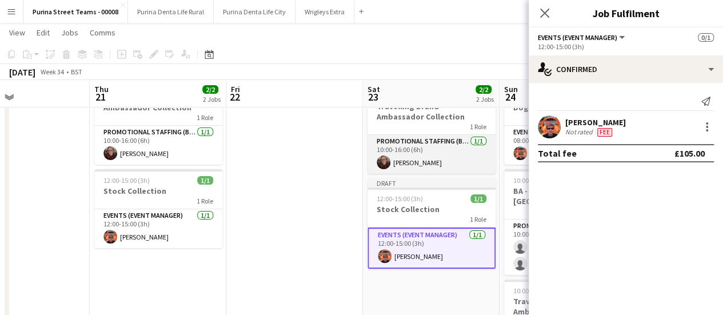
click at [440, 161] on app-card-role "Promotional Staffing (Brand Ambassadors) [DATE] 10:00-16:00 (6h) [PERSON_NAME]" at bounding box center [432, 154] width 128 height 39
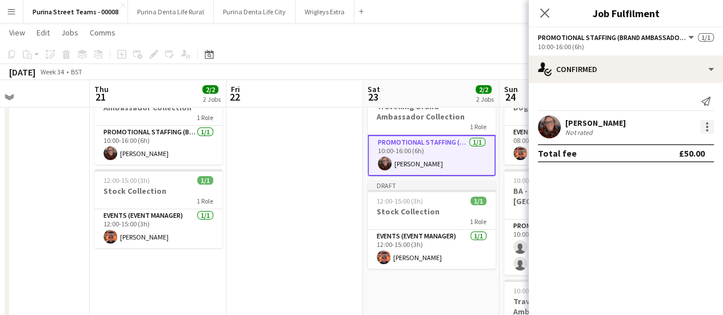
click at [706, 123] on div at bounding box center [707, 123] width 2 height 2
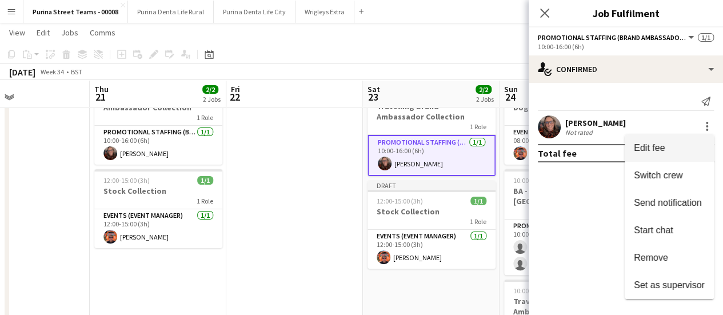
click at [656, 154] on button "Edit fee" at bounding box center [669, 147] width 89 height 27
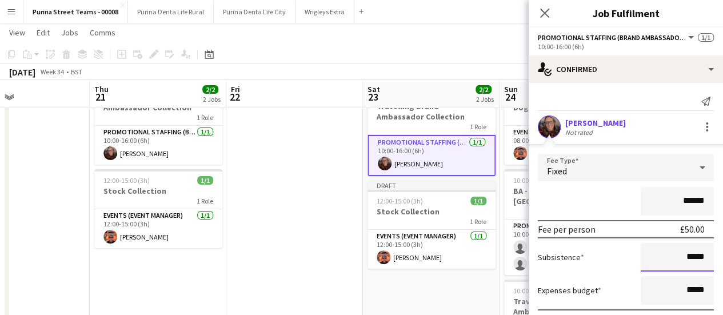
click at [681, 252] on input "*****" at bounding box center [677, 257] width 73 height 29
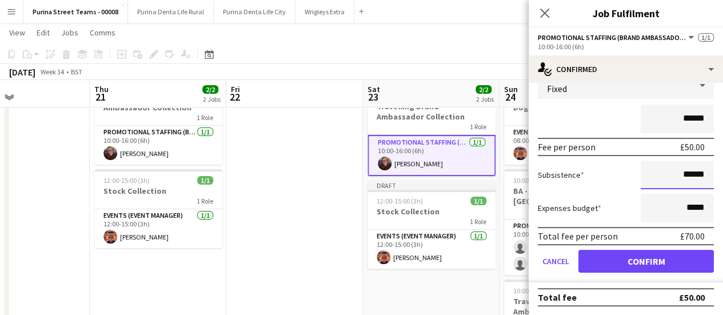
type input "******"
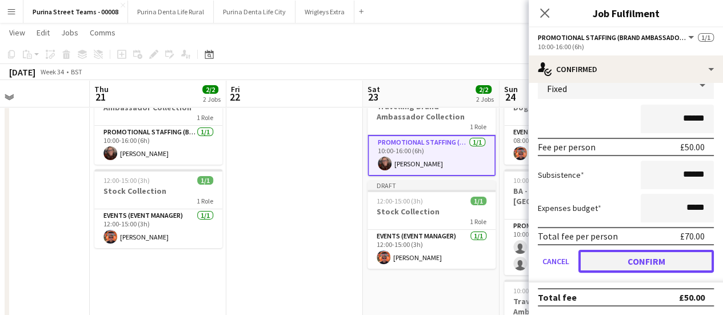
click at [678, 258] on button "Confirm" at bounding box center [645, 261] width 135 height 23
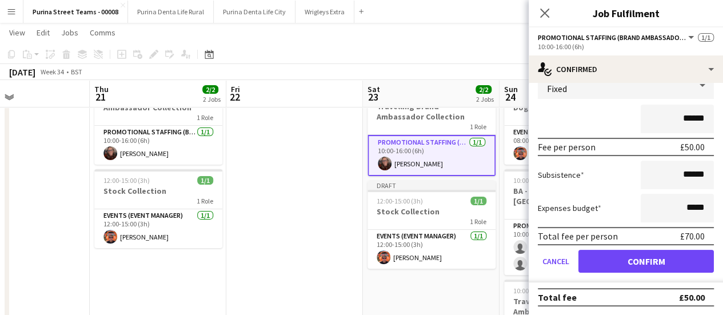
scroll to position [0, 0]
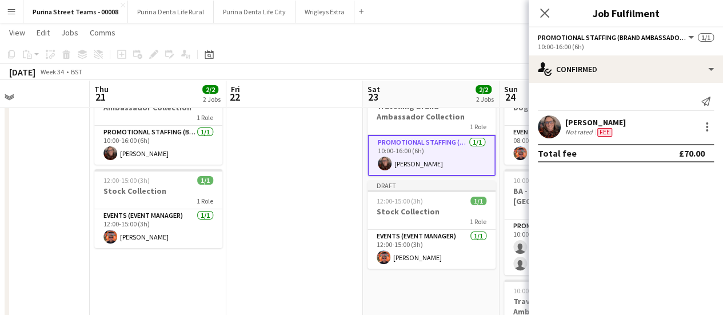
click at [413, 286] on app-date-cell "Draft 10:00-16:00 (6h) 1/1 Travelling Brand Ambassador Collection 1 Role Promot…" at bounding box center [431, 280] width 137 height 418
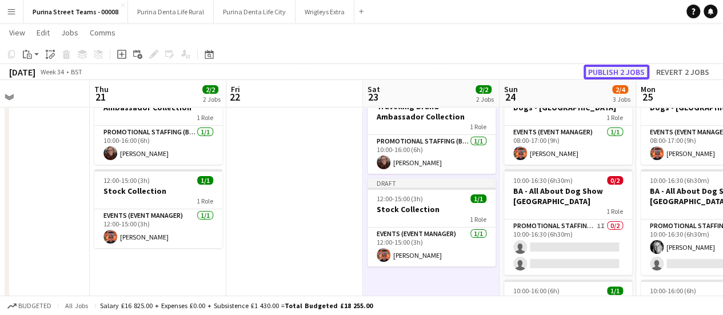
click at [626, 71] on button "Publish 2 jobs" at bounding box center [617, 72] width 66 height 15
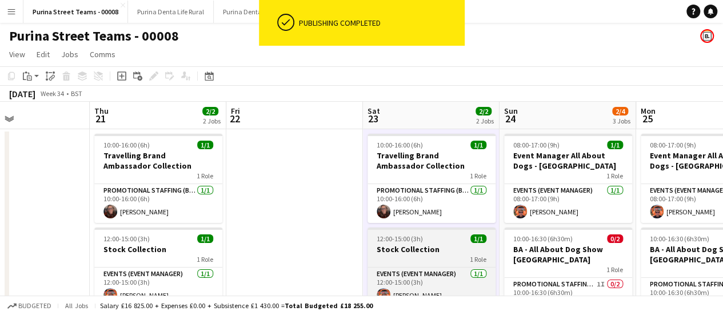
click at [431, 249] on h3 "Stock Collection" at bounding box center [432, 249] width 128 height 10
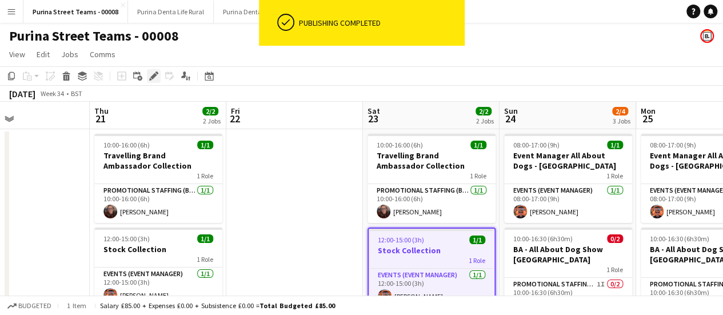
click at [152, 73] on icon "Edit" at bounding box center [153, 75] width 9 height 9
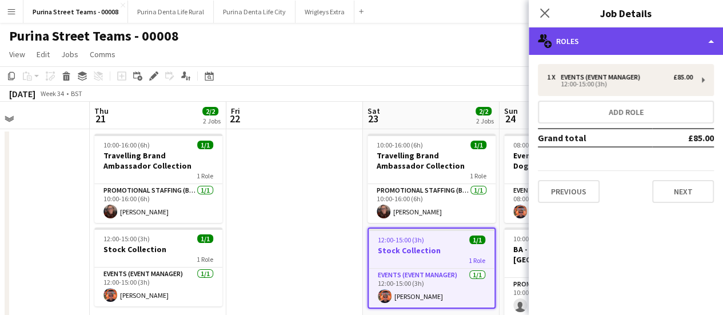
click at [703, 45] on div "multiple-users-add Roles" at bounding box center [626, 40] width 194 height 27
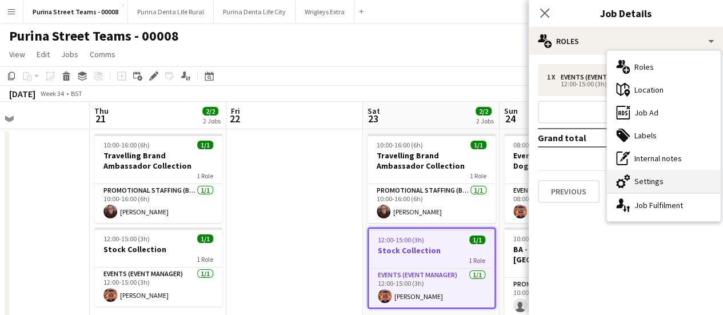
click at [652, 181] on div "cog-double-3 Settings" at bounding box center [663, 181] width 113 height 23
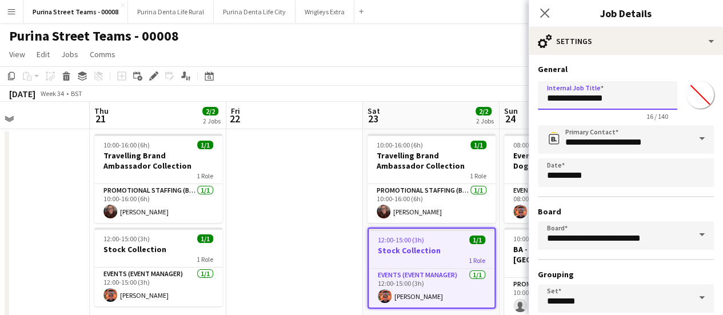
click at [558, 98] on input "**********" at bounding box center [607, 95] width 139 height 29
drag, startPoint x: 638, startPoint y: 98, endPoint x: 526, endPoint y: 95, distance: 112.7
click at [530, 98] on form "**********" at bounding box center [626, 232] width 194 height 337
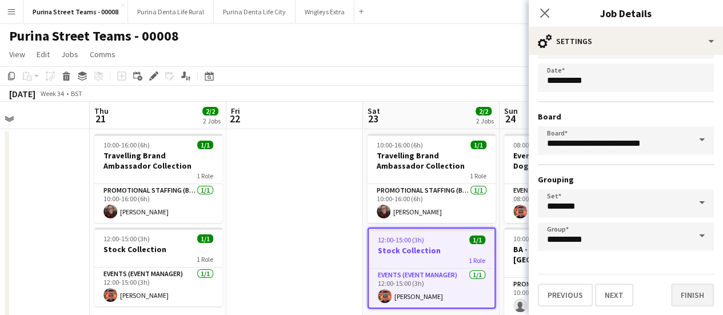
type input "******"
click at [687, 292] on button "Finish" at bounding box center [692, 295] width 43 height 23
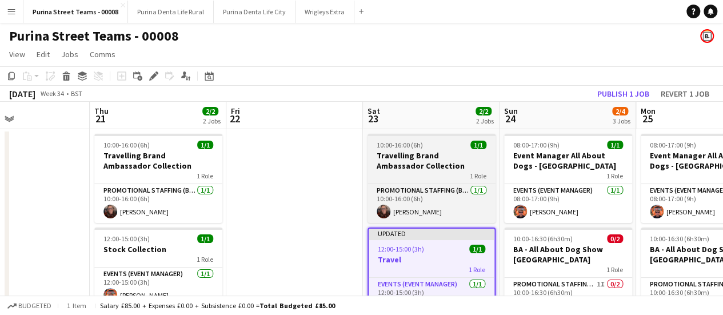
click at [401, 146] on span "10:00-16:00 (6h)" at bounding box center [400, 145] width 46 height 9
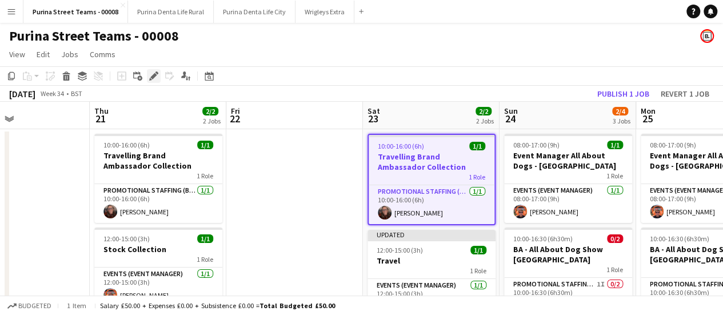
drag, startPoint x: 147, startPoint y: 76, endPoint x: 159, endPoint y: 76, distance: 12.0
click at [149, 76] on div "Edit" at bounding box center [154, 76] width 14 height 14
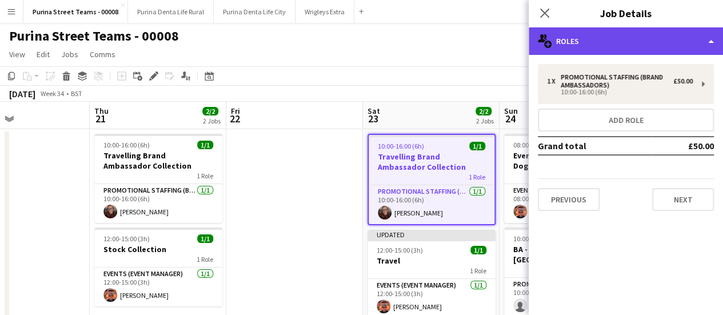
click at [699, 46] on div "multiple-users-add Roles" at bounding box center [626, 40] width 194 height 27
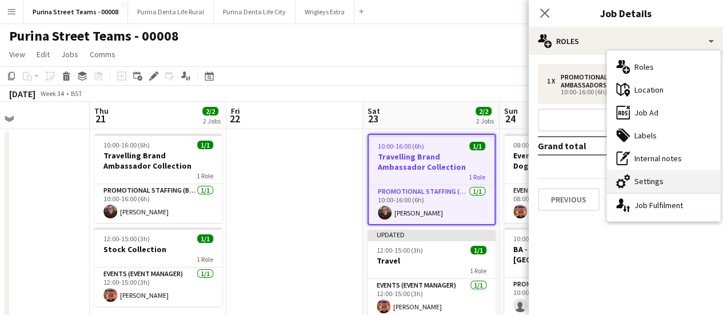
click at [636, 178] on div "cog-double-3 Settings" at bounding box center [663, 181] width 113 height 23
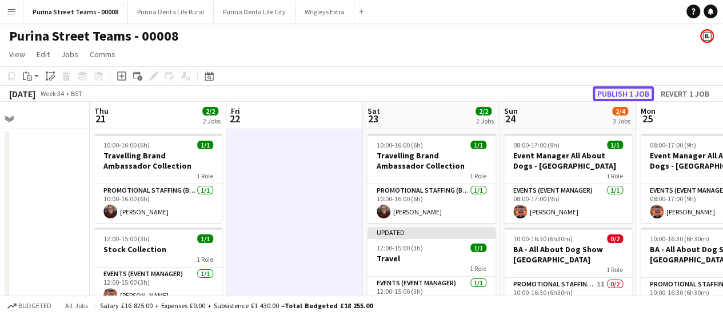
click at [637, 90] on button "Publish 1 job" at bounding box center [623, 93] width 61 height 15
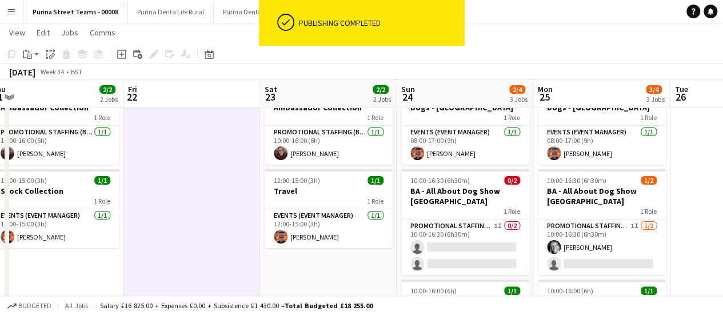
scroll to position [0, 281]
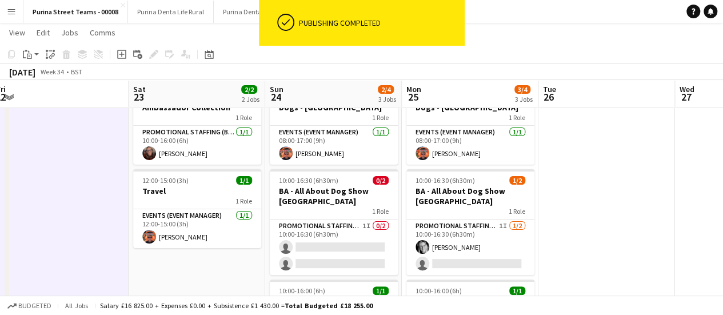
drag, startPoint x: 652, startPoint y: 187, endPoint x: 418, endPoint y: 188, distance: 233.8
click at [418, 188] on app-calendar-viewport "Wed 20 Thu 21 2/2 2 Jobs Fri 22 Sat 23 2/2 2 Jobs Sun 24 2/4 3 Jobs Mon 25 3/4 …" at bounding box center [361, 237] width 723 height 501
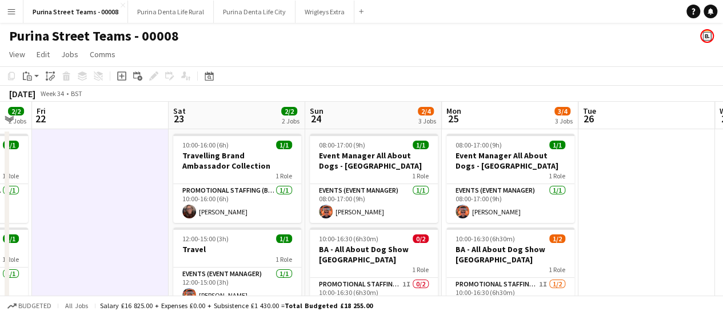
scroll to position [0, 237]
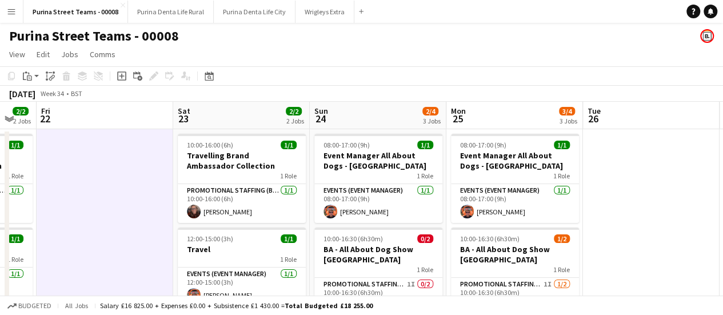
drag, startPoint x: 588, startPoint y: 161, endPoint x: 612, endPoint y: 157, distance: 24.4
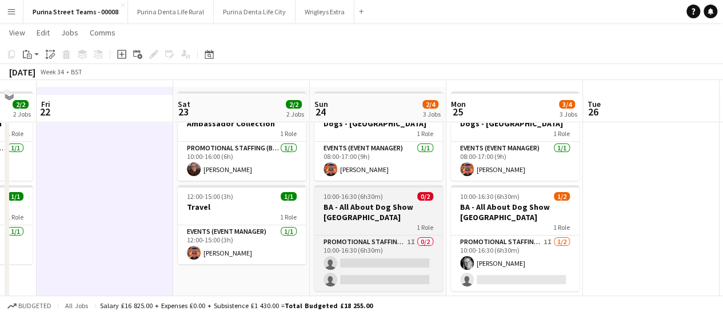
scroll to position [57, 0]
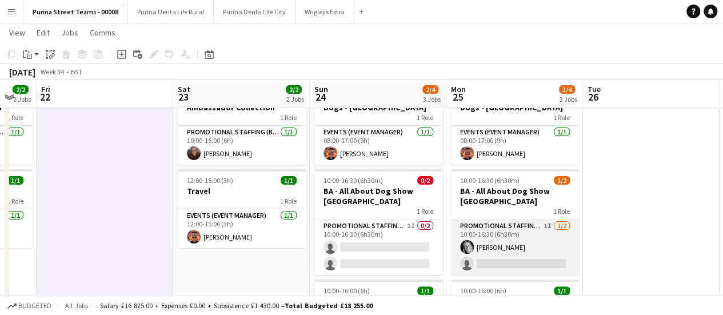
click at [508, 261] on app-card-role "Promotional Staffing (Brand Ambassadors) 1I [DATE] 10:00-16:30 (6h30m) [PERSON_…" at bounding box center [515, 246] width 128 height 55
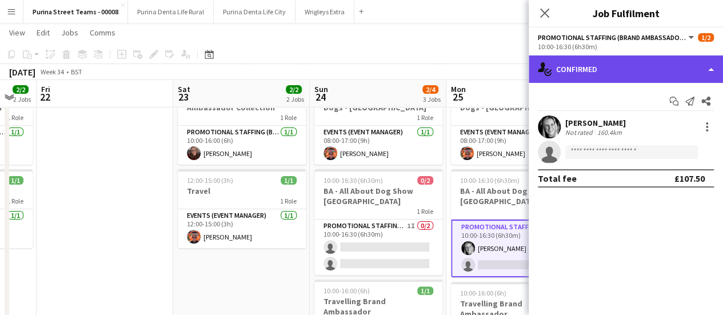
click at [701, 66] on div "single-neutral-actions-check-2 Confirmed" at bounding box center [626, 68] width 194 height 27
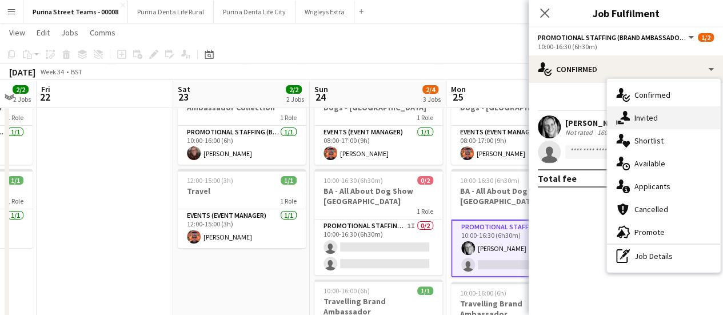
click at [646, 124] on div "single-neutral-actions-share-1 Invited" at bounding box center [663, 117] width 113 height 23
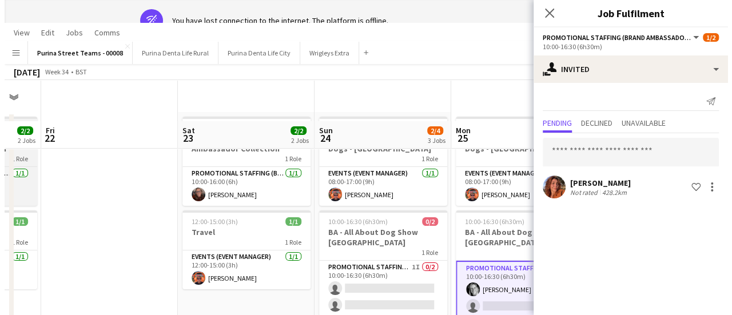
scroll to position [0, 0]
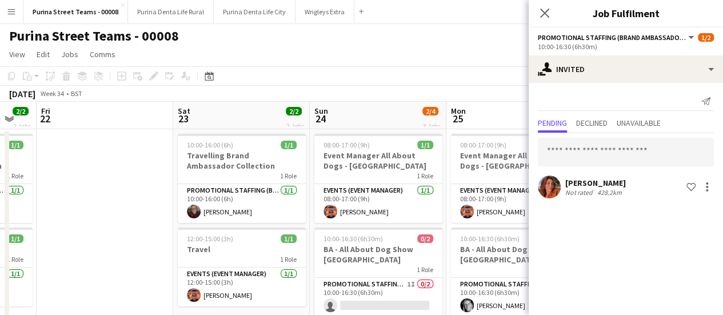
click at [8, 10] on app-icon "Menu" at bounding box center [11, 11] width 9 height 9
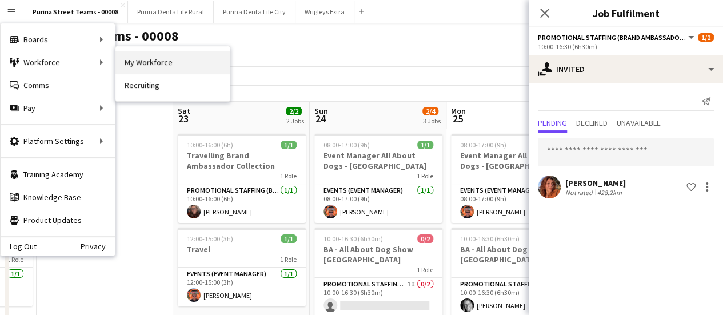
click at [171, 62] on link "My Workforce" at bounding box center [172, 62] width 114 height 23
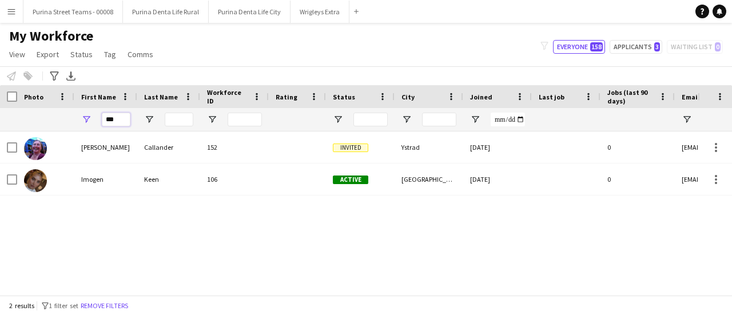
drag, startPoint x: 119, startPoint y: 117, endPoint x: 95, endPoint y: 113, distance: 24.4
click at [95, 115] on div "***" at bounding box center [105, 119] width 63 height 23
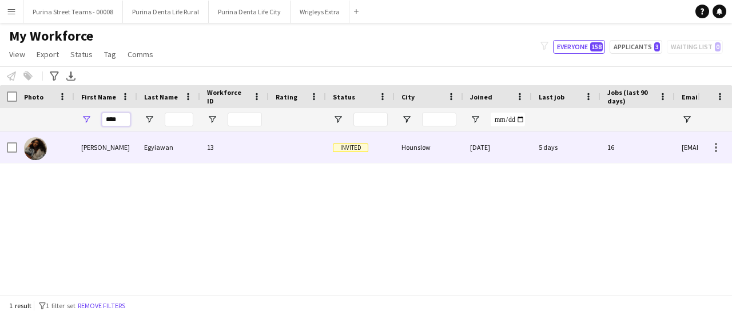
type input "****"
click at [92, 149] on div "[PERSON_NAME]" at bounding box center [105, 146] width 63 height 31
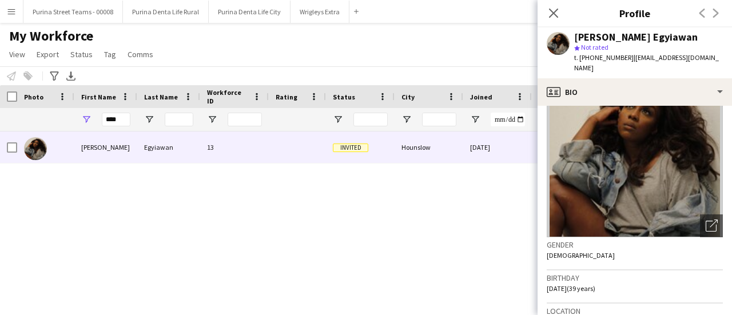
scroll to position [114, 0]
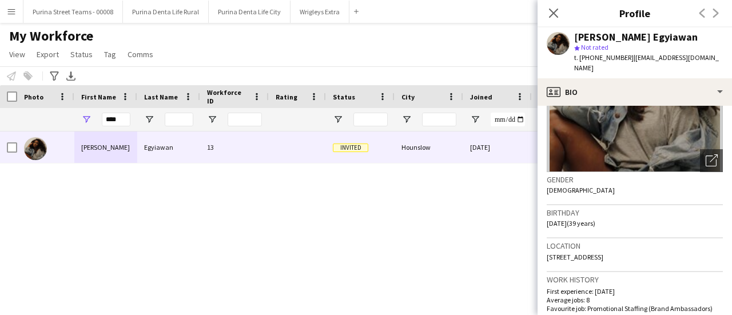
drag, startPoint x: 612, startPoint y: 212, endPoint x: 580, endPoint y: 213, distance: 32.0
click at [580, 213] on div "Birthday [DEMOGRAPHIC_DATA] (39 years)" at bounding box center [634, 221] width 176 height 33
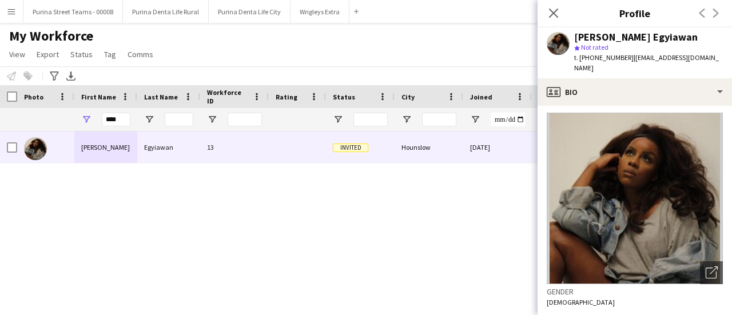
scroll to position [0, 0]
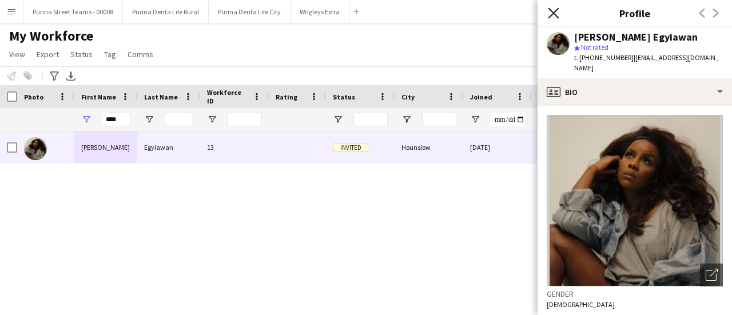
click at [551, 13] on icon "Close pop-in" at bounding box center [553, 12] width 11 height 11
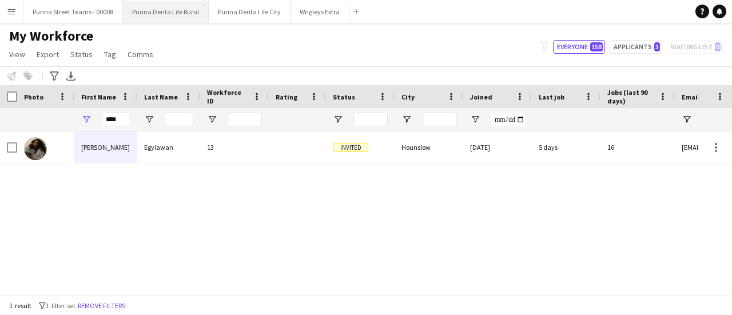
click at [163, 7] on button "Purina Denta Life Rural Close" at bounding box center [166, 12] width 86 height 22
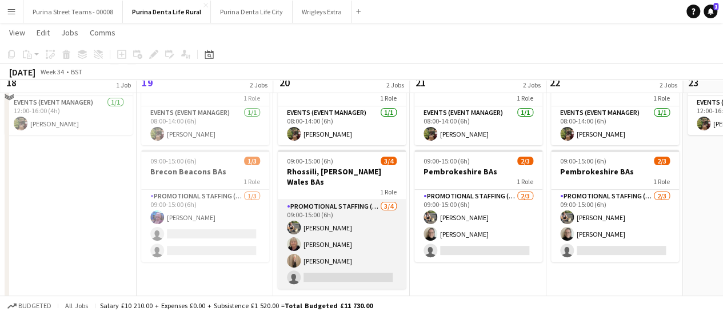
scroll to position [94, 0]
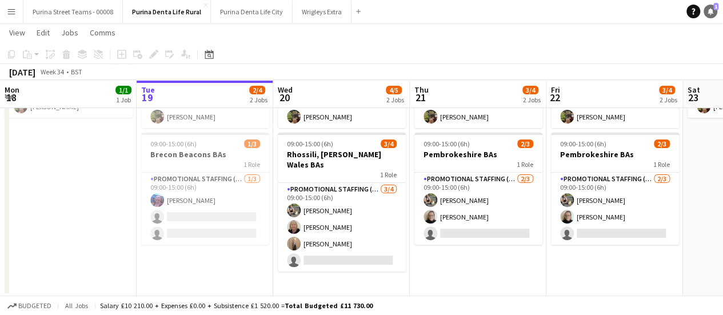
click at [714, 12] on link "Notifications 1" at bounding box center [711, 12] width 14 height 14
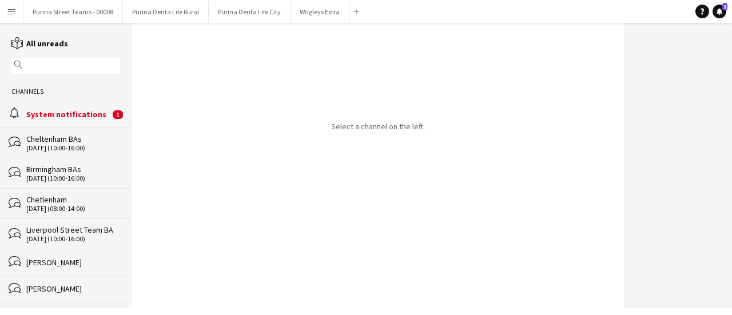
click at [49, 113] on div "System notifications" at bounding box center [67, 114] width 83 height 10
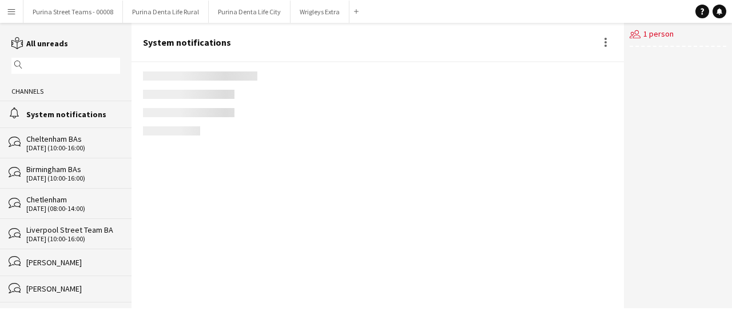
scroll to position [1625, 0]
